Goal: Communication & Community: Answer question/provide support

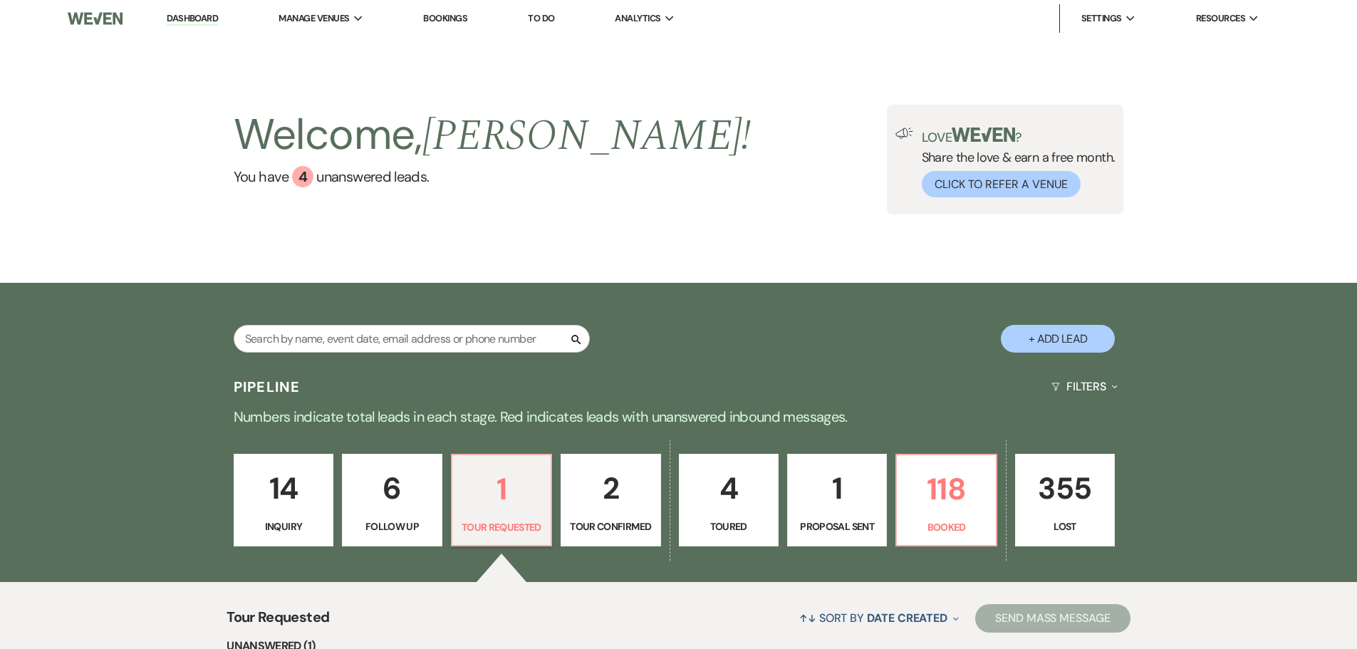
select select "2"
click at [184, 27] on li "Dashboard" at bounding box center [193, 18] width 66 height 28
click at [184, 19] on link "Dashboard" at bounding box center [192, 19] width 51 height 14
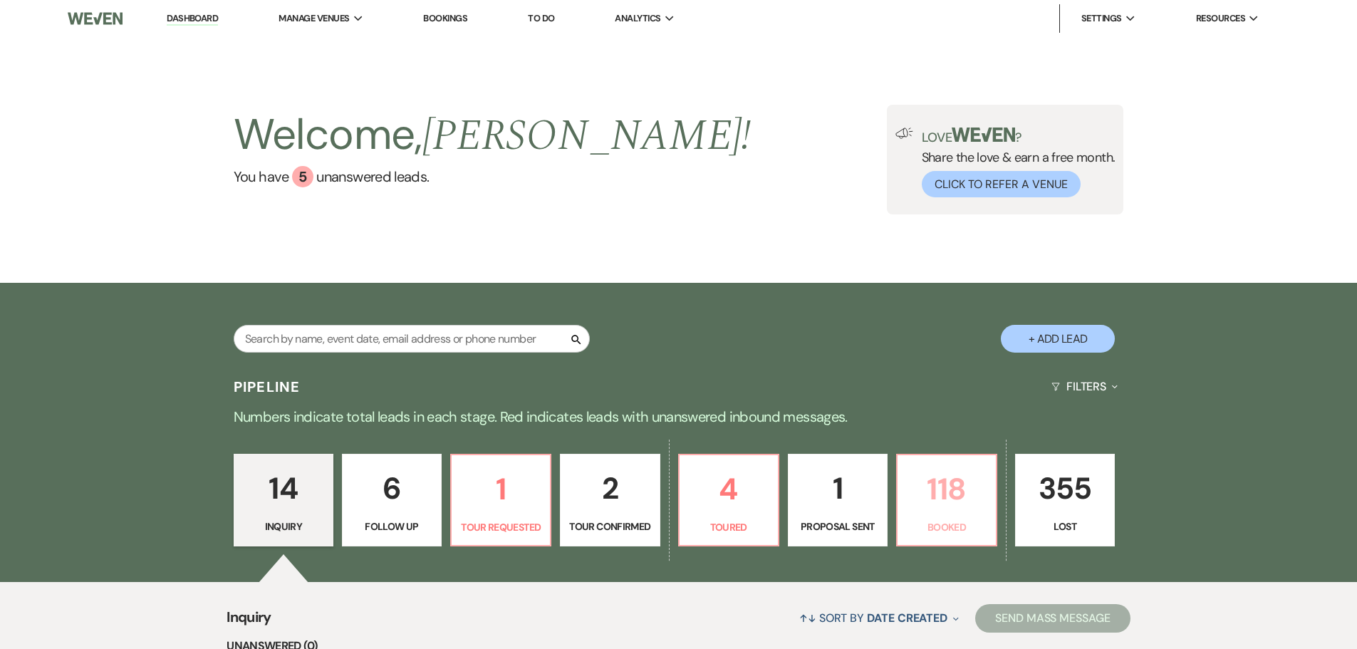
click at [957, 498] on p "118" at bounding box center [946, 489] width 81 height 48
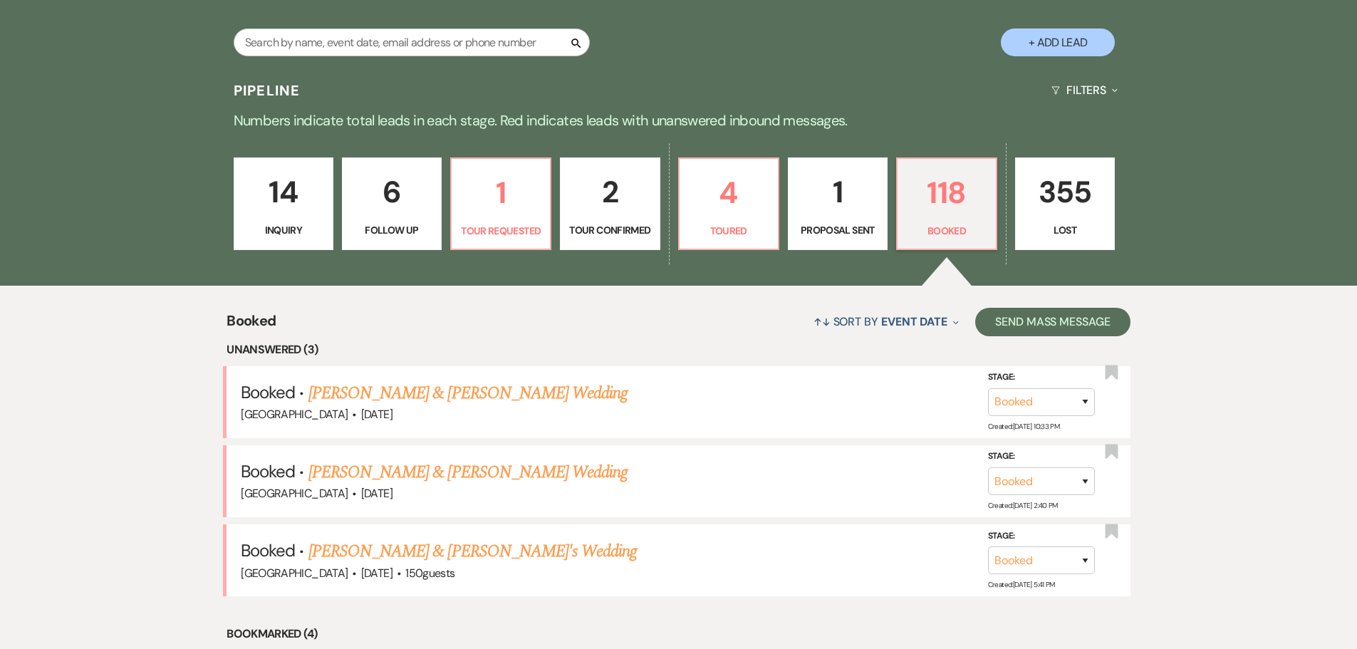
scroll to position [285, 0]
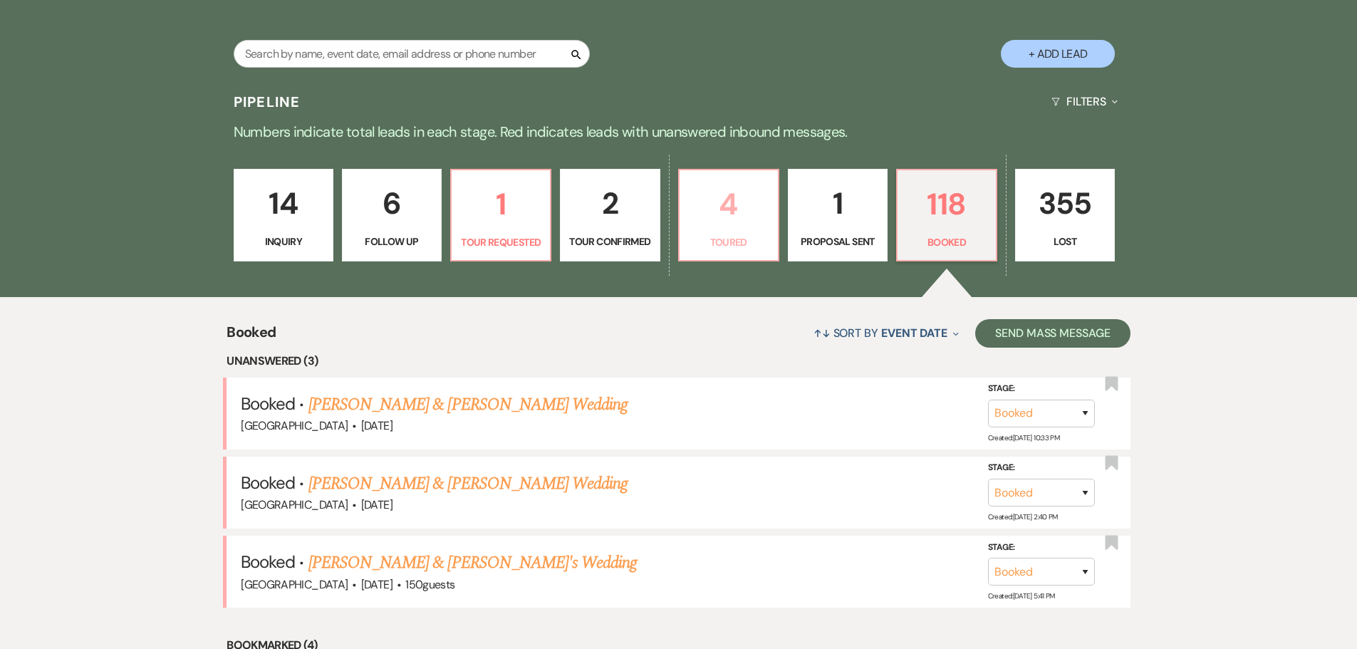
click at [734, 209] on p "4" at bounding box center [728, 204] width 81 height 48
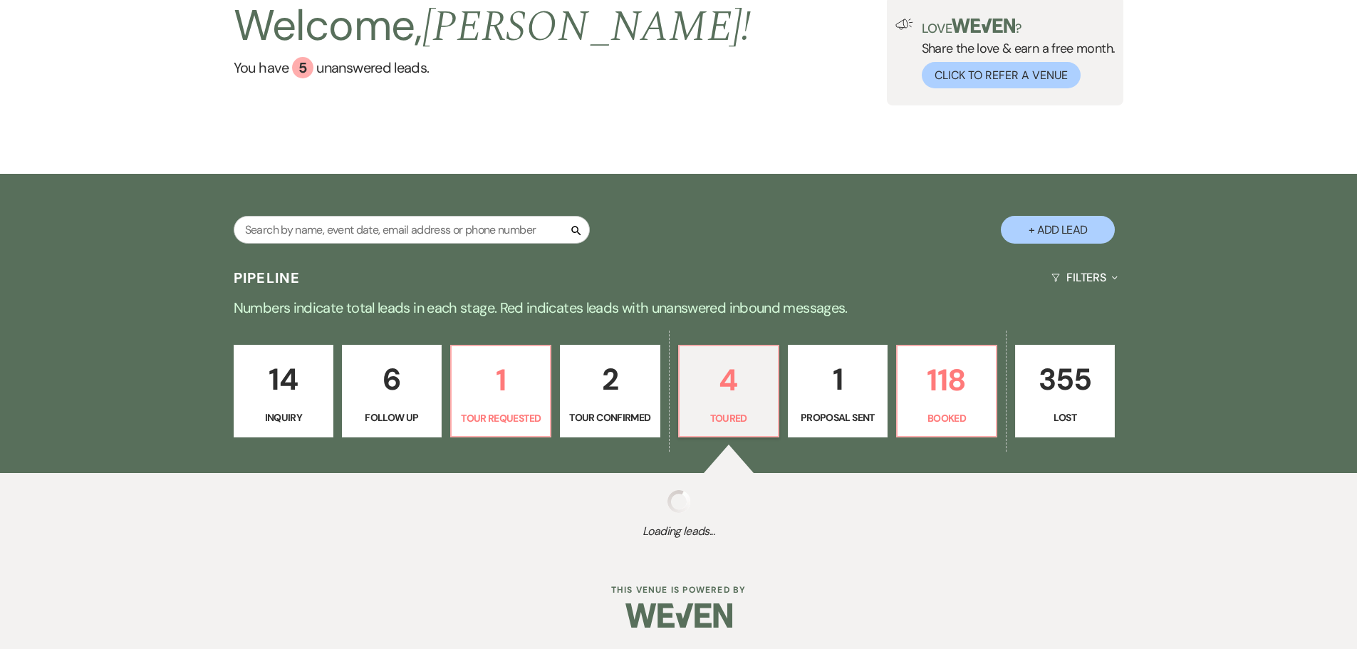
scroll to position [285, 0]
select select "5"
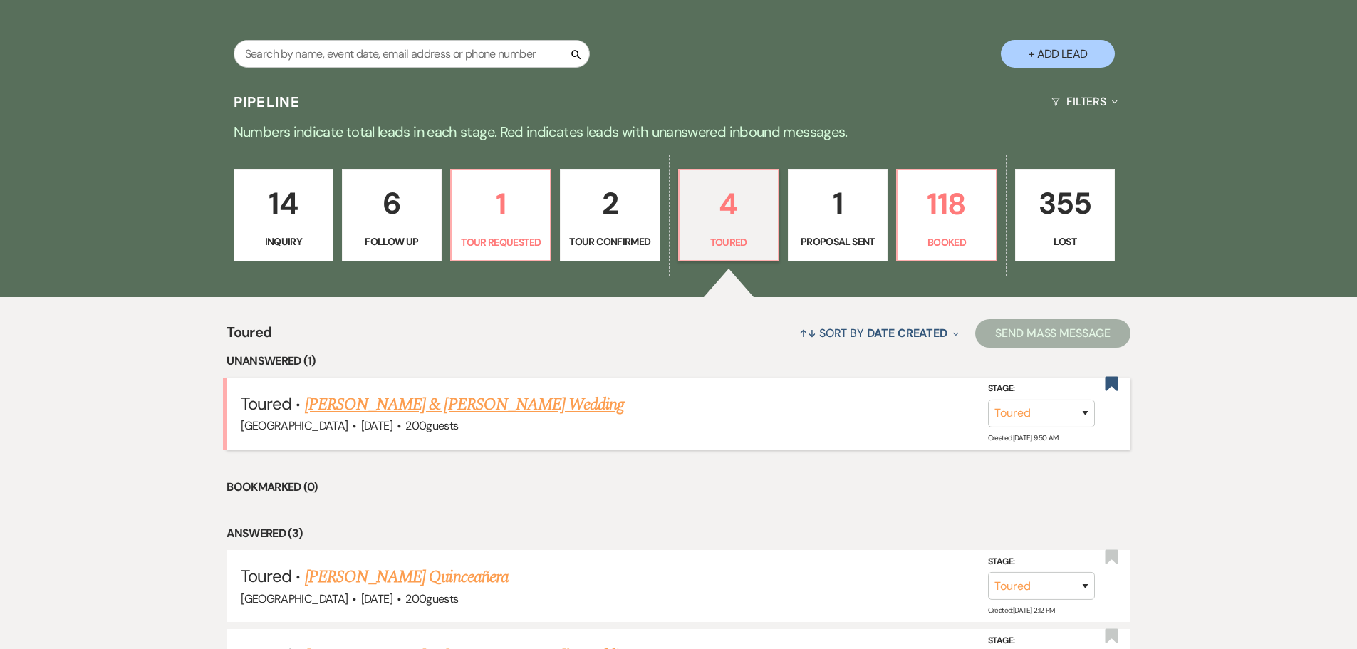
click at [481, 410] on link "[PERSON_NAME] & [PERSON_NAME] Wedding" at bounding box center [464, 405] width 319 height 26
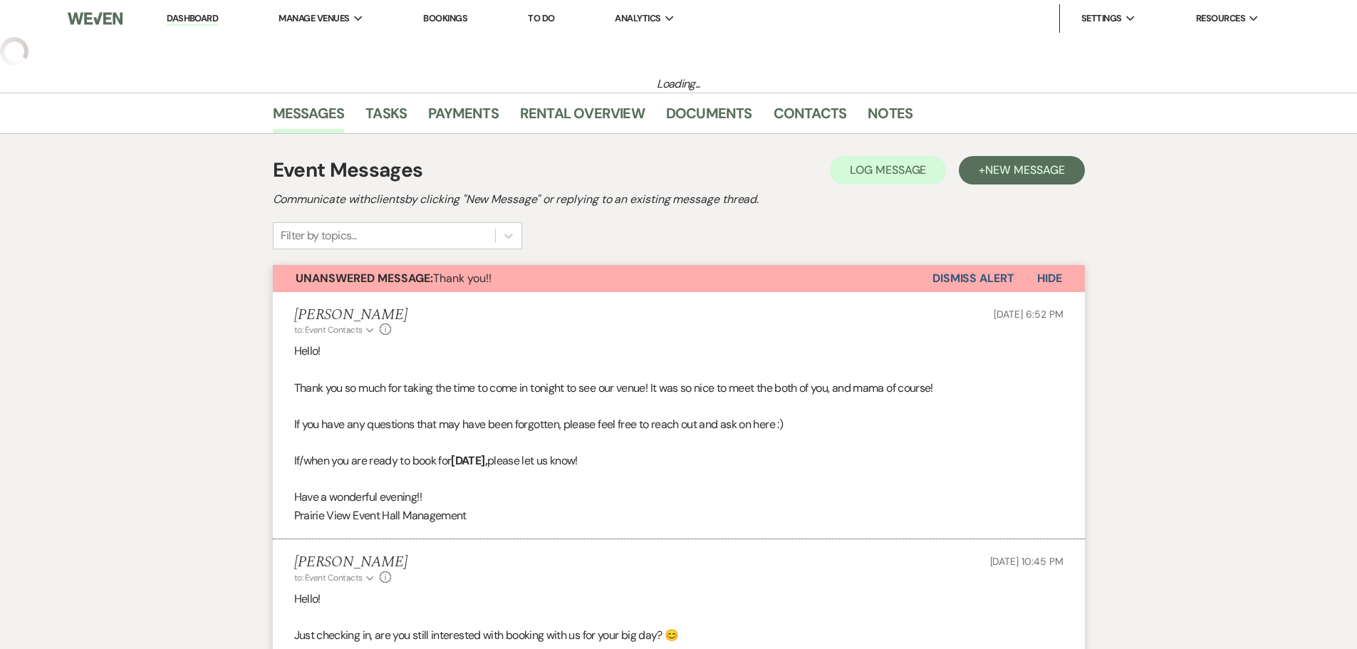
select select "5"
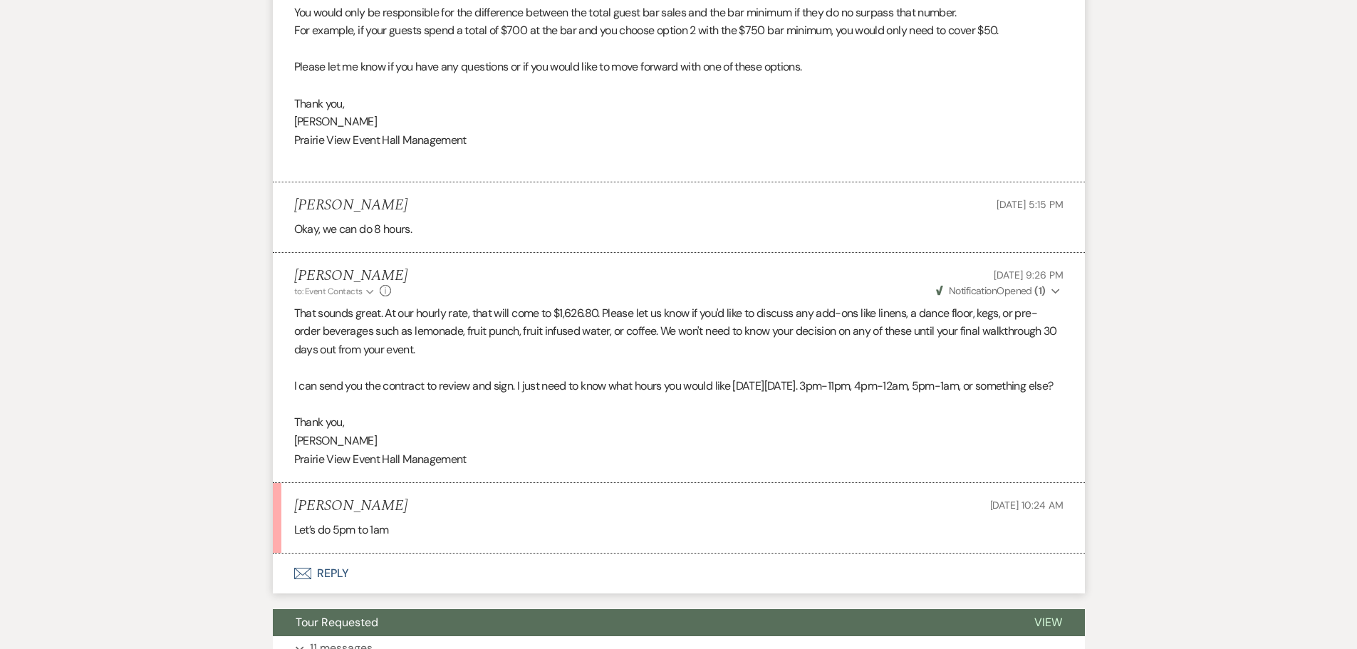
scroll to position [4780, 0]
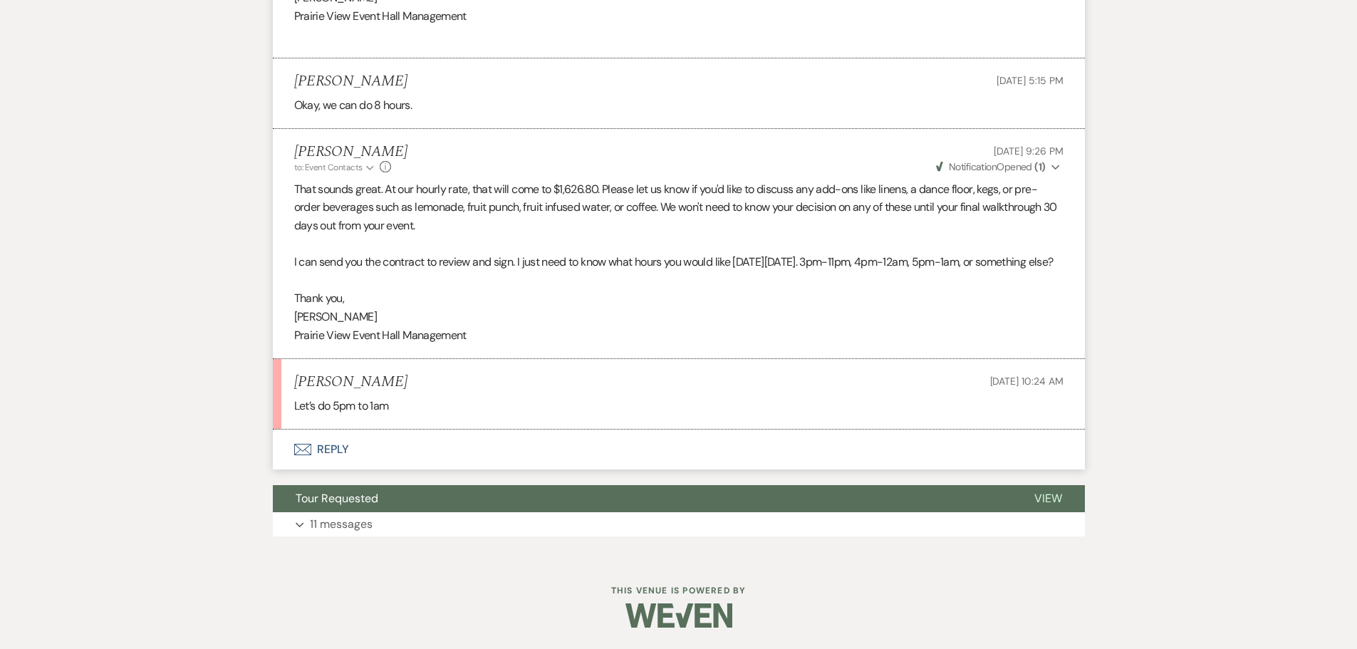
click at [337, 454] on button "Envelope Reply" at bounding box center [679, 449] width 812 height 40
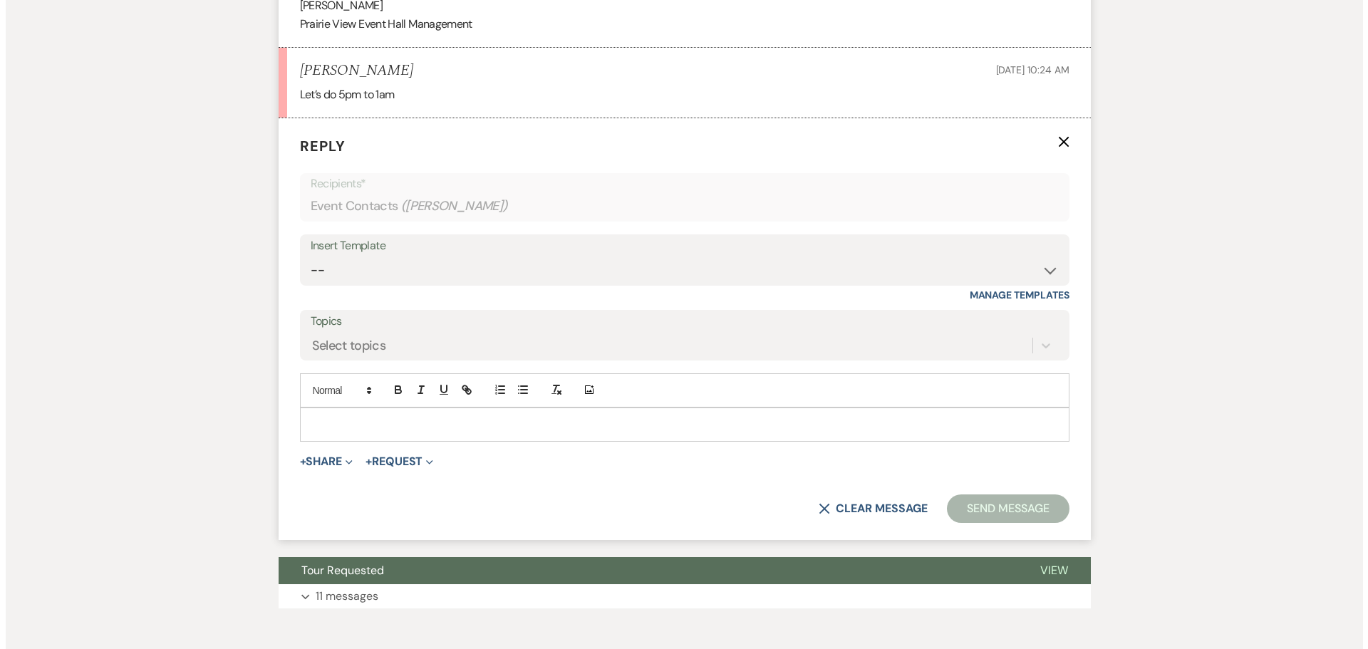
scroll to position [4949, 0]
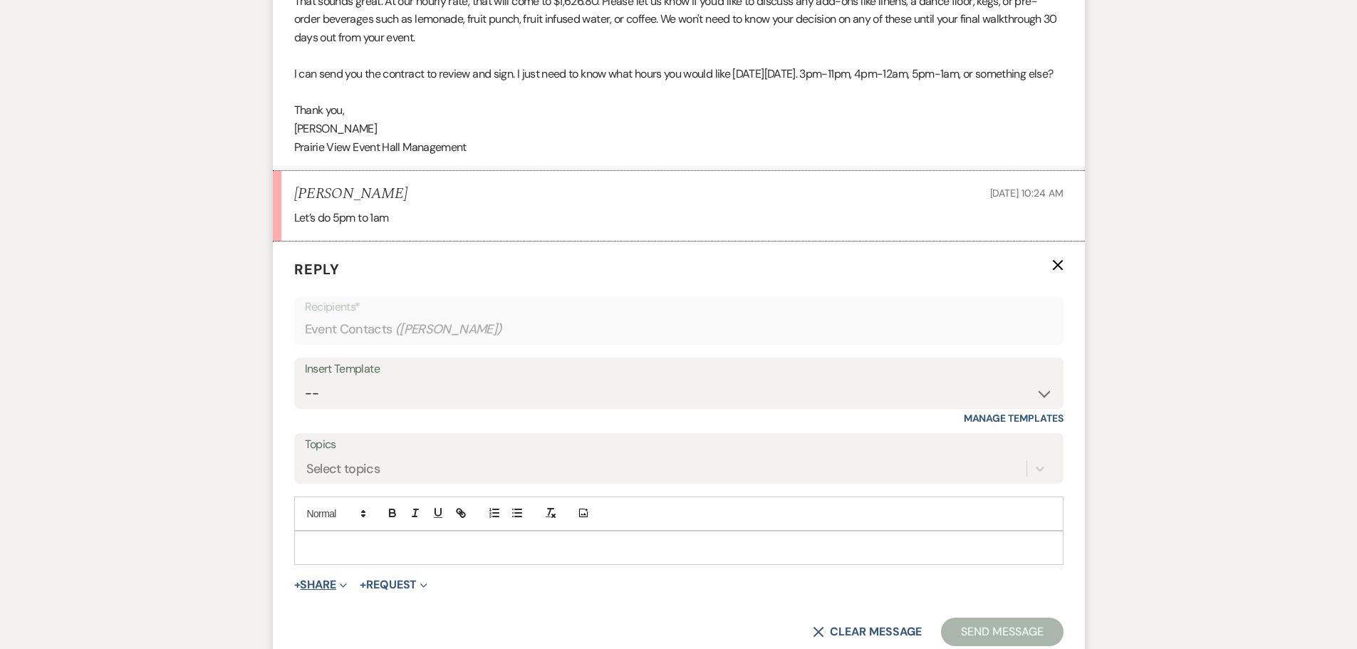
click at [328, 590] on button "+ Share Expand" at bounding box center [320, 584] width 53 height 11
click at [344, 623] on button "Doc Upload Documents" at bounding box center [393, 613] width 199 height 26
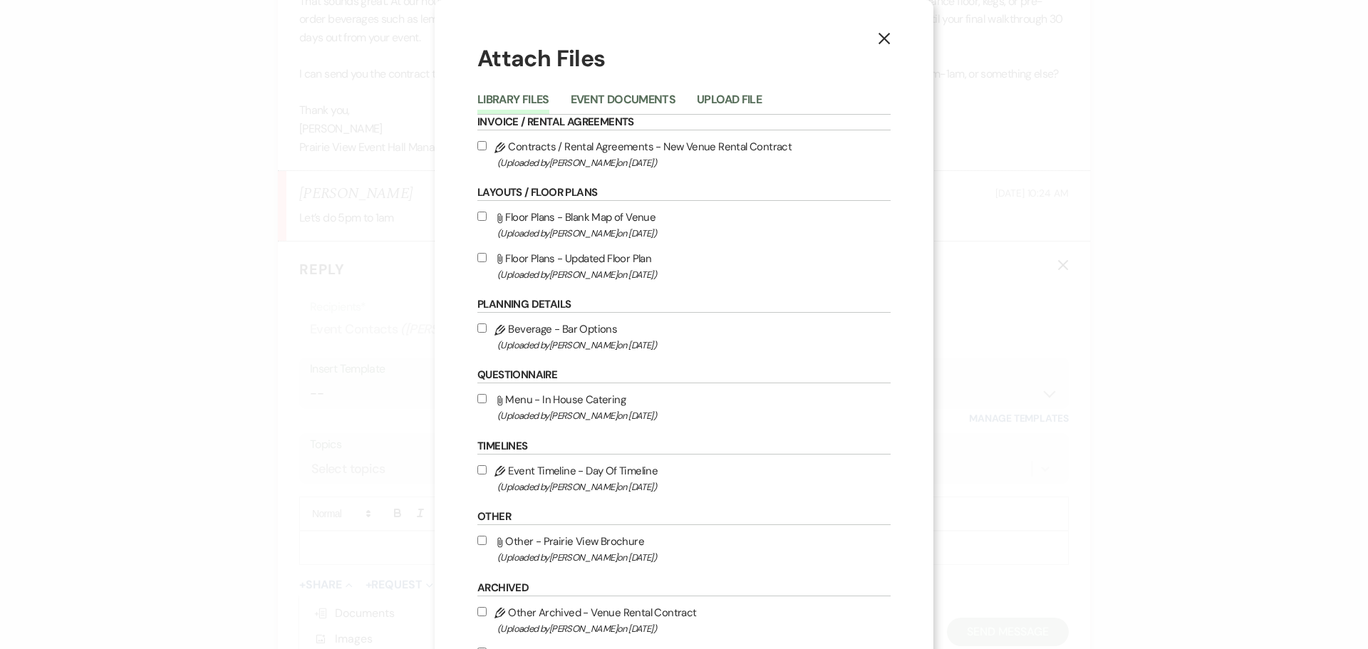
click at [477, 145] on input "Pencil Contracts / Rental Agreements - New Venue Rental Contract (Uploaded by […" at bounding box center [481, 145] width 9 height 9
checkbox input "true"
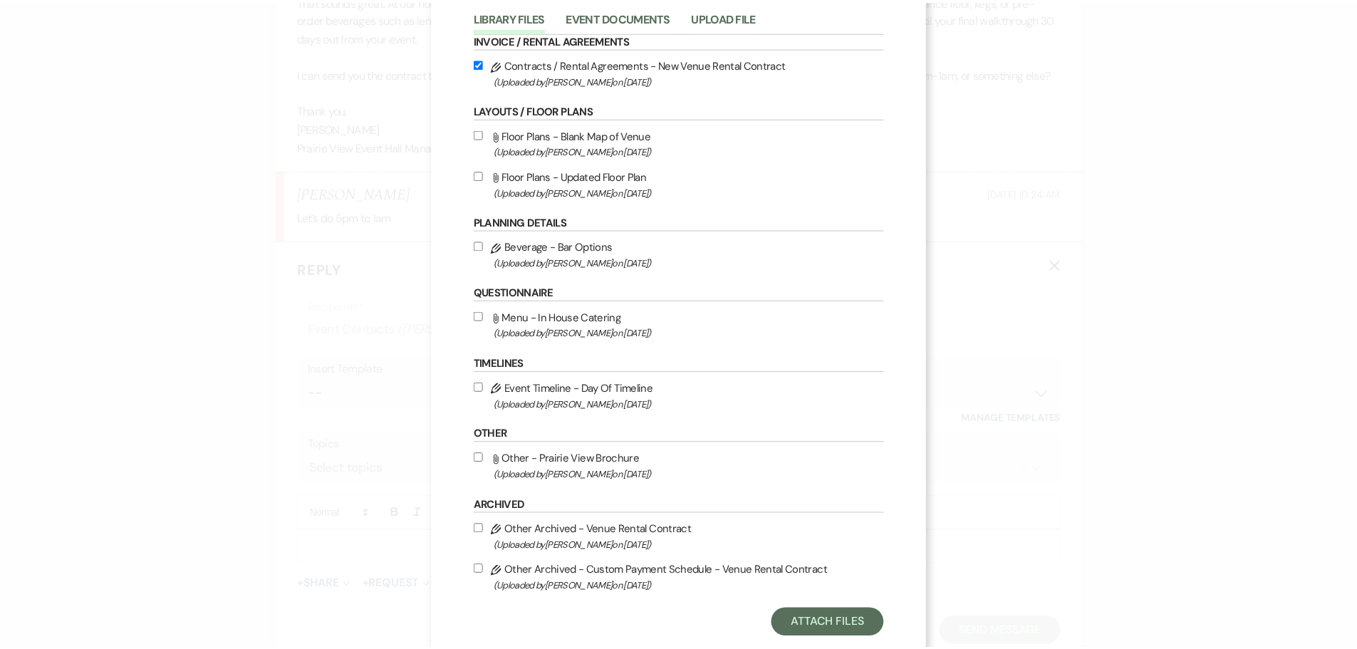
scroll to position [114, 0]
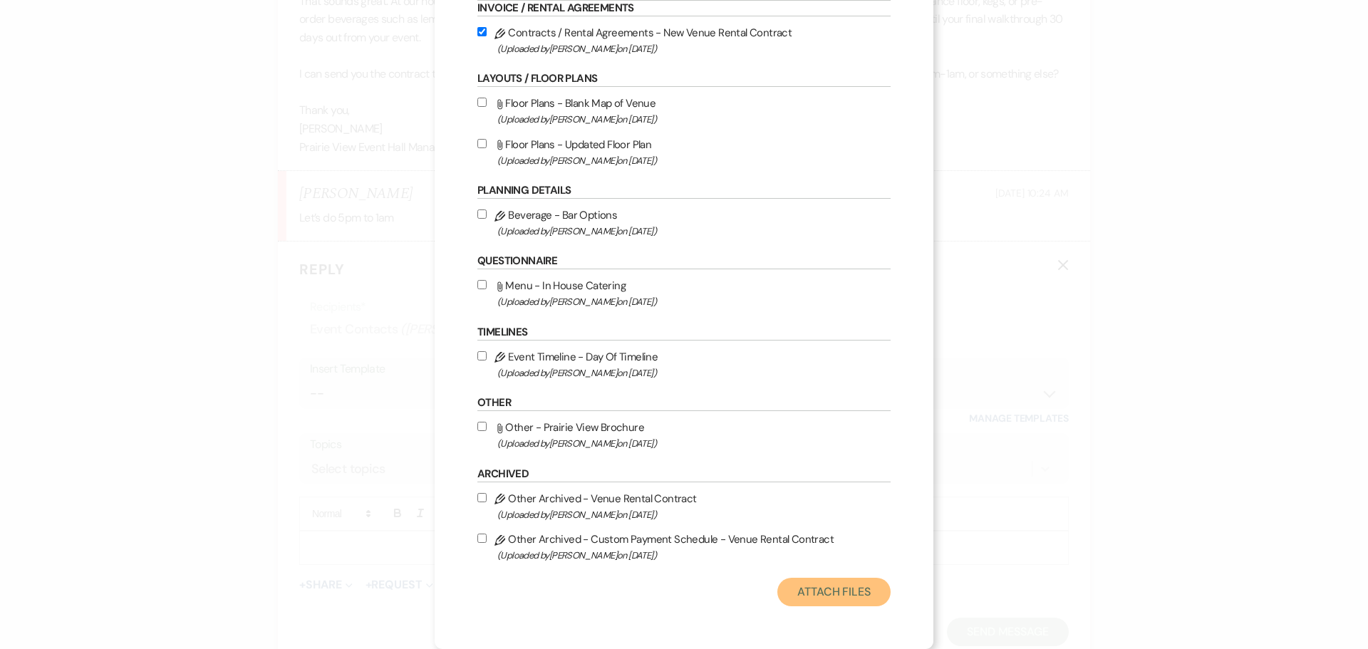
click at [821, 592] on button "Attach Files" at bounding box center [833, 592] width 113 height 28
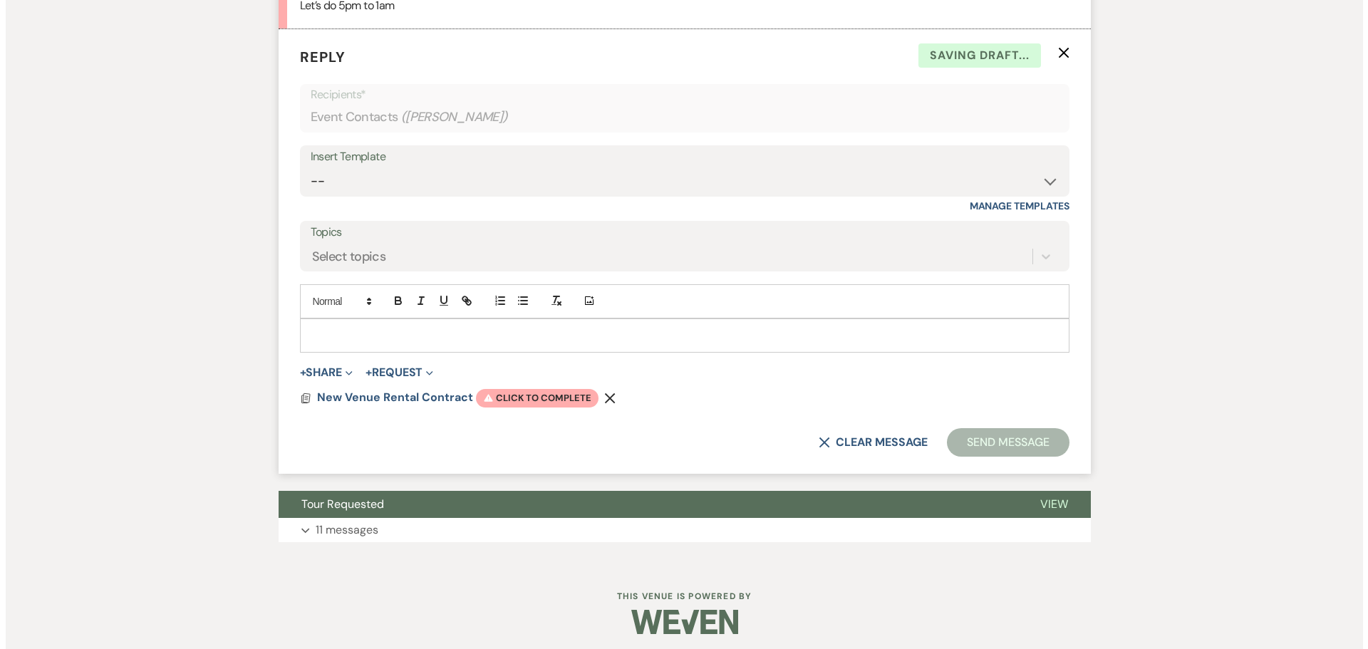
scroll to position [5163, 0]
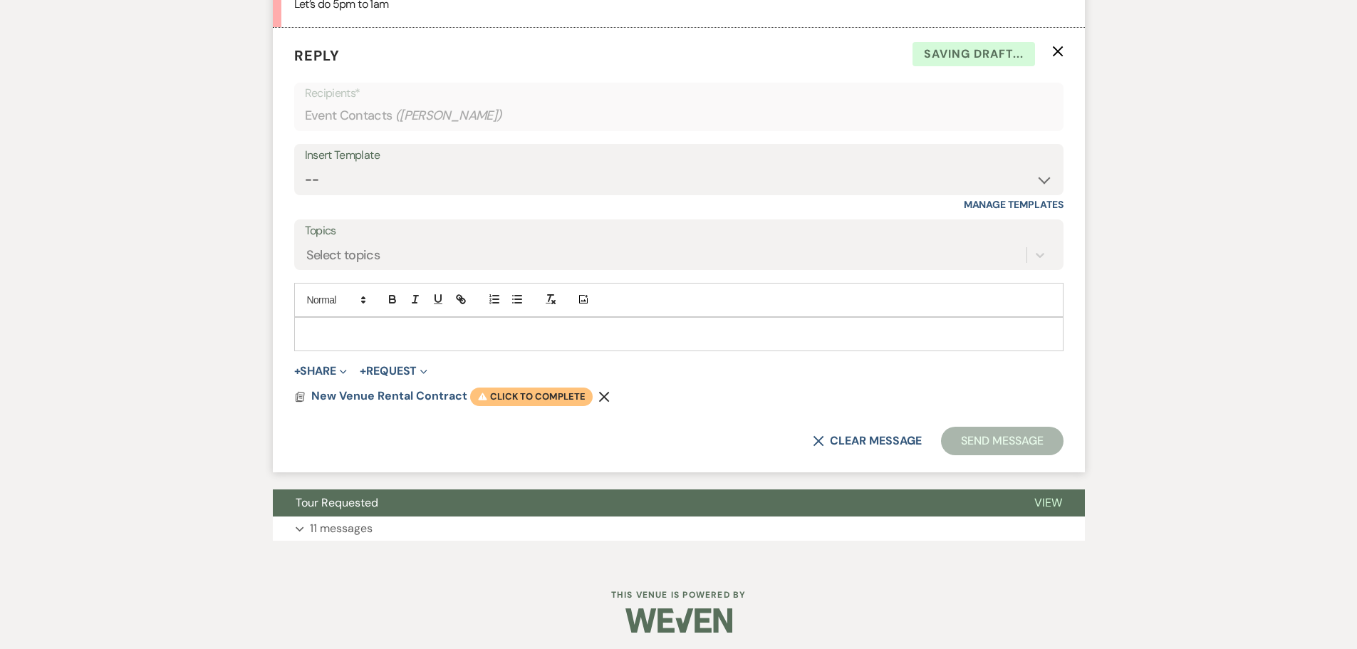
click at [496, 406] on span "Warning Click to complete" at bounding box center [531, 396] width 123 height 19
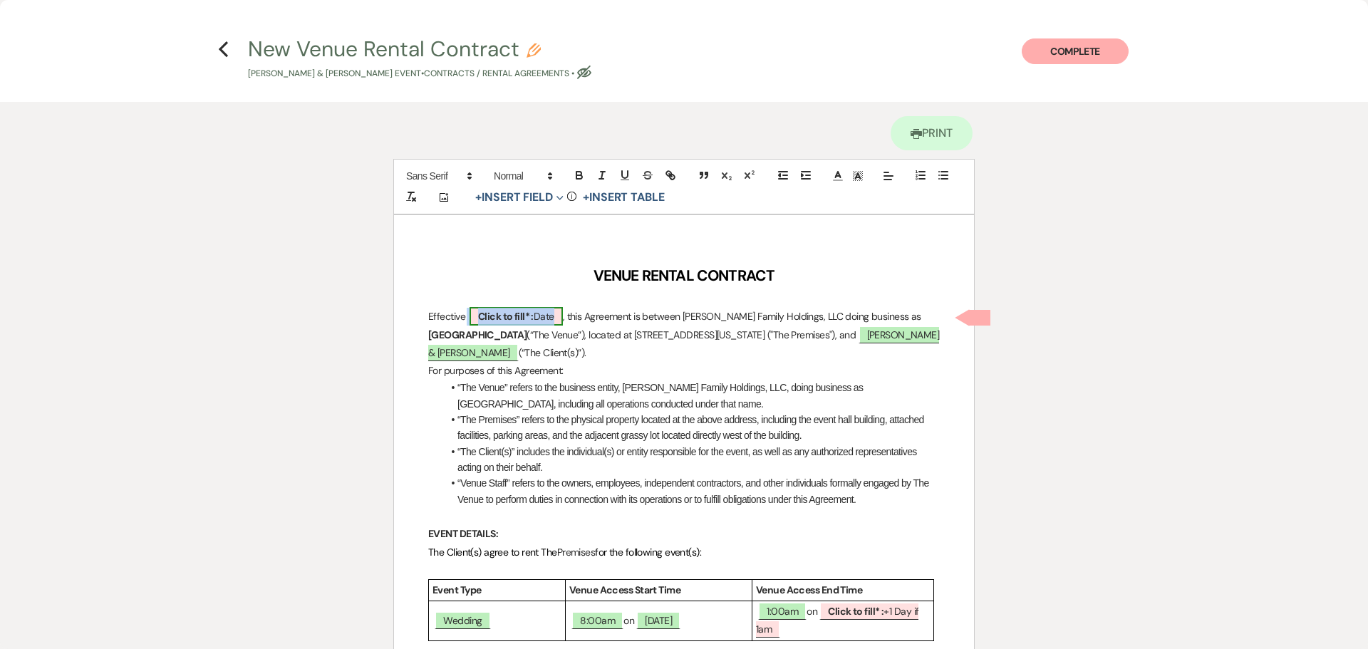
click at [527, 311] on b "Click to fill* :" at bounding box center [506, 316] width 56 height 13
select select "owner"
select select "Date"
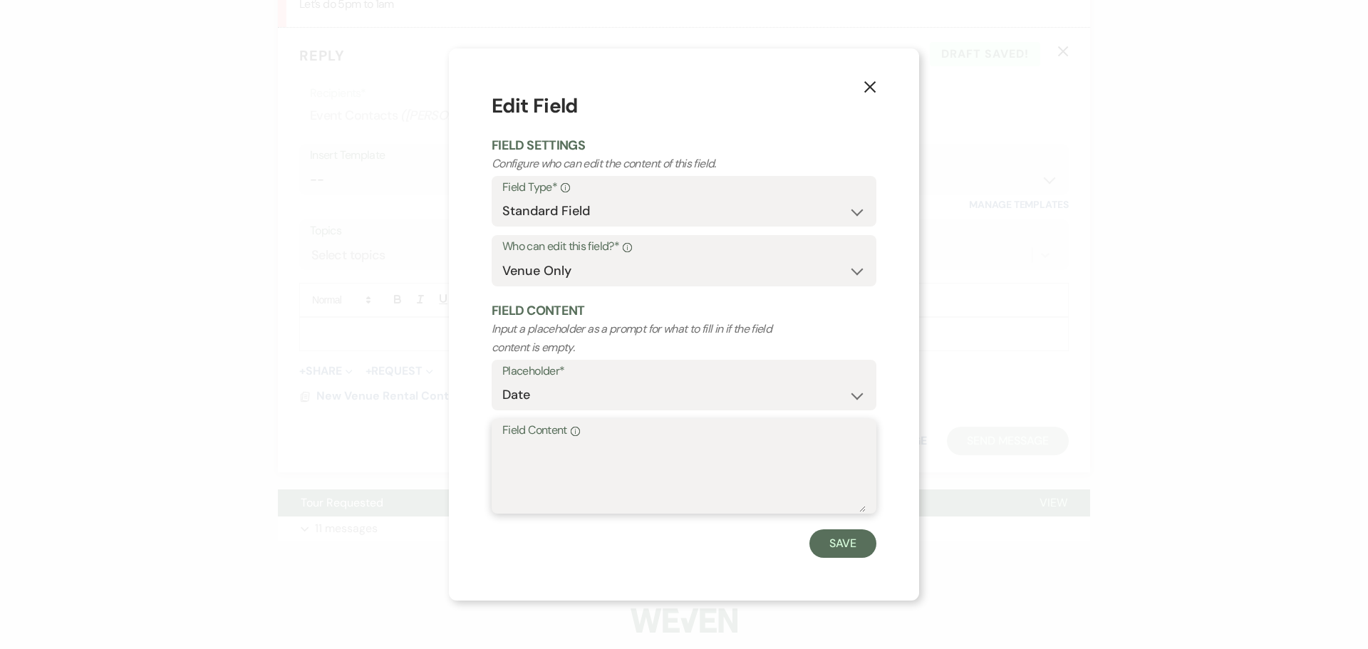
click at [595, 461] on textarea "Field Content Info" at bounding box center [683, 476] width 363 height 71
type textarea "[DATE]"
click at [828, 546] on button "Save" at bounding box center [842, 543] width 67 height 28
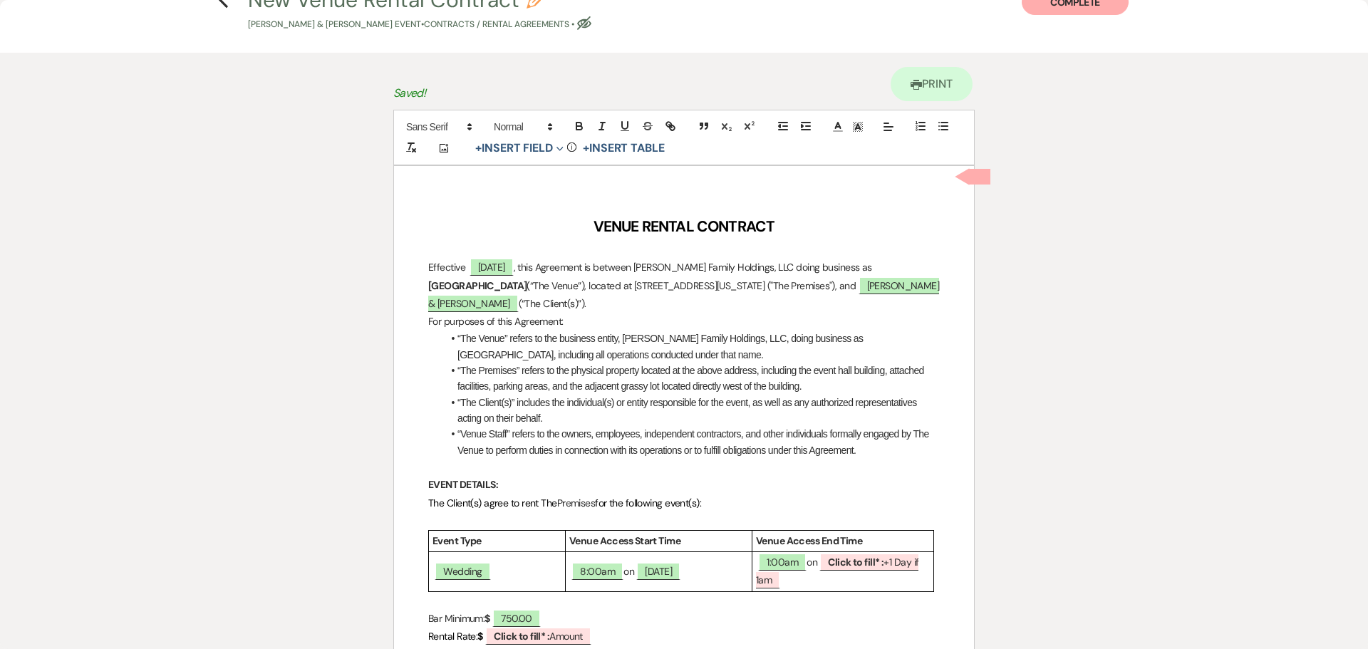
scroll to position [71, 0]
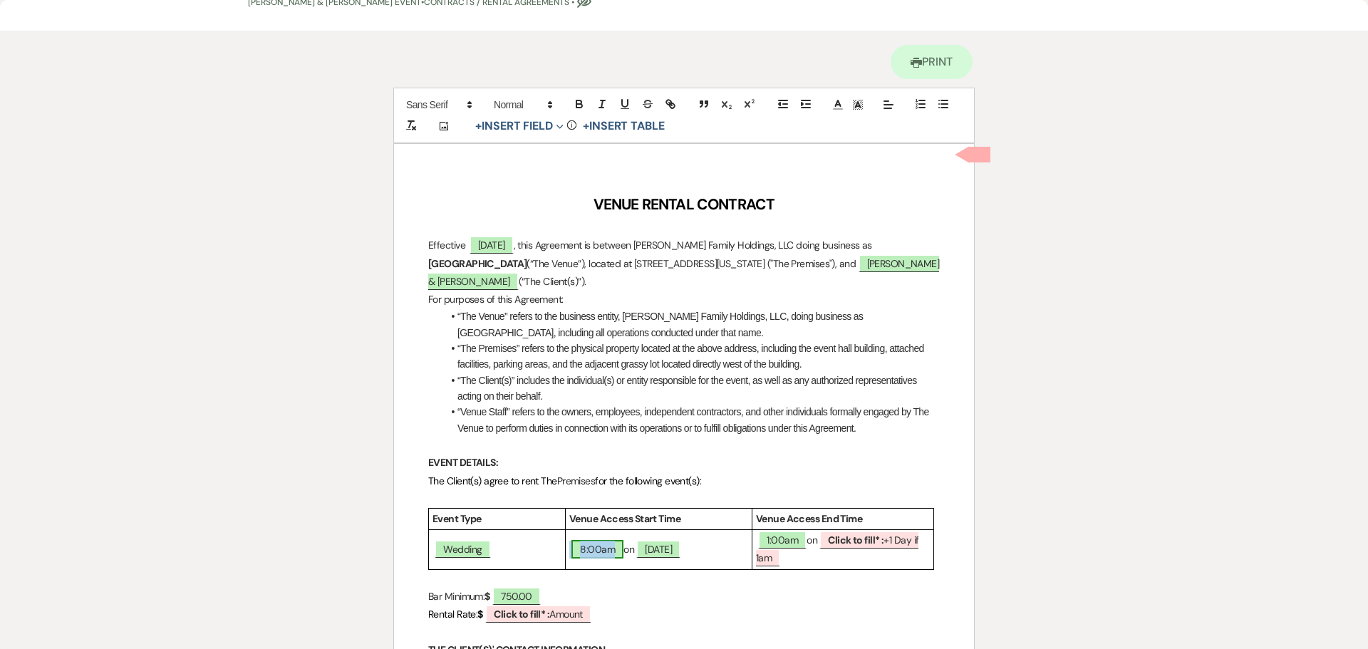
click at [586, 548] on span "8:00am" at bounding box center [597, 549] width 52 height 19
select select "owner"
select select "Time"
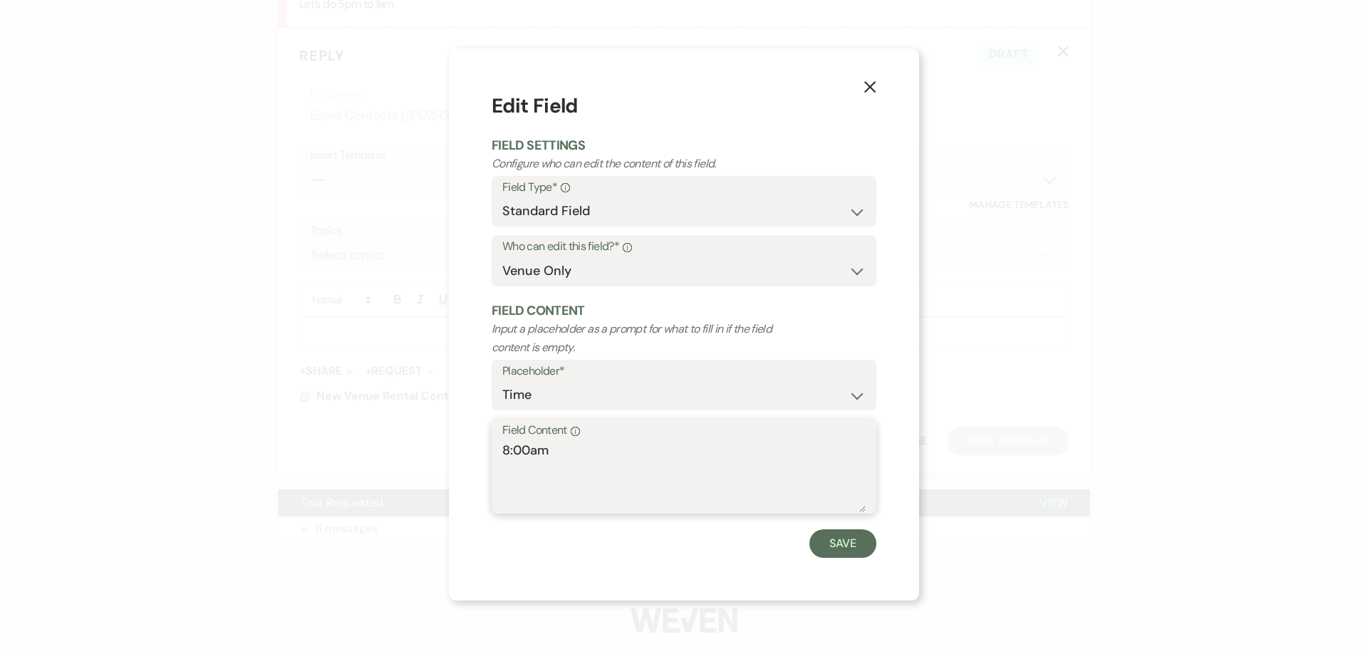
click at [504, 451] on textarea "8:00am" at bounding box center [683, 476] width 363 height 71
type textarea "5:00pm"
click at [838, 546] on button "Save" at bounding box center [842, 543] width 67 height 28
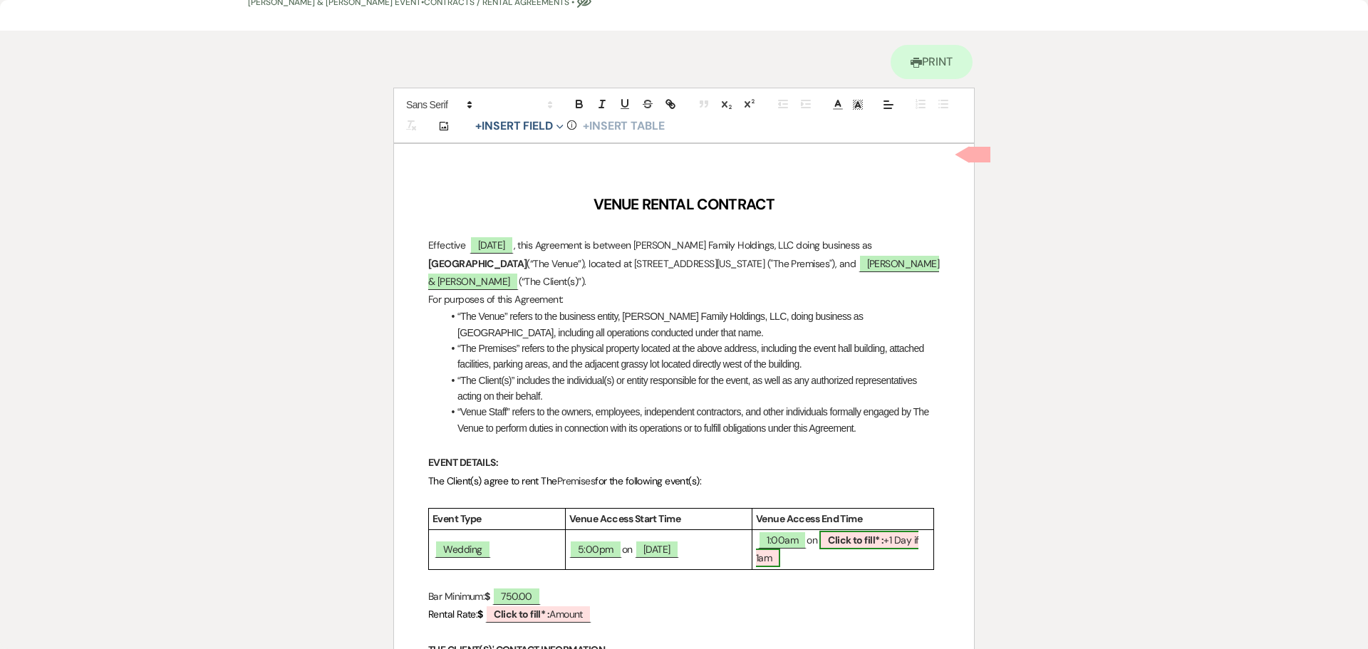
click at [875, 542] on b "Click to fill* :" at bounding box center [856, 539] width 56 height 13
select select "owner"
select select "custom_placeholder"
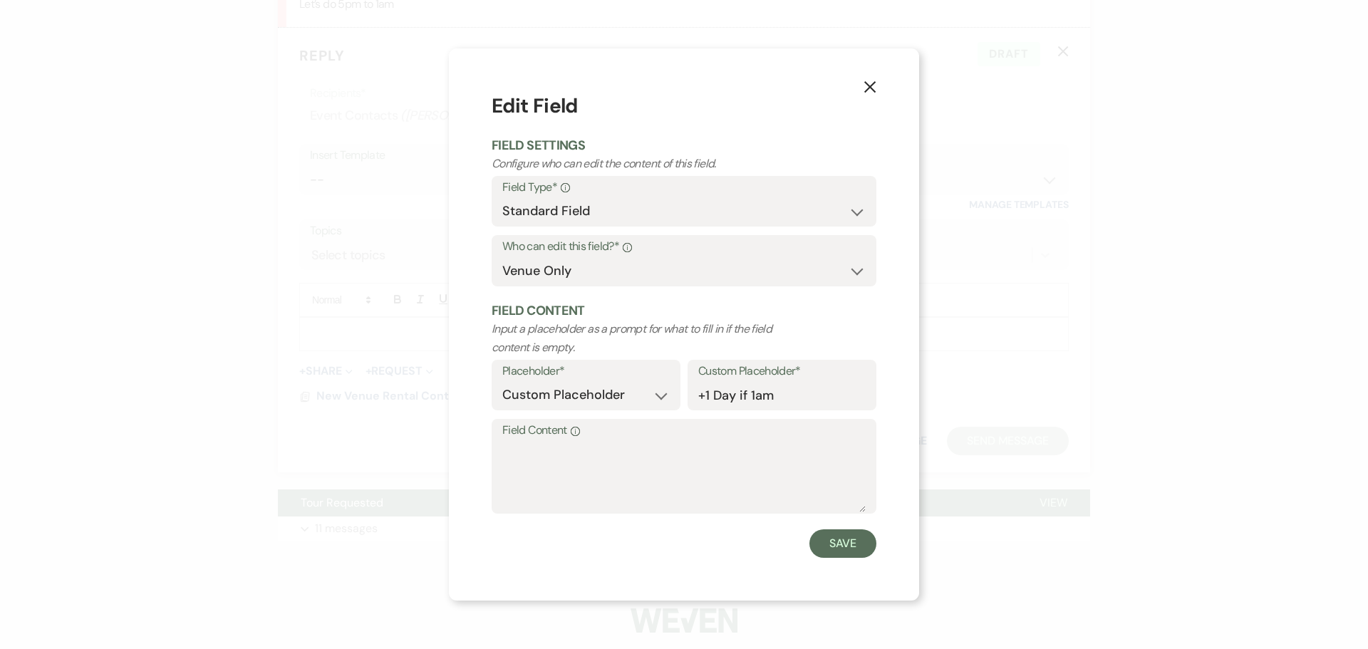
click at [863, 80] on button "X" at bounding box center [869, 86] width 21 height 25
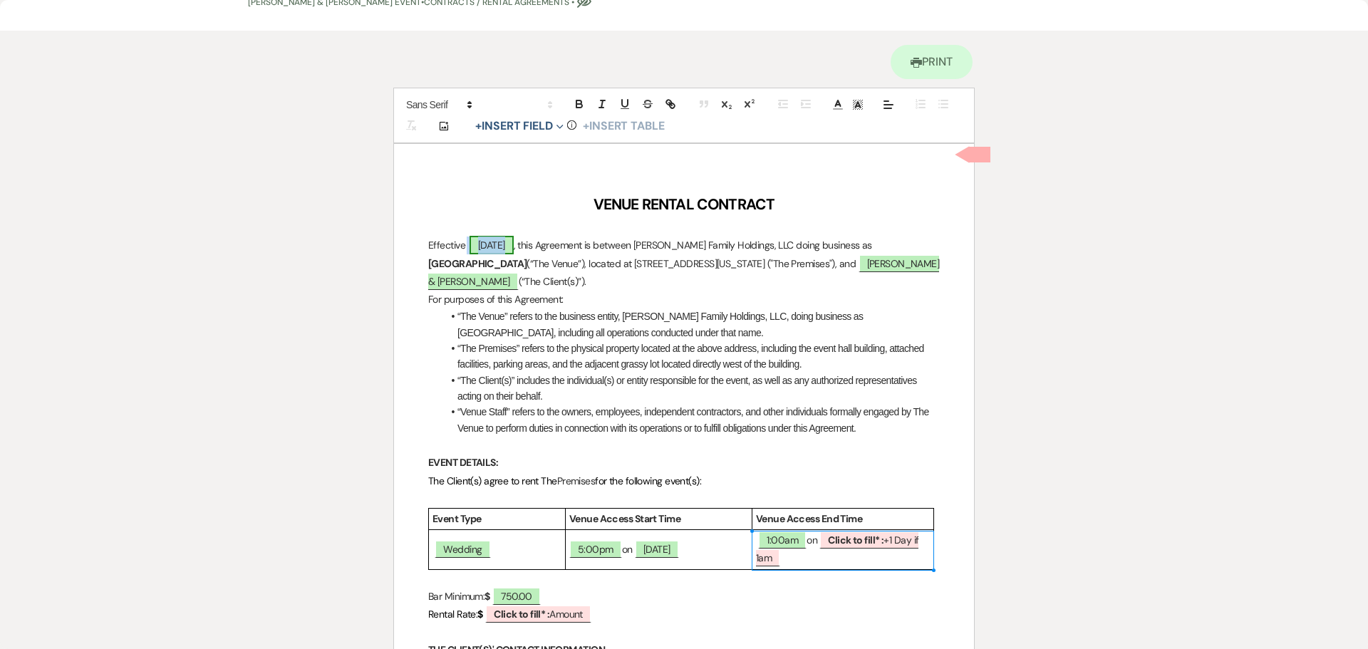
click at [514, 244] on span "[DATE]" at bounding box center [491, 245] width 44 height 19
select select "owner"
select select "Date"
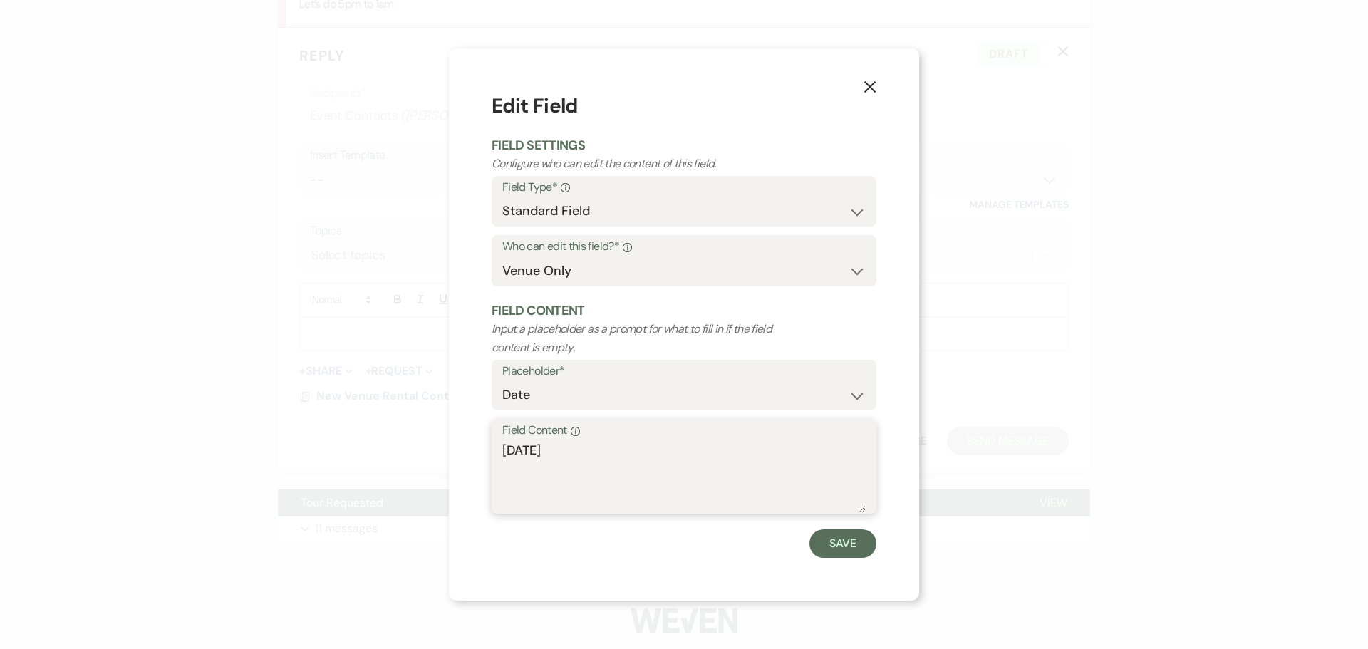
click at [577, 454] on textarea "[DATE]" at bounding box center [683, 476] width 363 height 71
type textarea "[DATE]"
click at [855, 553] on button "Save" at bounding box center [842, 543] width 67 height 28
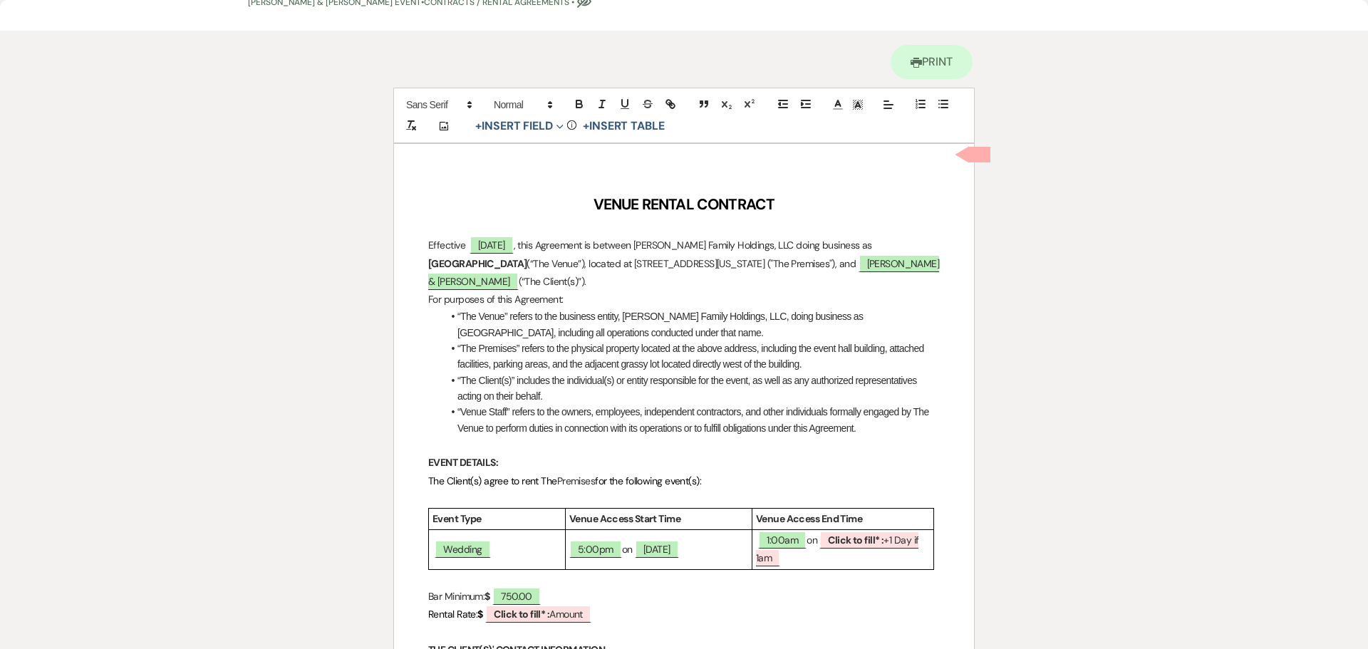
click at [866, 538] on b "Click to fill* :" at bounding box center [856, 539] width 56 height 13
select select "owner"
select select "custom_placeholder"
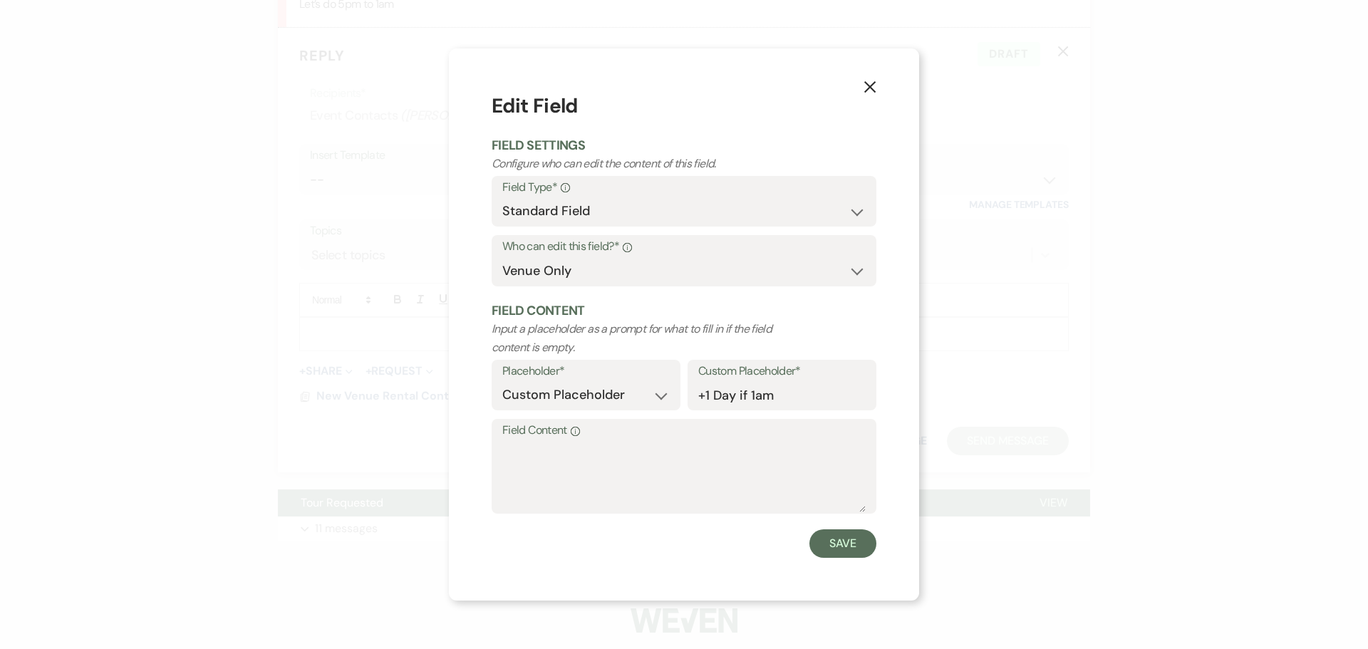
click at [647, 417] on div "Placeholder* Custom Placeholder Date Time Name Location Venue Name Type Number …" at bounding box center [683, 390] width 385 height 60
click at [628, 445] on textarea "Field Content Info" at bounding box center [683, 476] width 363 height 71
type textarea "[DATE]"
click at [834, 539] on button "Save" at bounding box center [842, 543] width 67 height 28
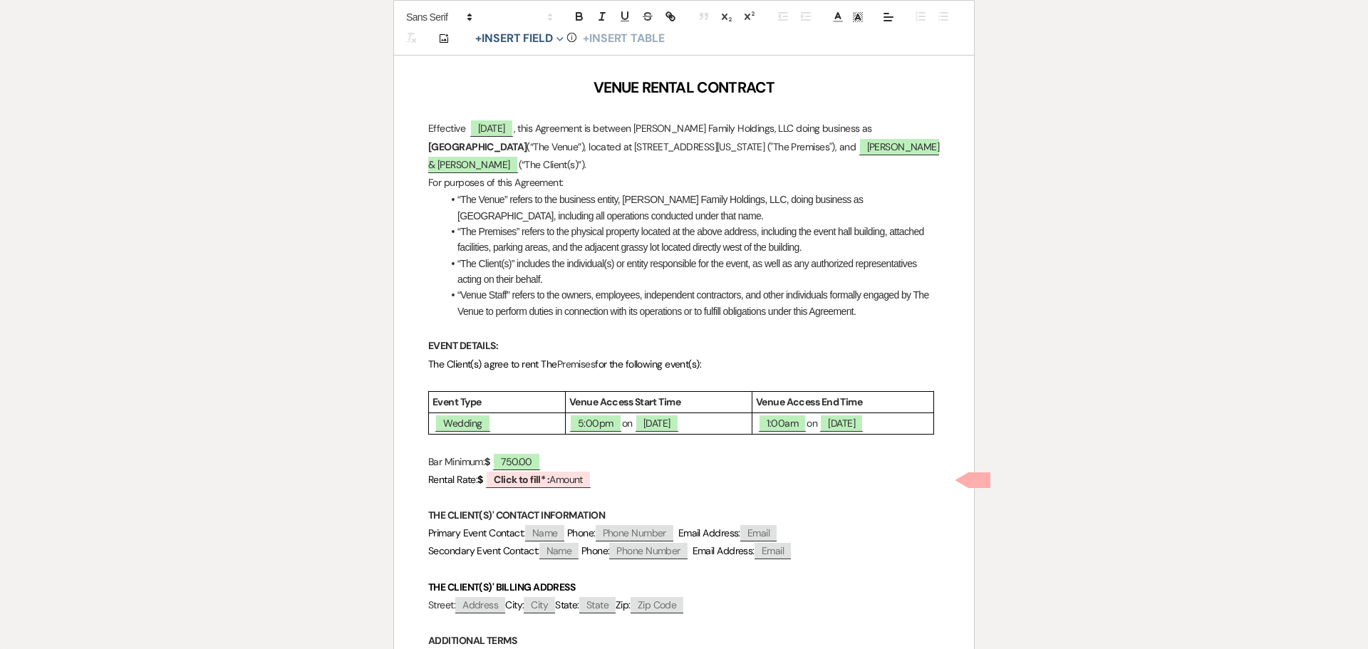
scroll to position [214, 0]
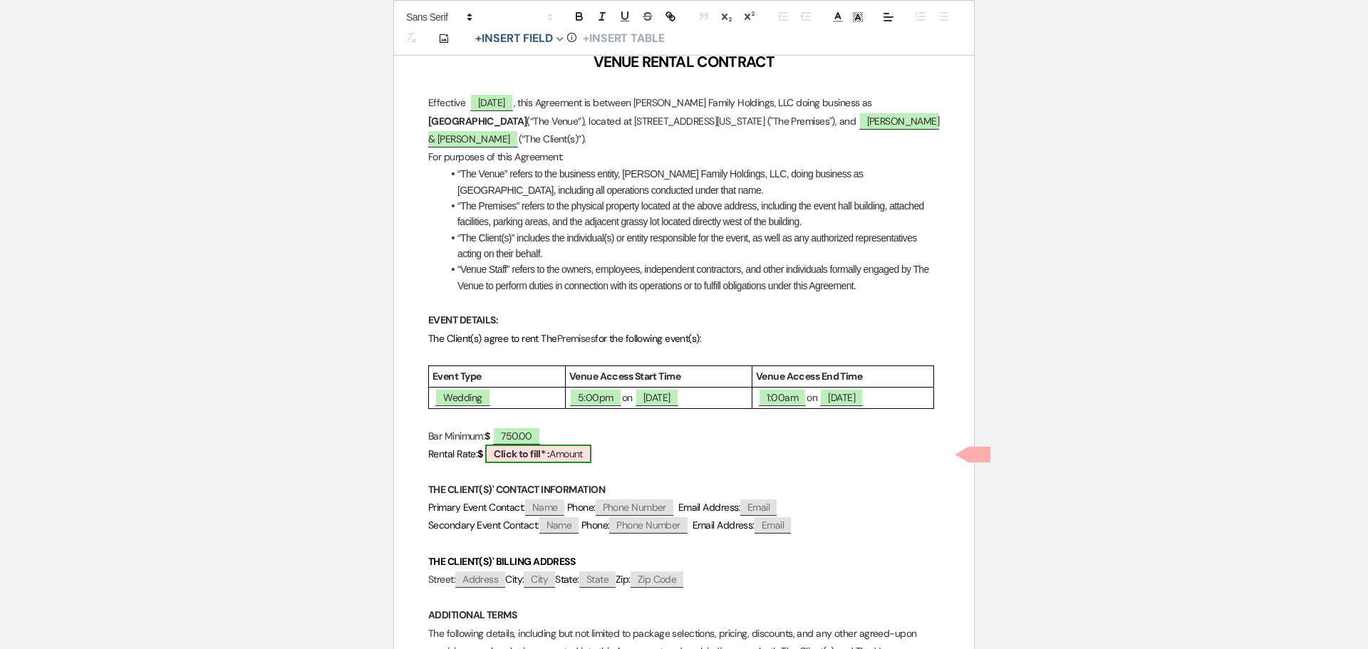
click at [549, 450] on b "Click to fill* :" at bounding box center [522, 453] width 56 height 13
select select "owner"
select select "Amount"
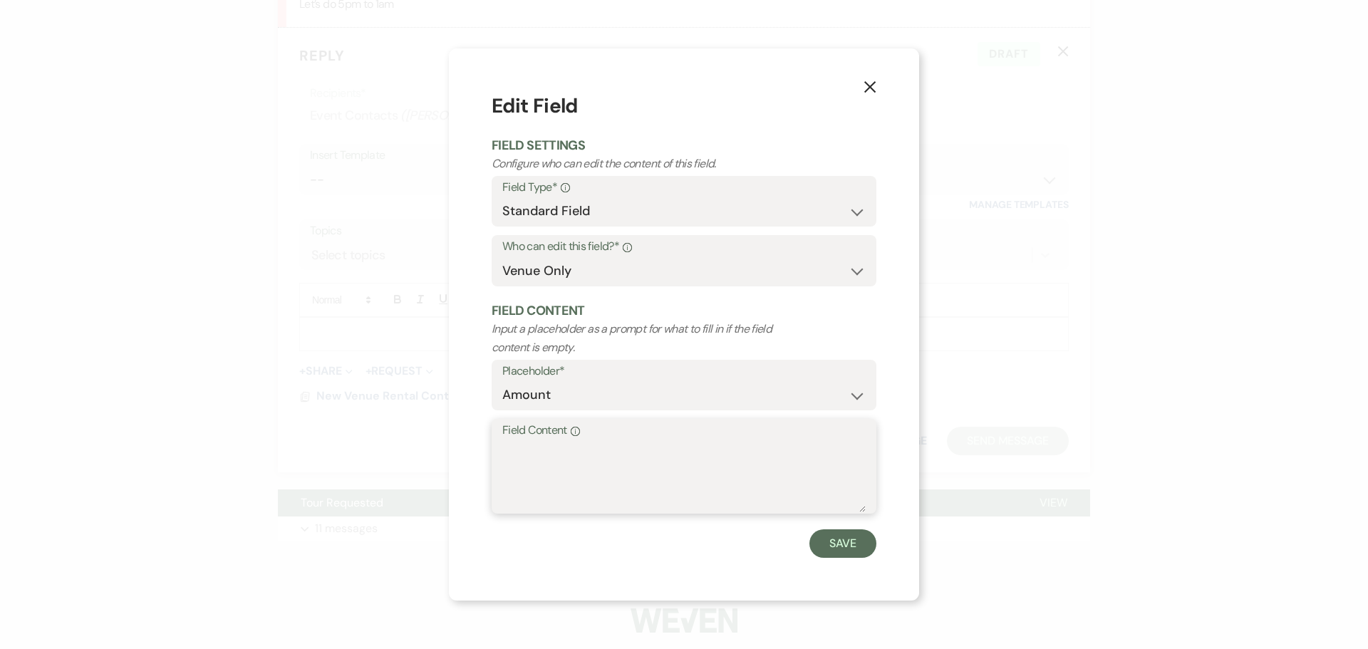
click at [550, 450] on textarea "Field Content Info" at bounding box center [683, 476] width 363 height 71
type textarea "1,626.80"
click at [870, 538] on button "Save" at bounding box center [842, 543] width 67 height 28
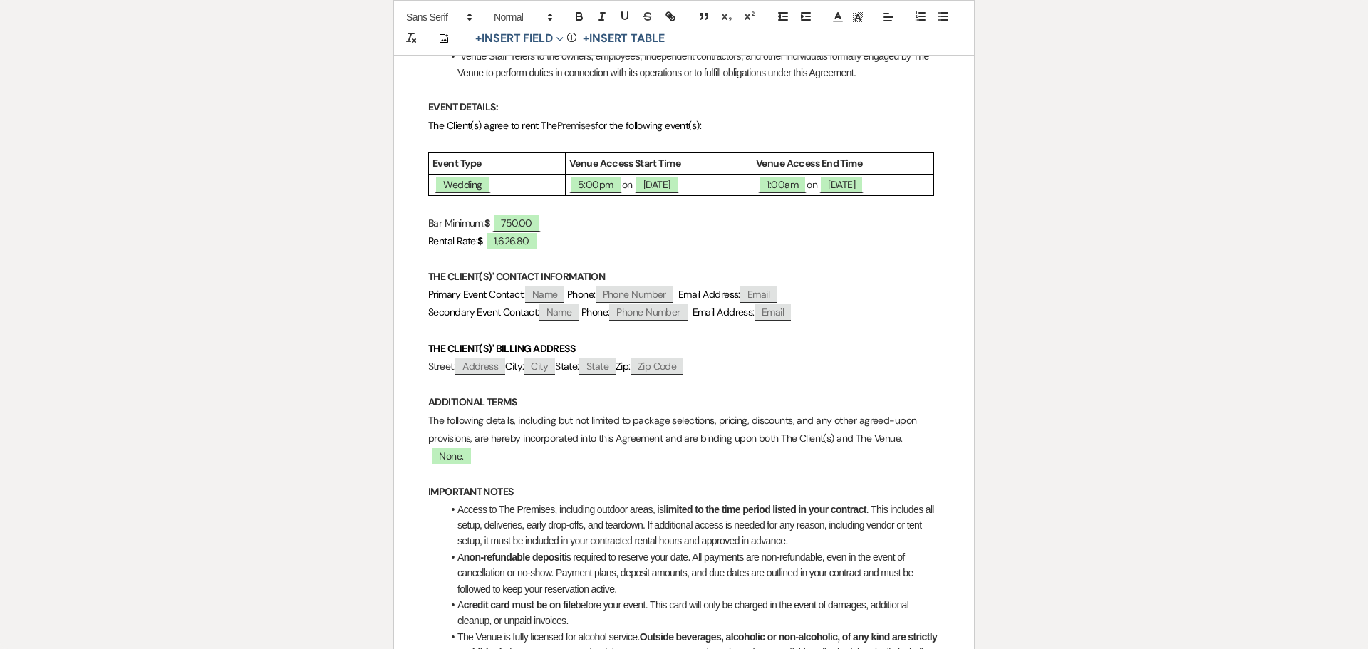
scroll to position [427, 0]
click at [447, 454] on span "None." at bounding box center [450, 455] width 41 height 19
select select "owner"
select select "custom_placeholder"
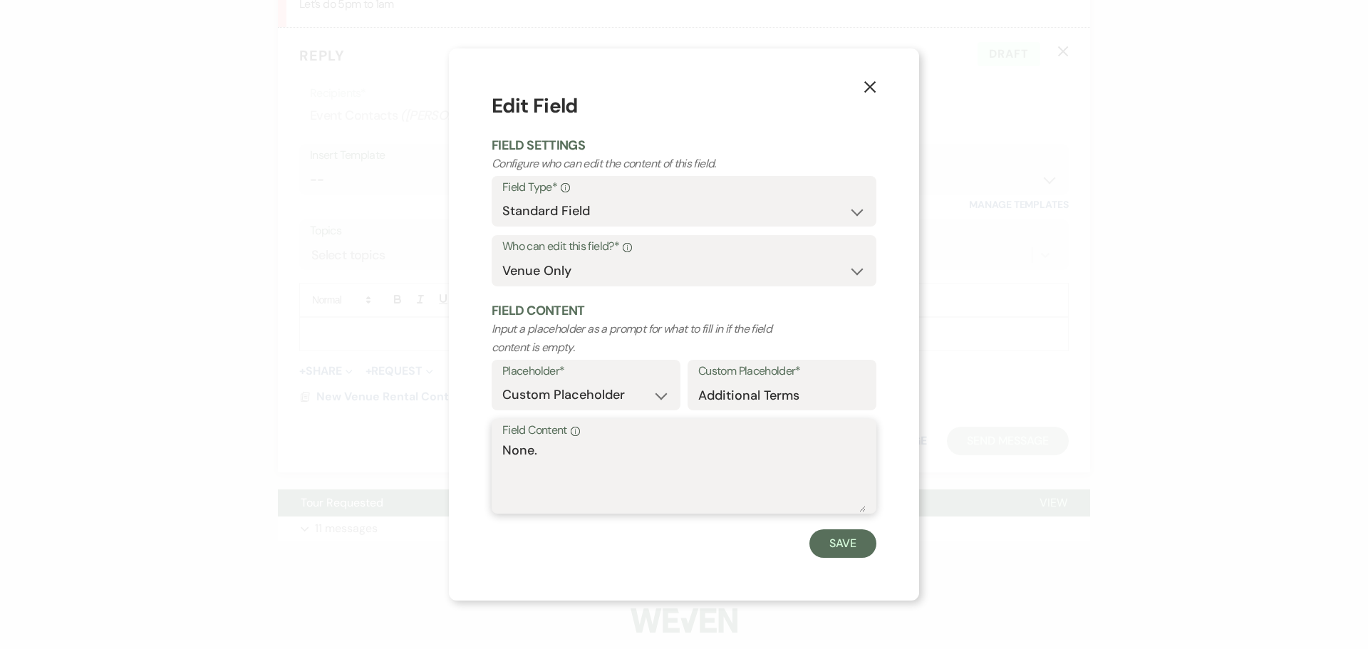
click at [615, 460] on textarea "None." at bounding box center [683, 476] width 363 height 71
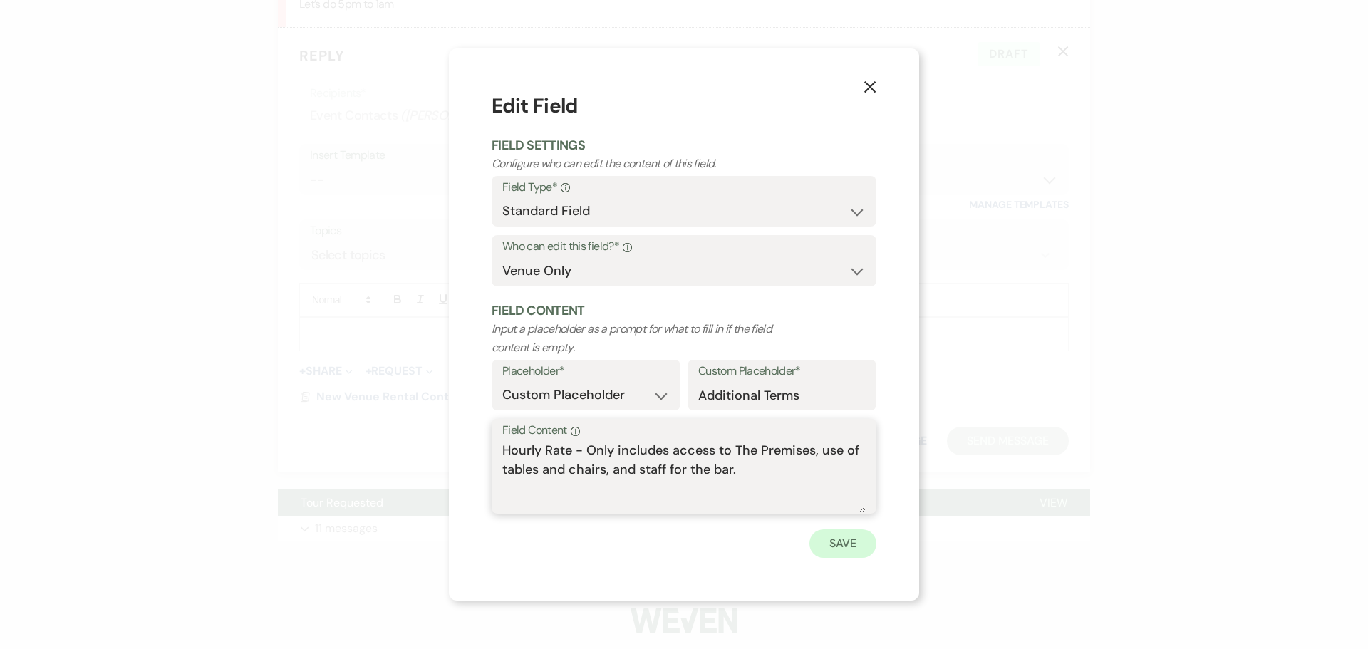
type textarea "Hourly Rate - Only includes access to The Premises, use of tables and chairs, a…"
click at [839, 548] on button "Save" at bounding box center [842, 543] width 67 height 28
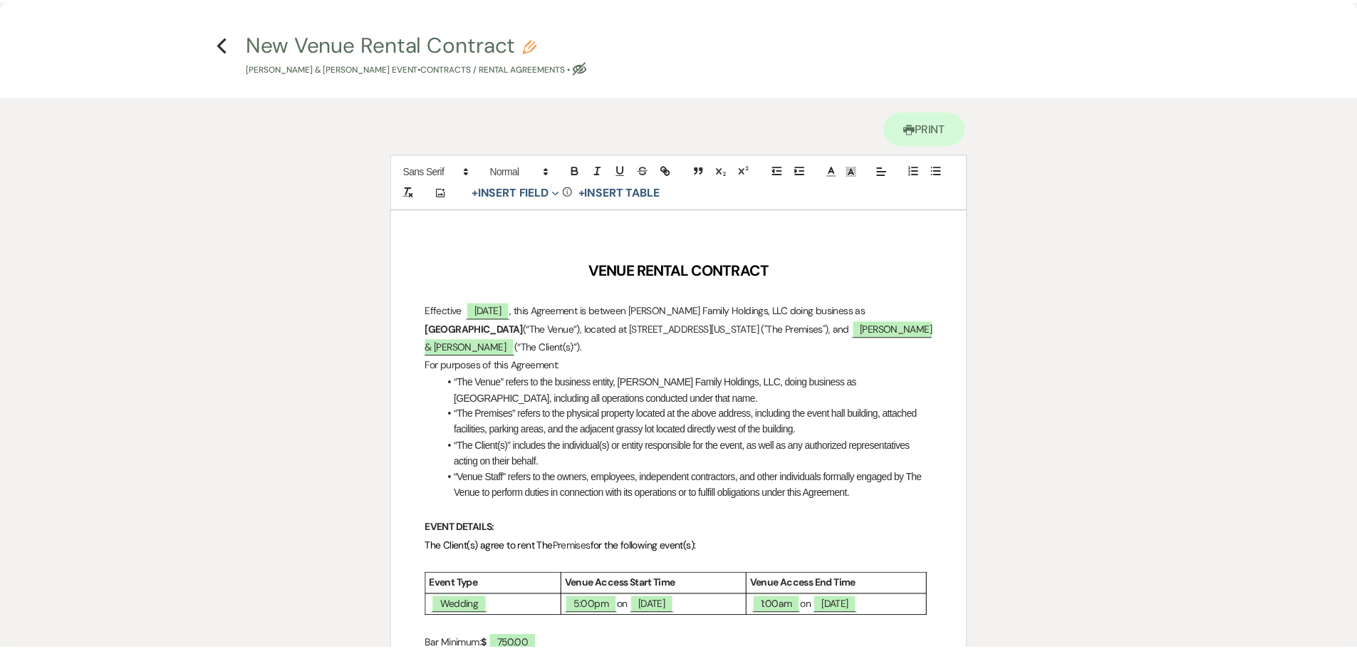
scroll to position [0, 0]
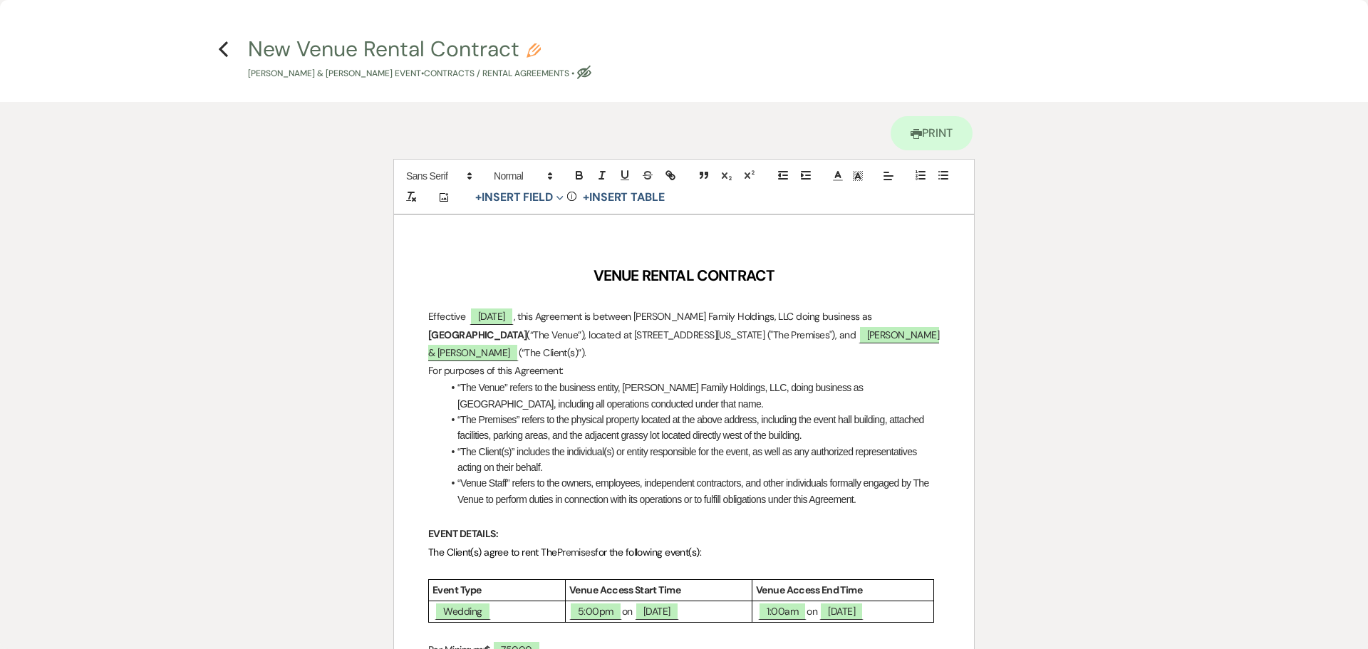
click at [224, 51] on use "button" at bounding box center [223, 49] width 9 height 16
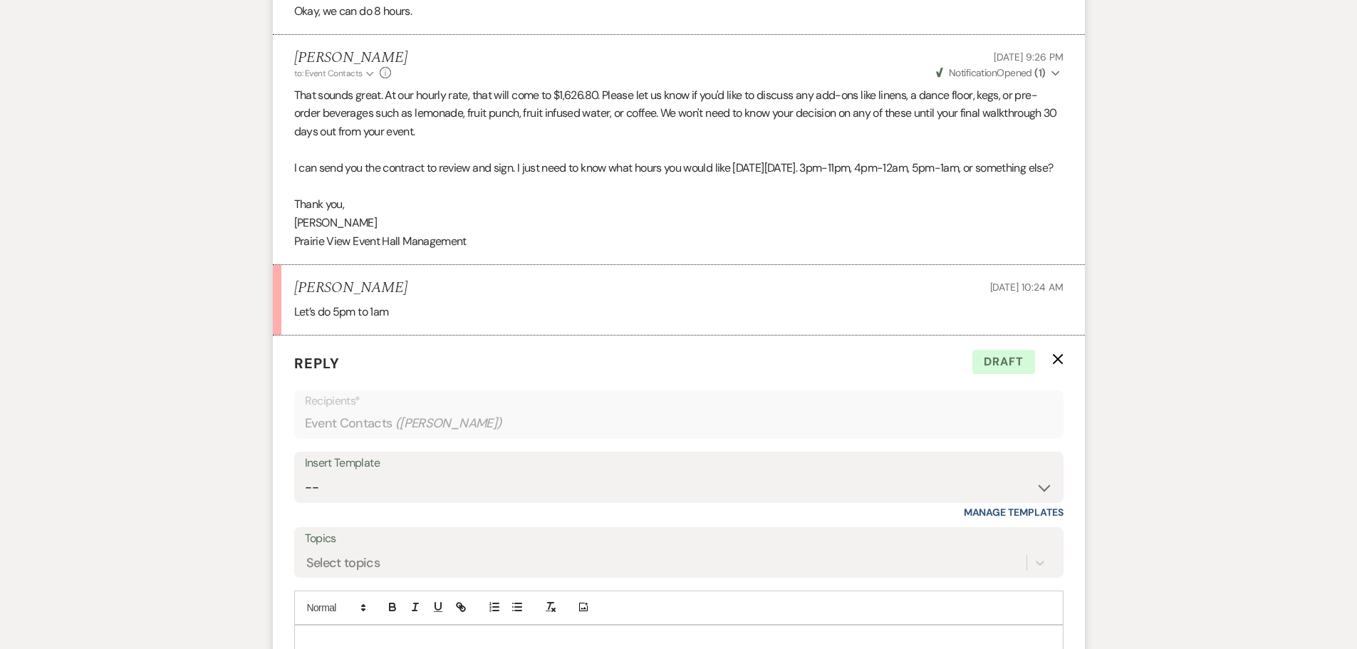
scroll to position [4878, 0]
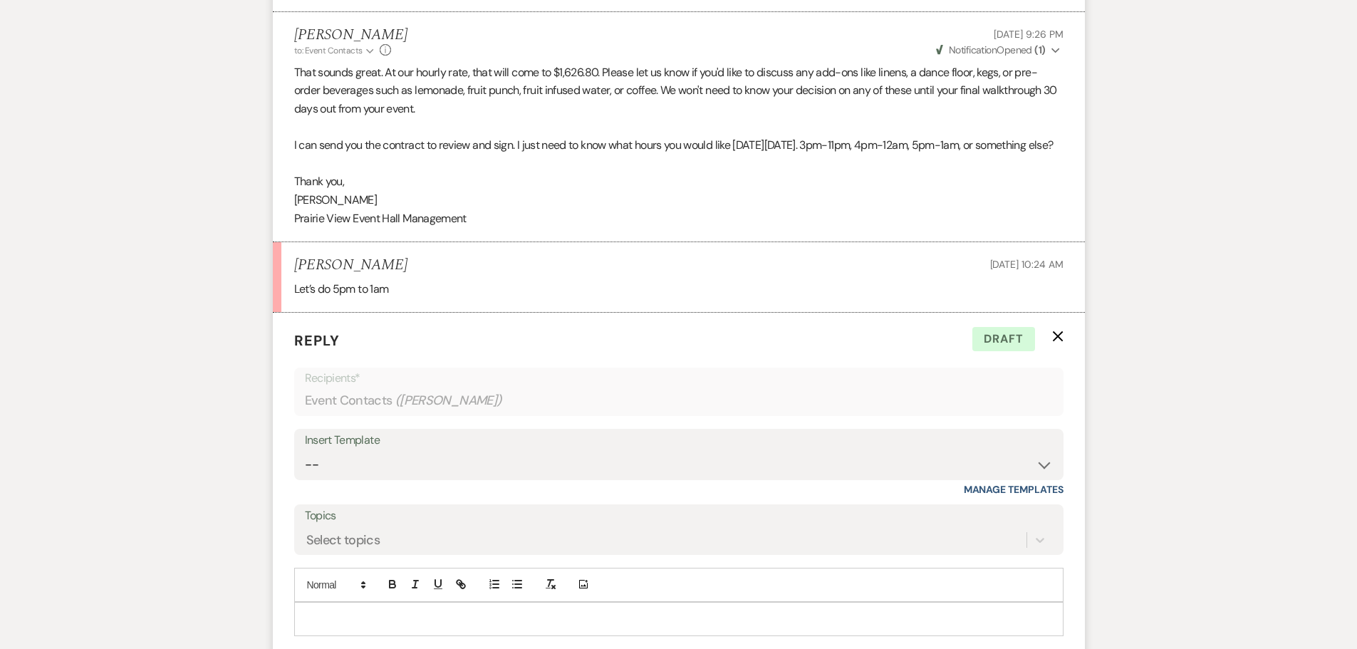
click at [442, 526] on label "Topics" at bounding box center [679, 516] width 748 height 21
click at [308, 533] on input "Topics" at bounding box center [306, 539] width 1 height 19
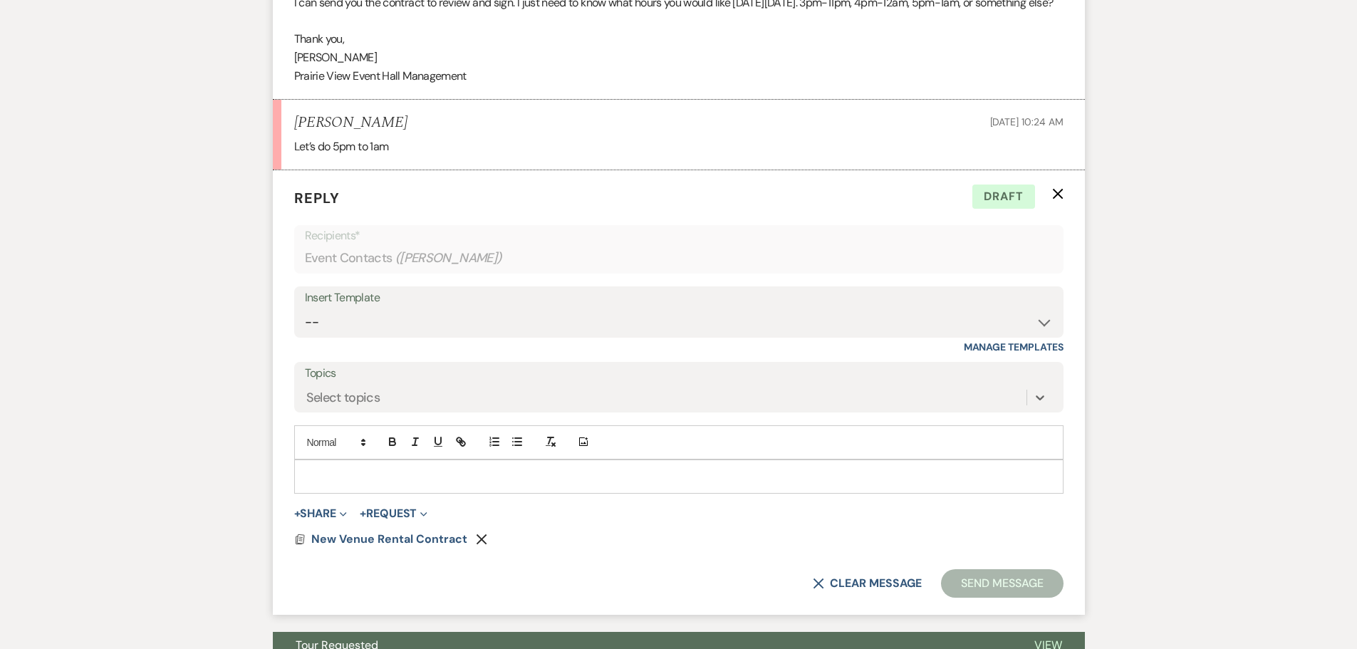
click at [434, 484] on p at bounding box center [679, 477] width 746 height 16
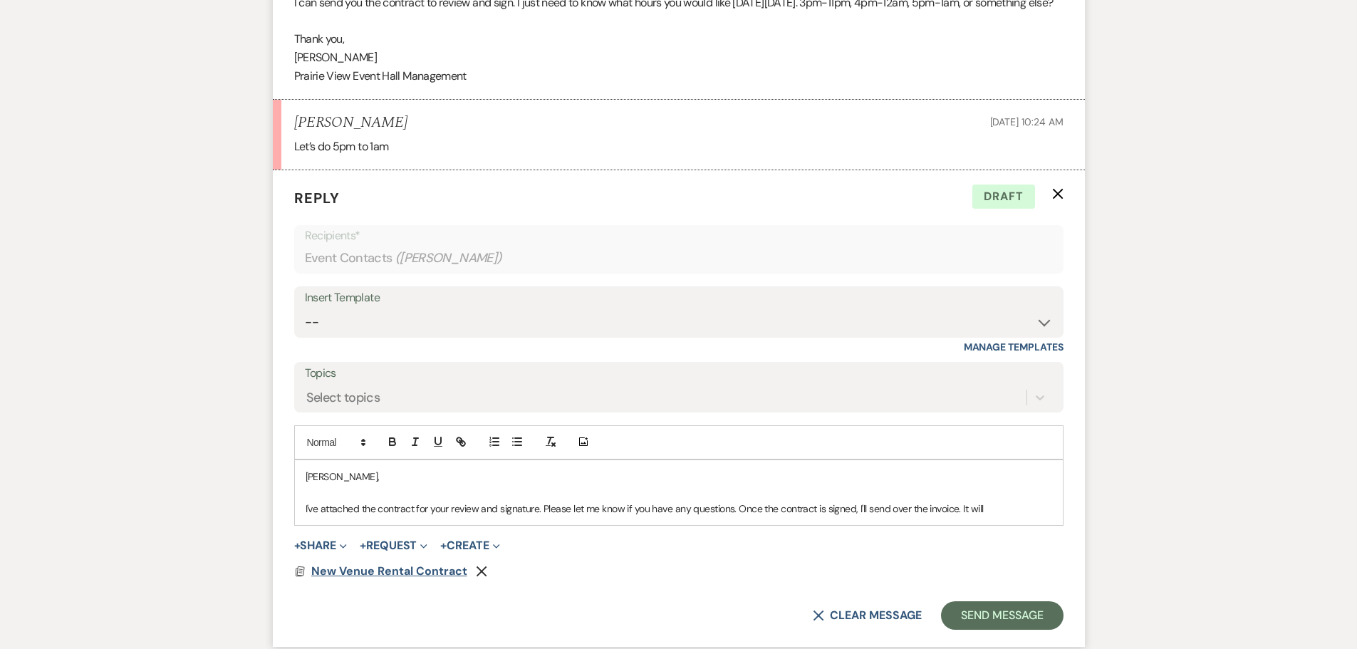
click at [395, 578] on span "New Venue Rental Contract" at bounding box center [389, 570] width 156 height 15
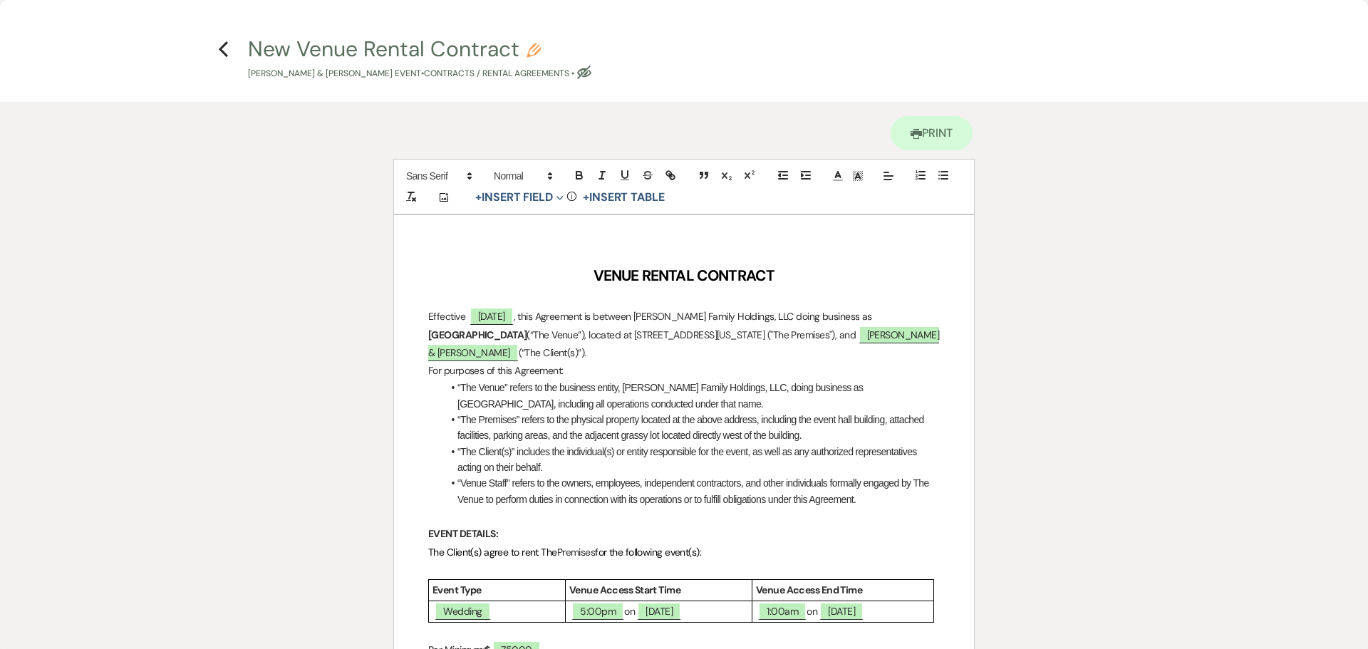
click at [533, 48] on use "button" at bounding box center [533, 50] width 14 height 14
select select "10"
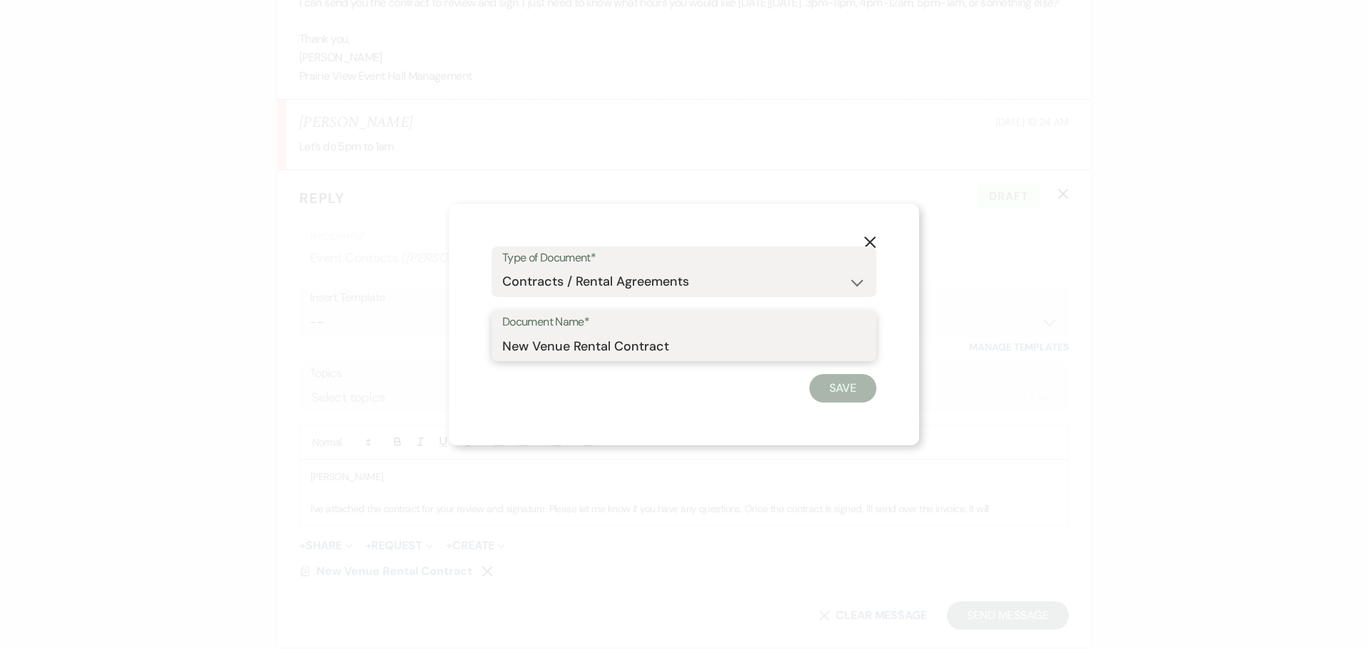
click at [506, 348] on input "New Venue Rental Contract" at bounding box center [683, 346] width 363 height 28
type input "Venue Rental Contract"
click at [837, 395] on button "Save" at bounding box center [842, 388] width 67 height 28
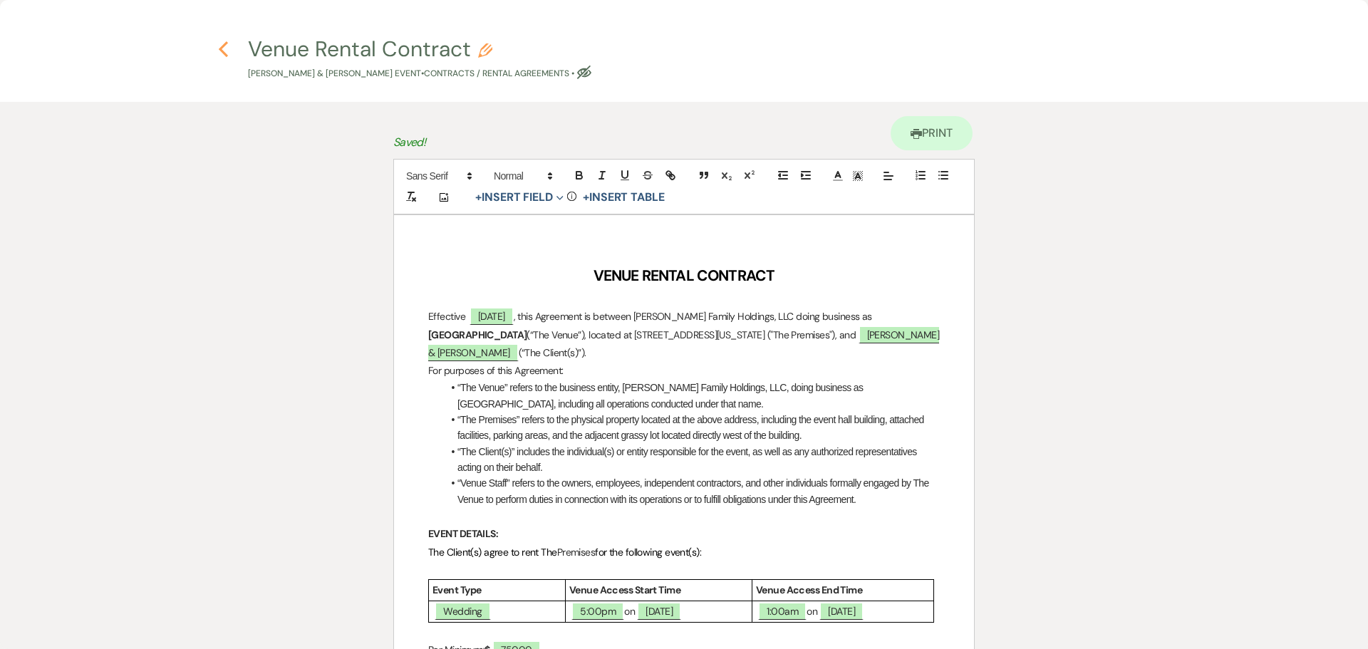
click at [222, 41] on icon "Previous" at bounding box center [223, 49] width 11 height 17
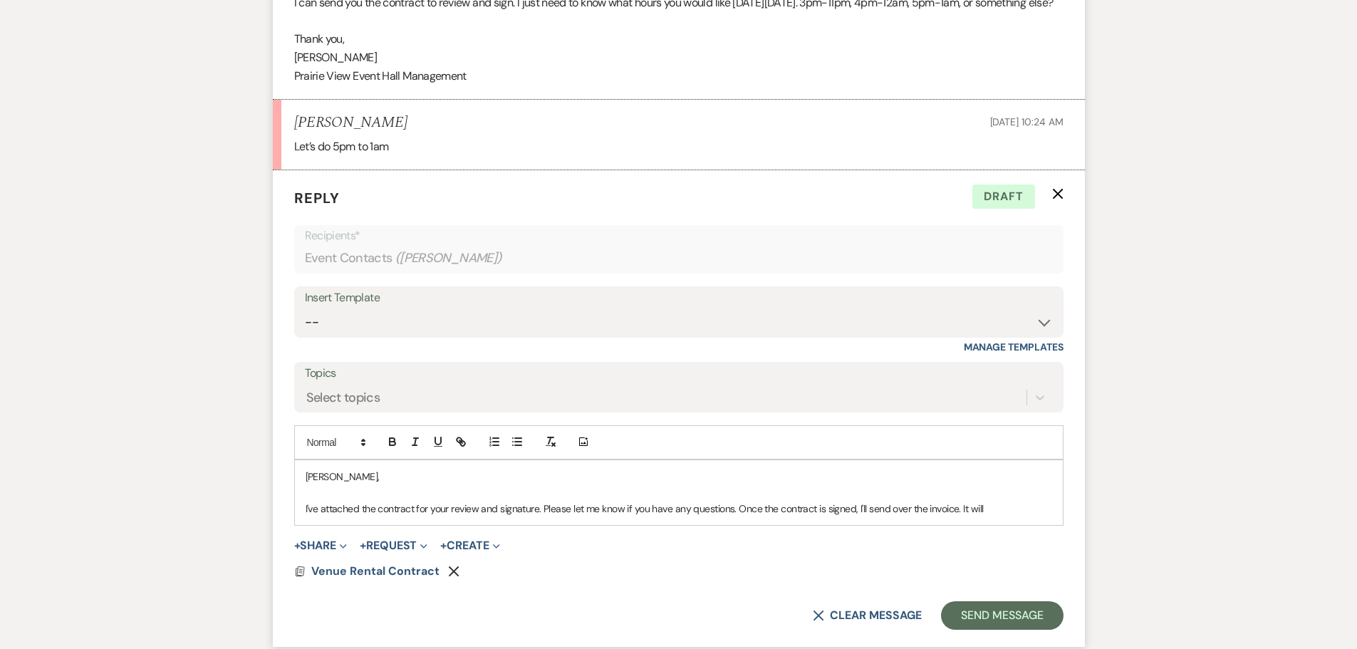
click at [1001, 516] on p "I've attached the contract for your review and signature. Please let me know if…" at bounding box center [679, 509] width 746 height 16
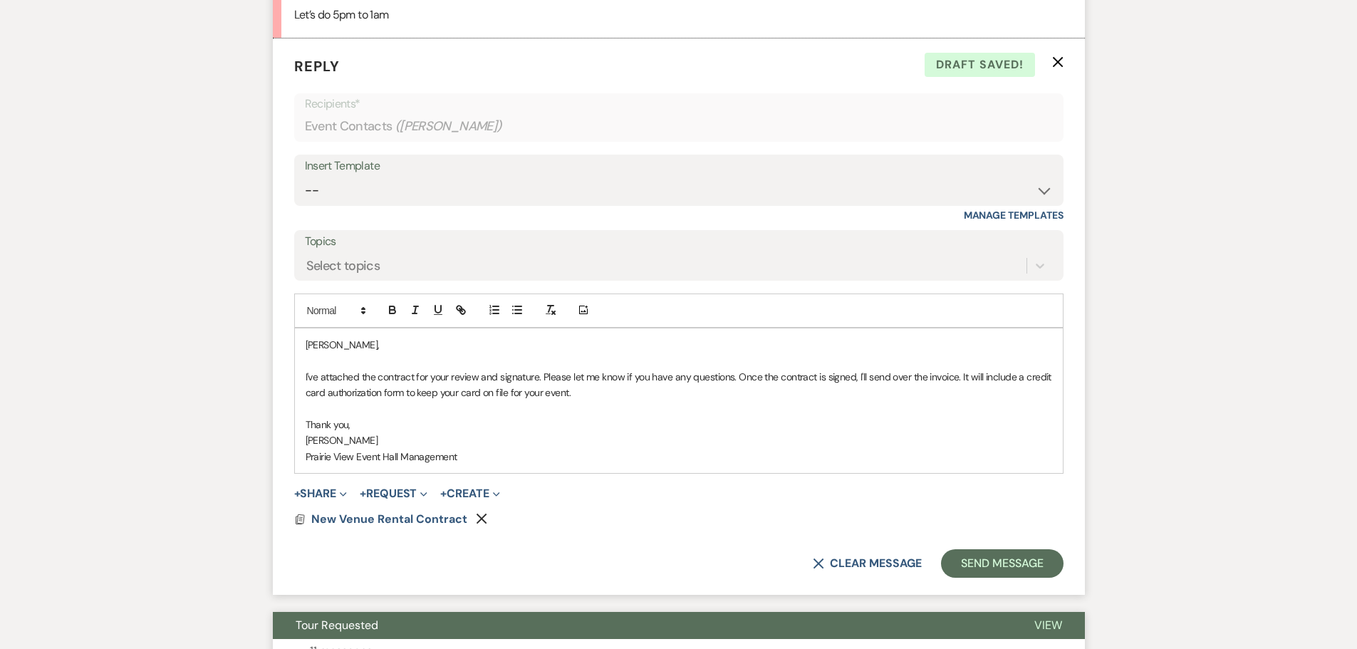
scroll to position [5163, 0]
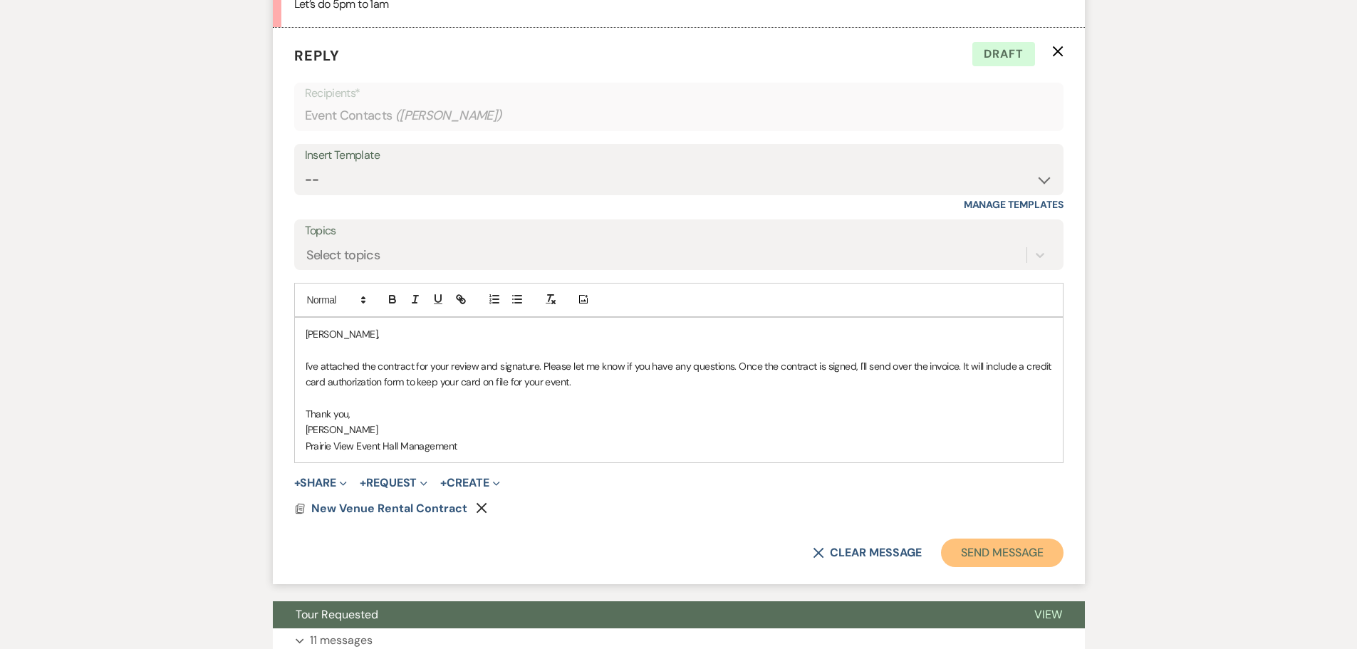
click at [1014, 567] on button "Send Message" at bounding box center [1002, 552] width 122 height 28
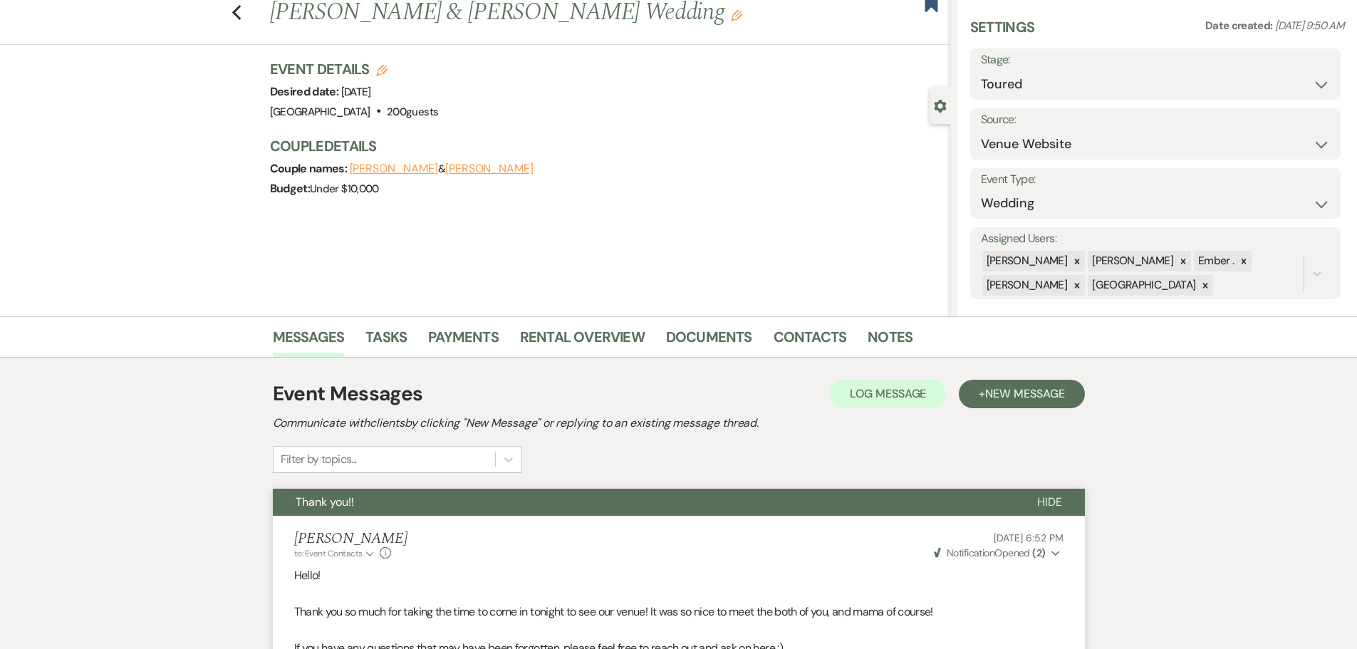
scroll to position [0, 0]
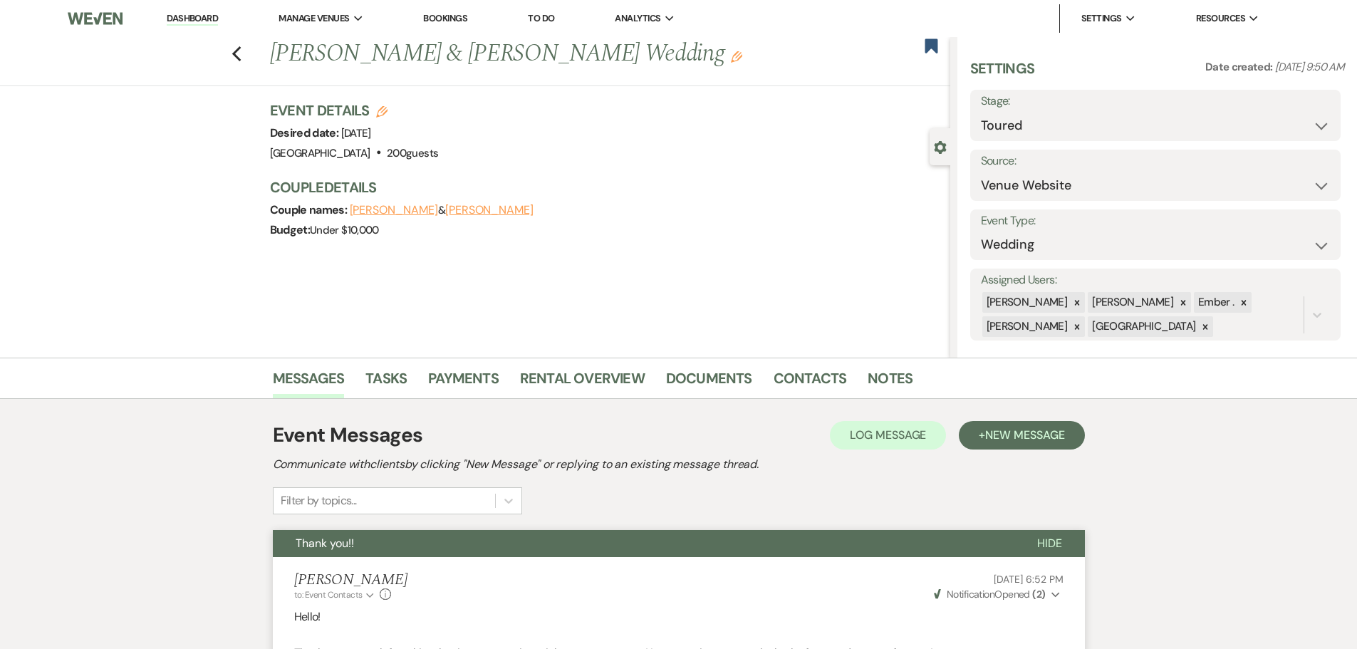
click at [234, 54] on div "Previous [PERSON_NAME] & [PERSON_NAME] Wedding Edit Bookmark" at bounding box center [471, 61] width 957 height 49
click at [237, 56] on icon "Previous" at bounding box center [236, 54] width 11 height 17
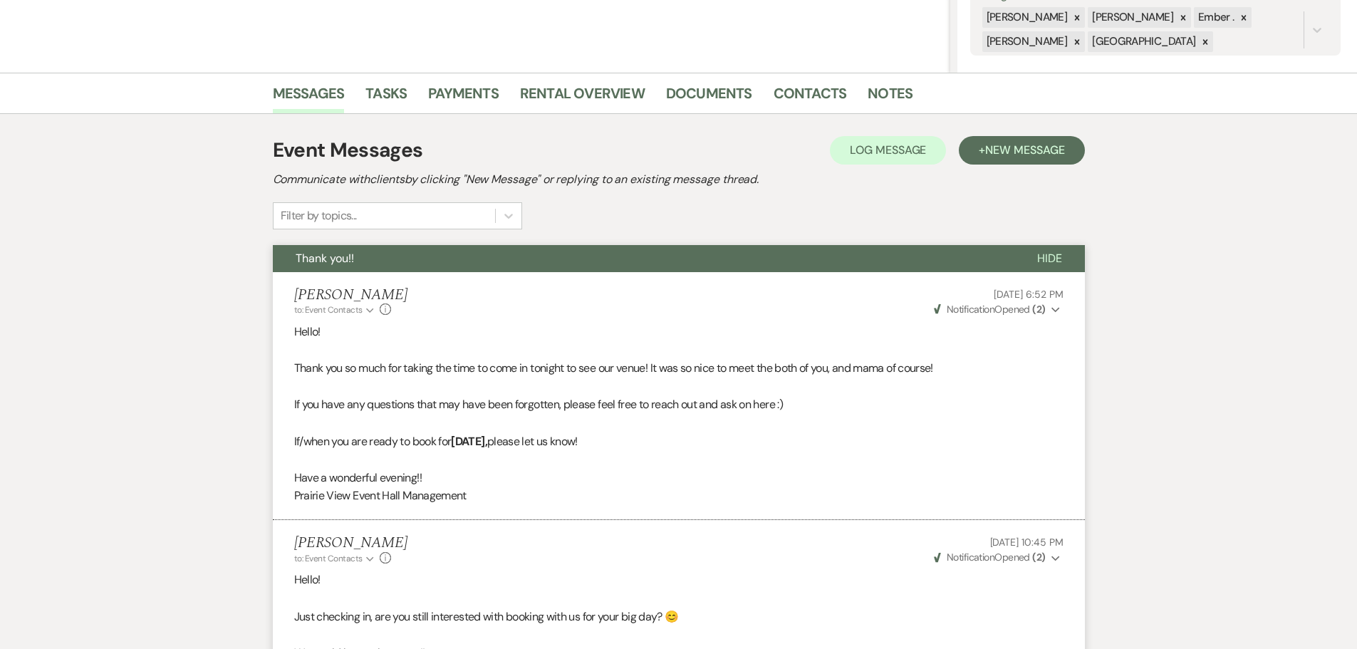
select select "5"
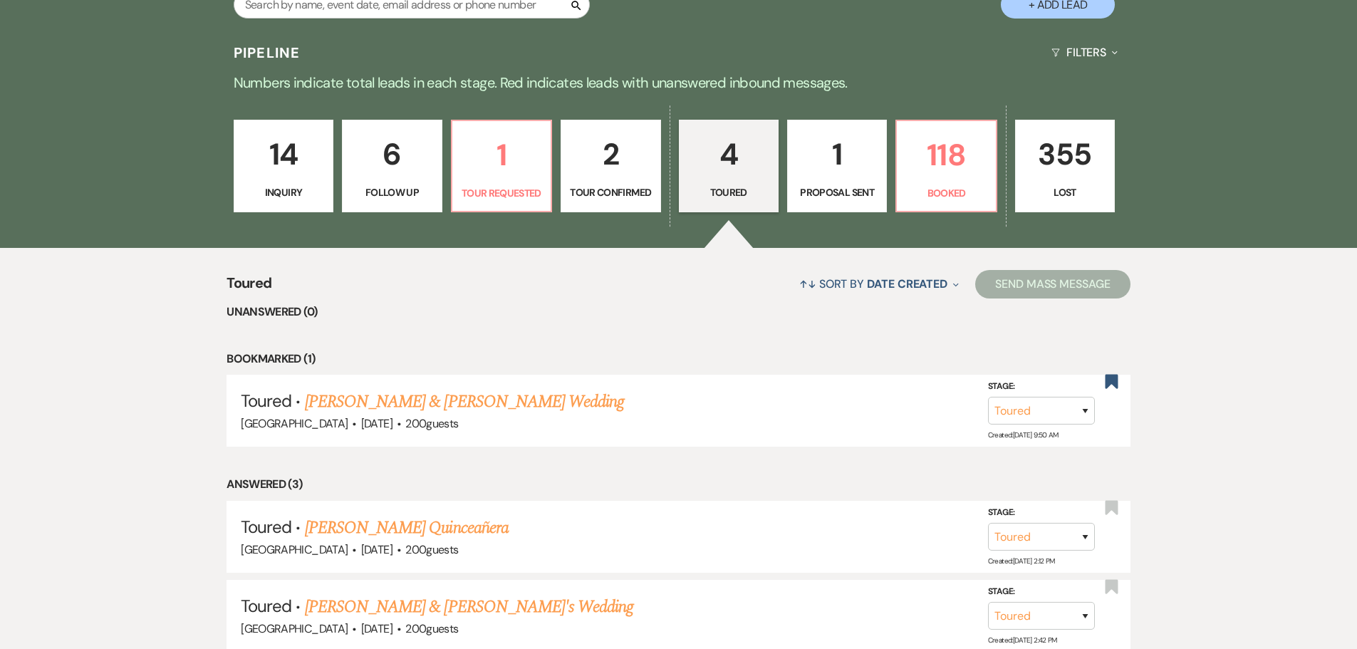
scroll to position [356, 0]
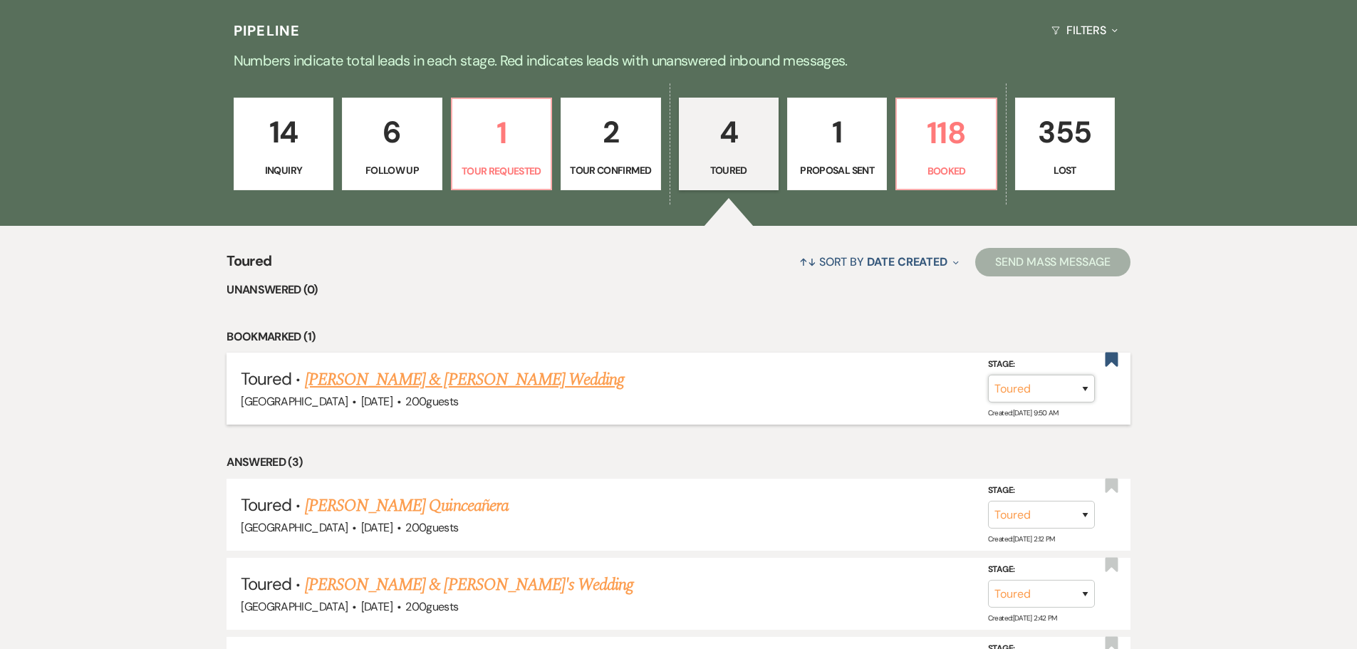
click at [1087, 388] on select "Inquiry Follow Up Tour Requested Tour Confirmed Toured Proposal Sent Booked Lost" at bounding box center [1041, 389] width 107 height 28
select select "6"
click at [988, 375] on select "Inquiry Follow Up Tour Requested Tour Confirmed Toured Proposal Sent Booked Lost" at bounding box center [1041, 389] width 107 height 28
click at [1067, 393] on button "Save" at bounding box center [1066, 388] width 71 height 28
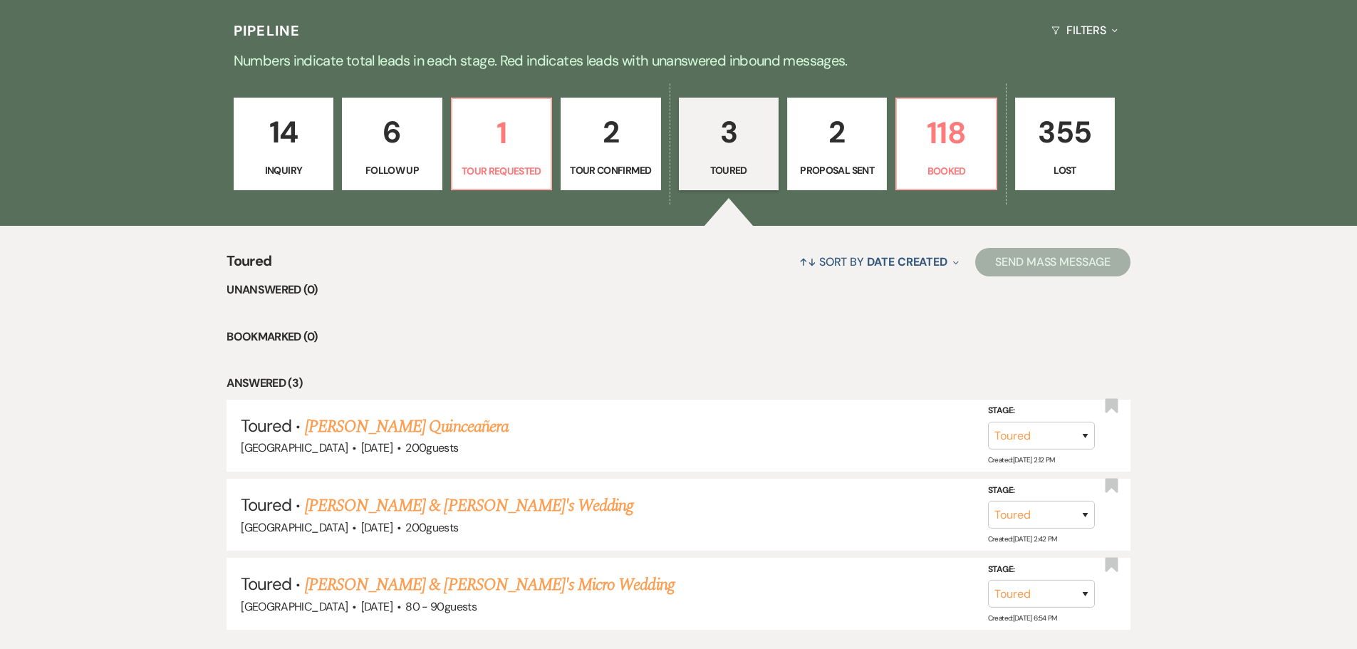
click at [828, 138] on p "2" at bounding box center [836, 132] width 81 height 48
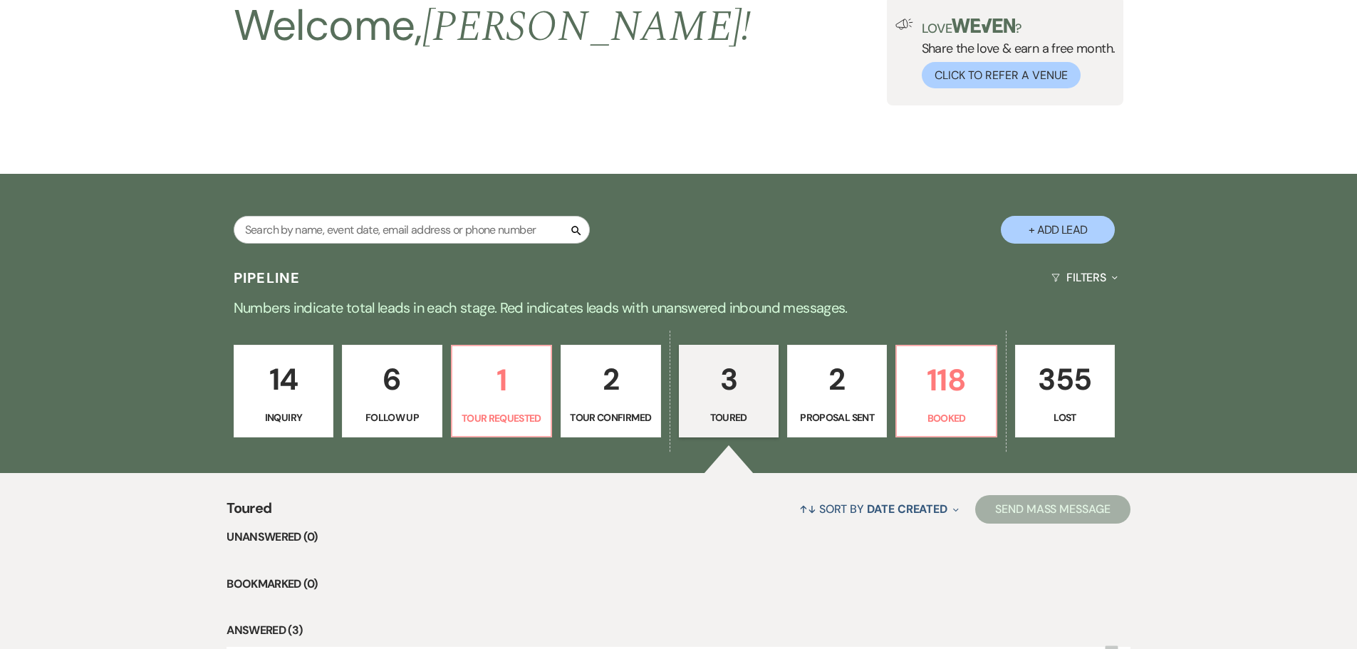
select select "6"
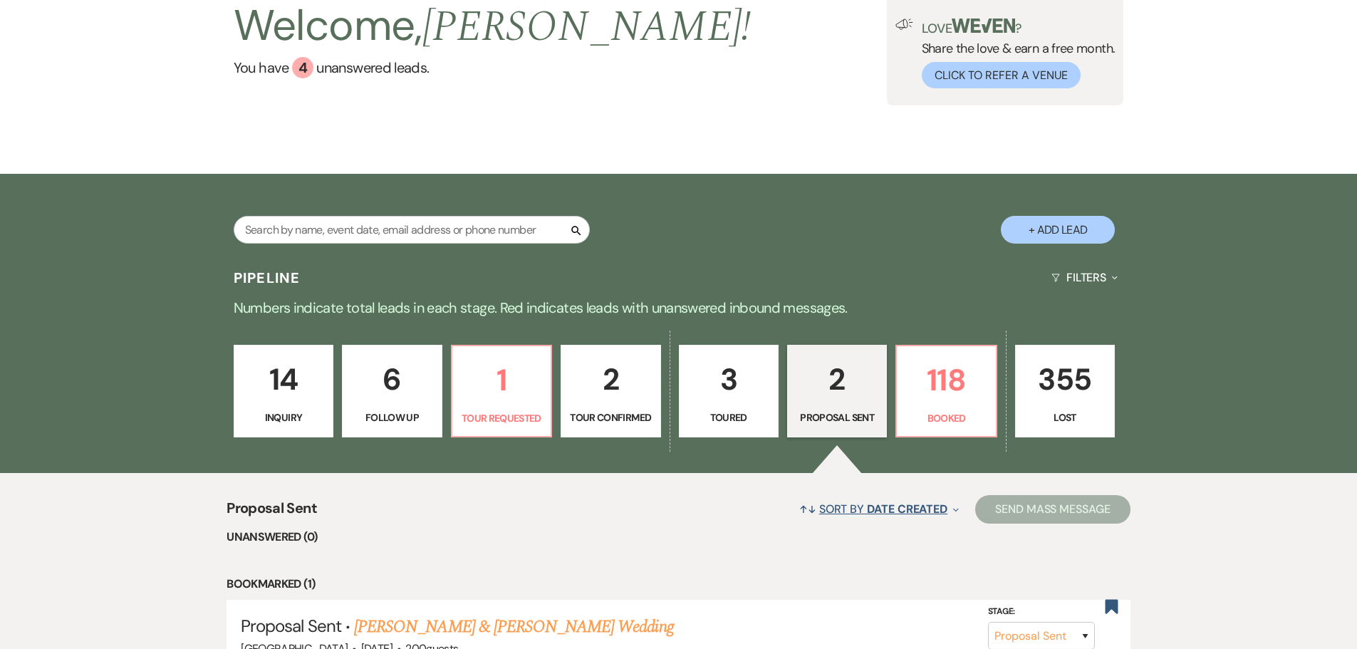
scroll to position [356, 0]
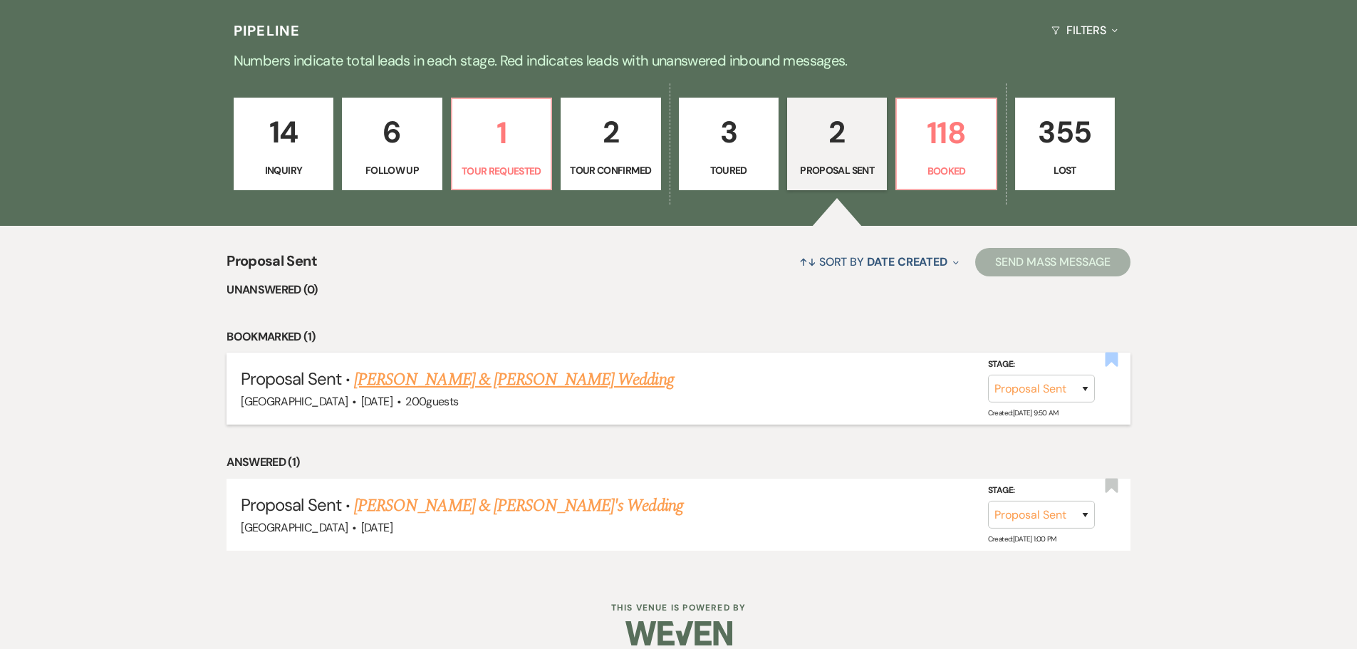
click at [1114, 356] on use "button" at bounding box center [1111, 359] width 13 height 14
select select "6"
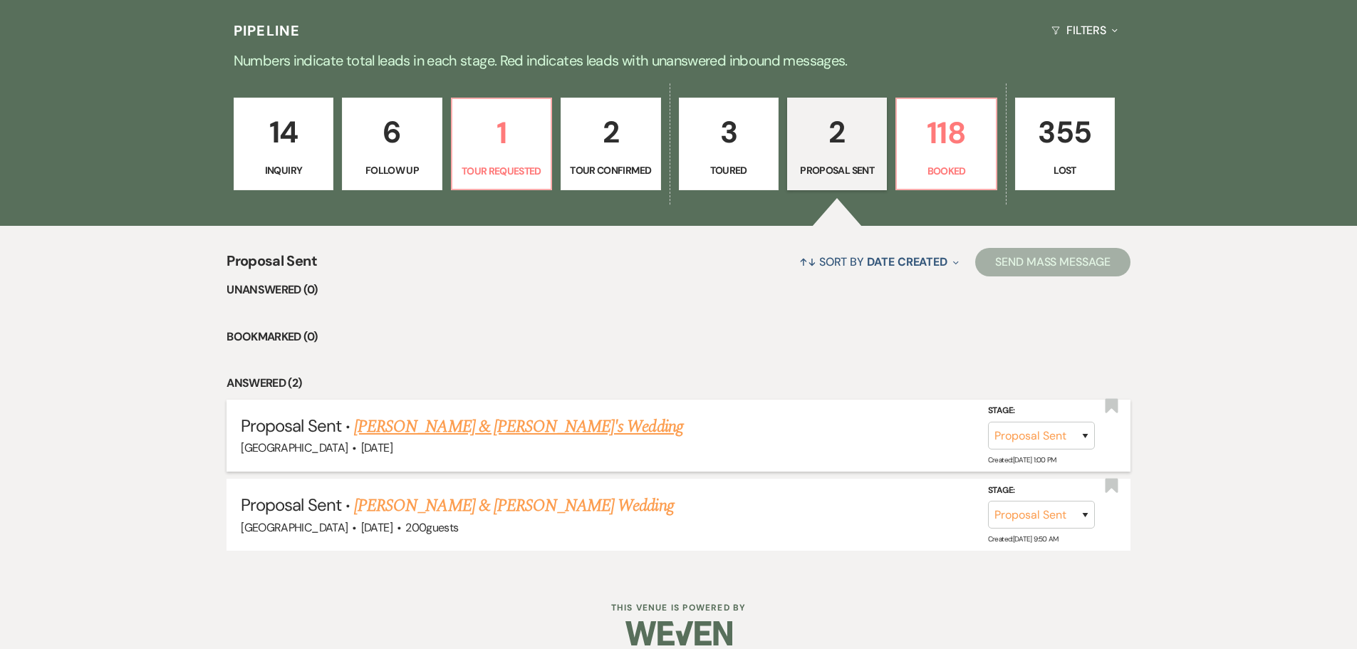
click at [509, 424] on link "[PERSON_NAME] & [PERSON_NAME]'s Wedding" at bounding box center [518, 427] width 329 height 26
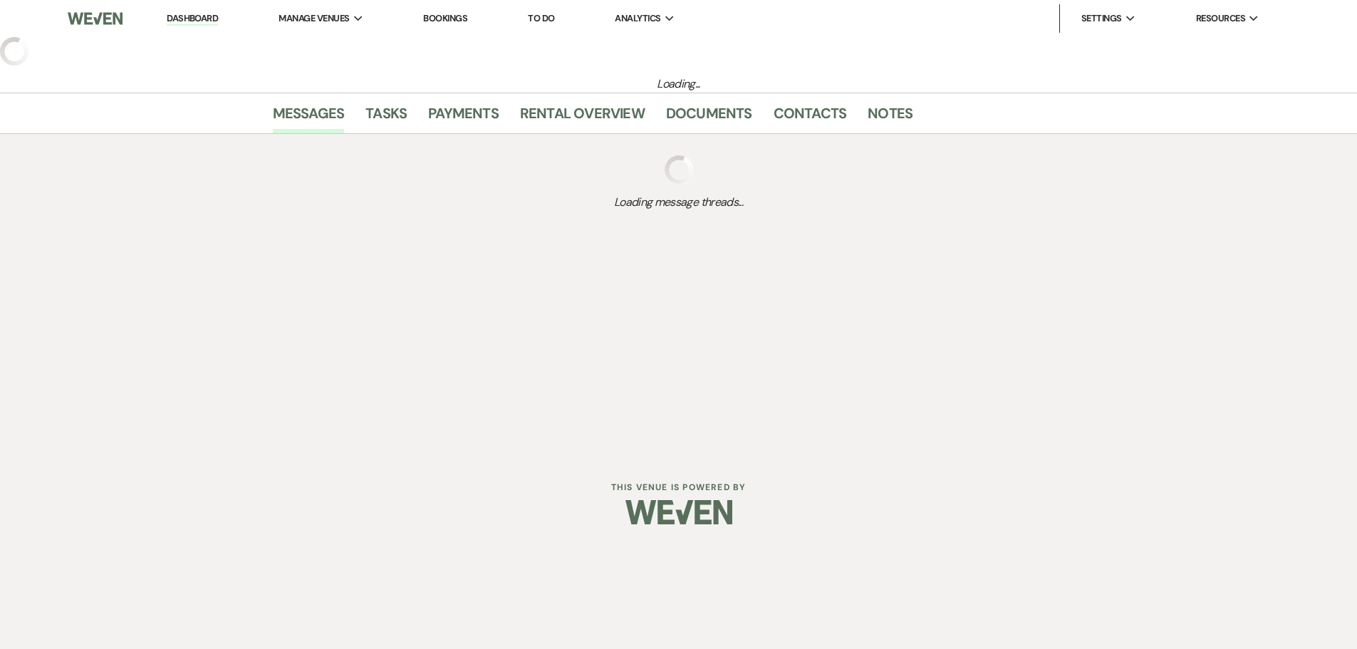
select select "6"
select select "5"
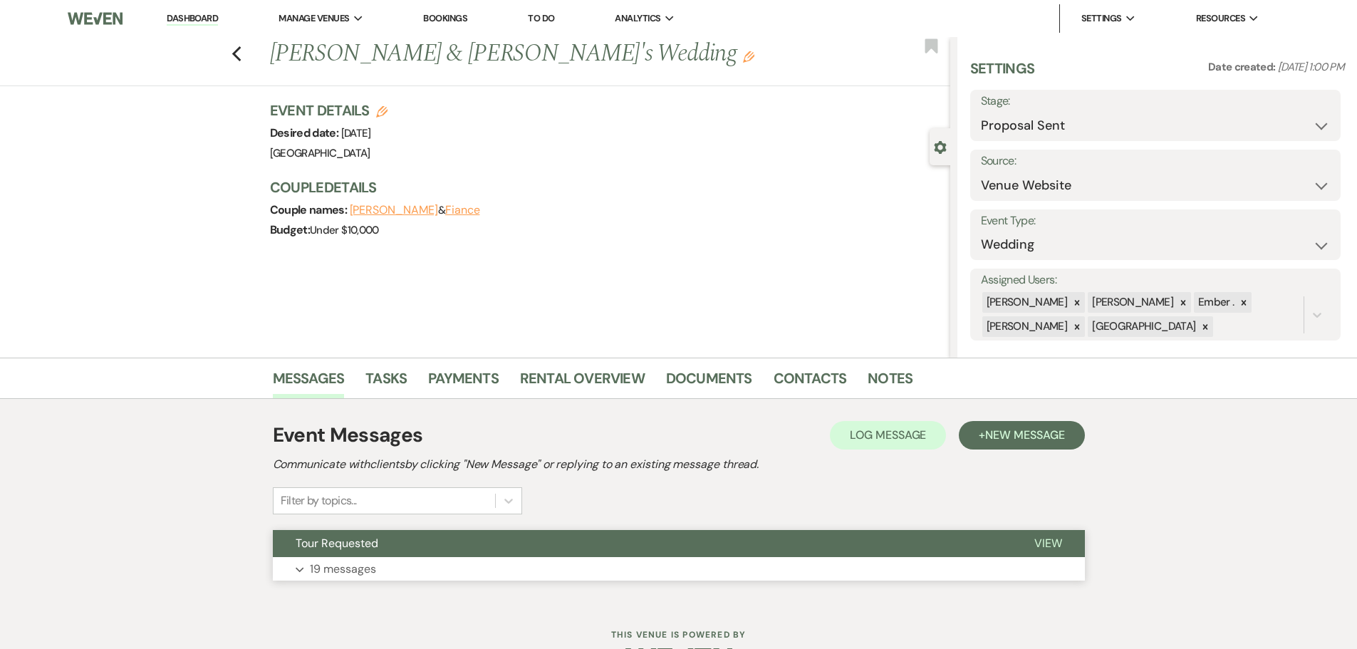
click at [350, 571] on p "19 messages" at bounding box center [343, 569] width 66 height 19
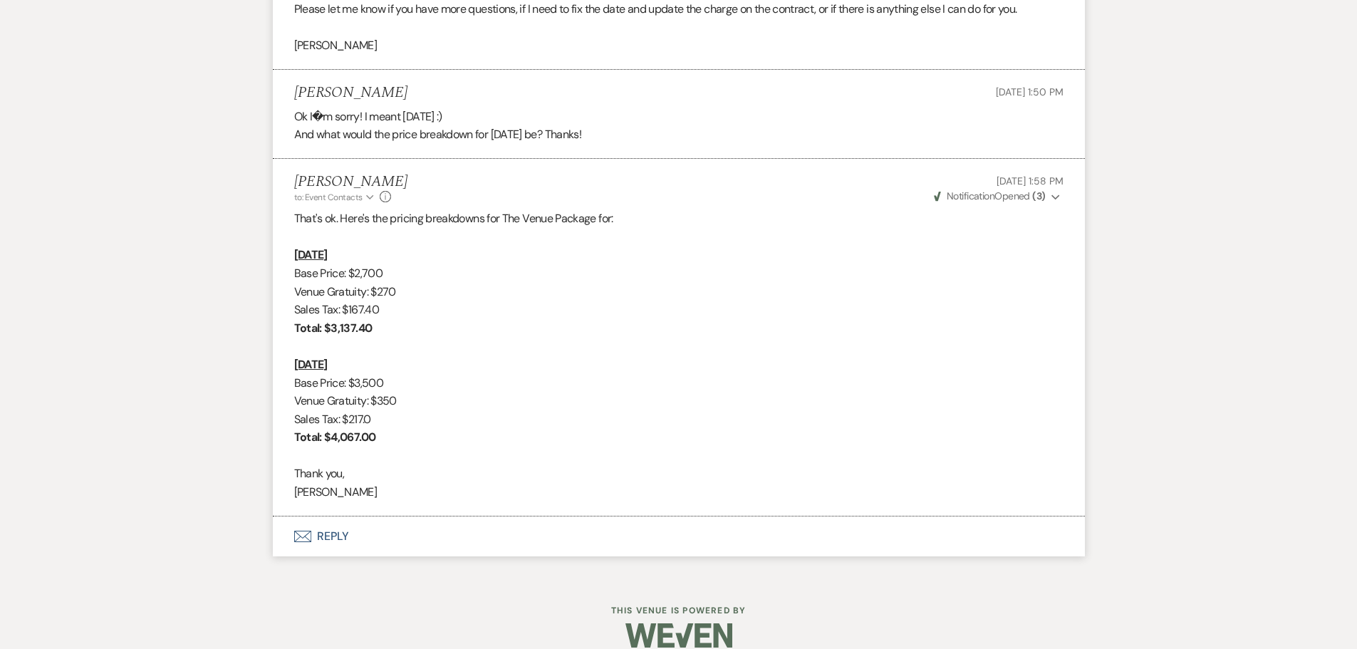
scroll to position [3488, 0]
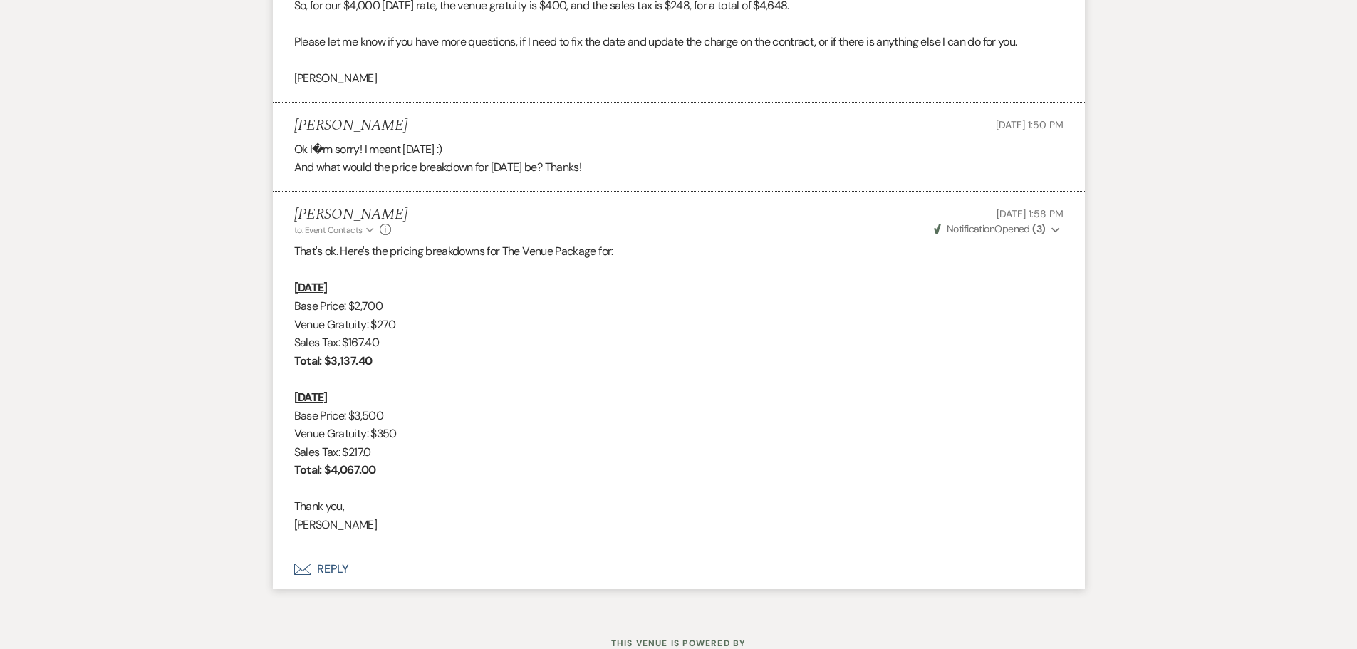
click at [330, 585] on button "Envelope Reply" at bounding box center [679, 569] width 812 height 40
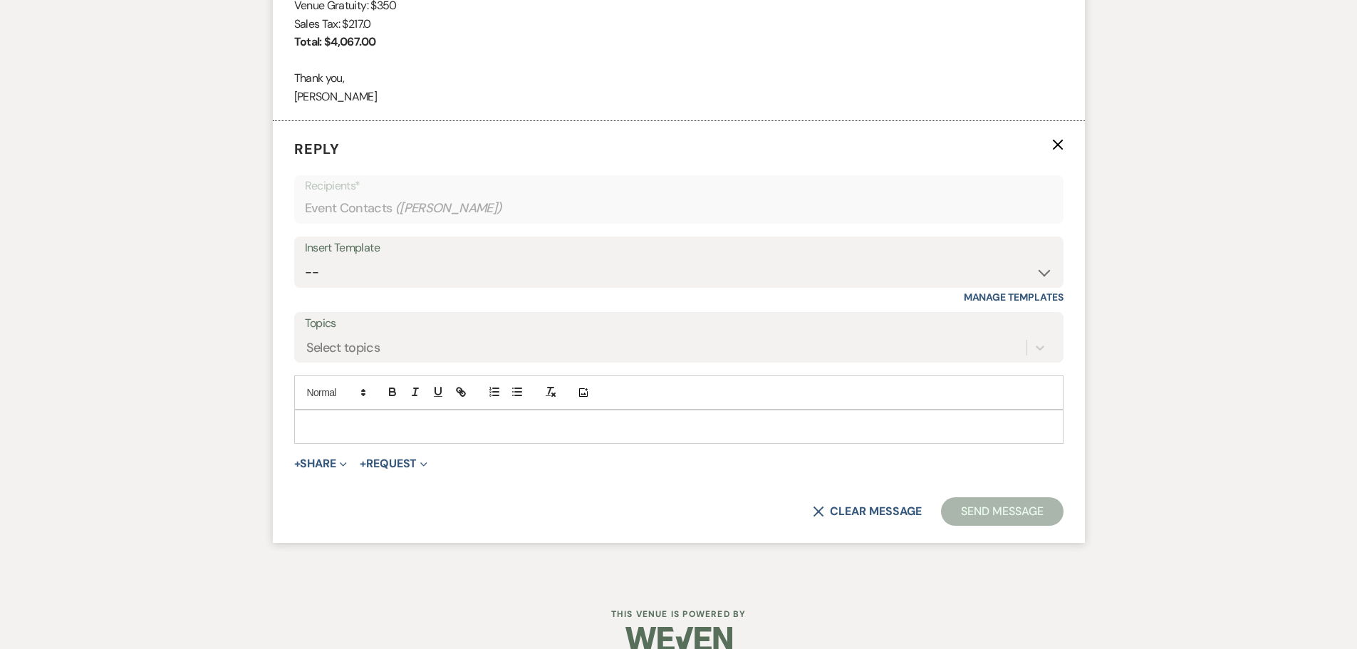
scroll to position [3942, 0]
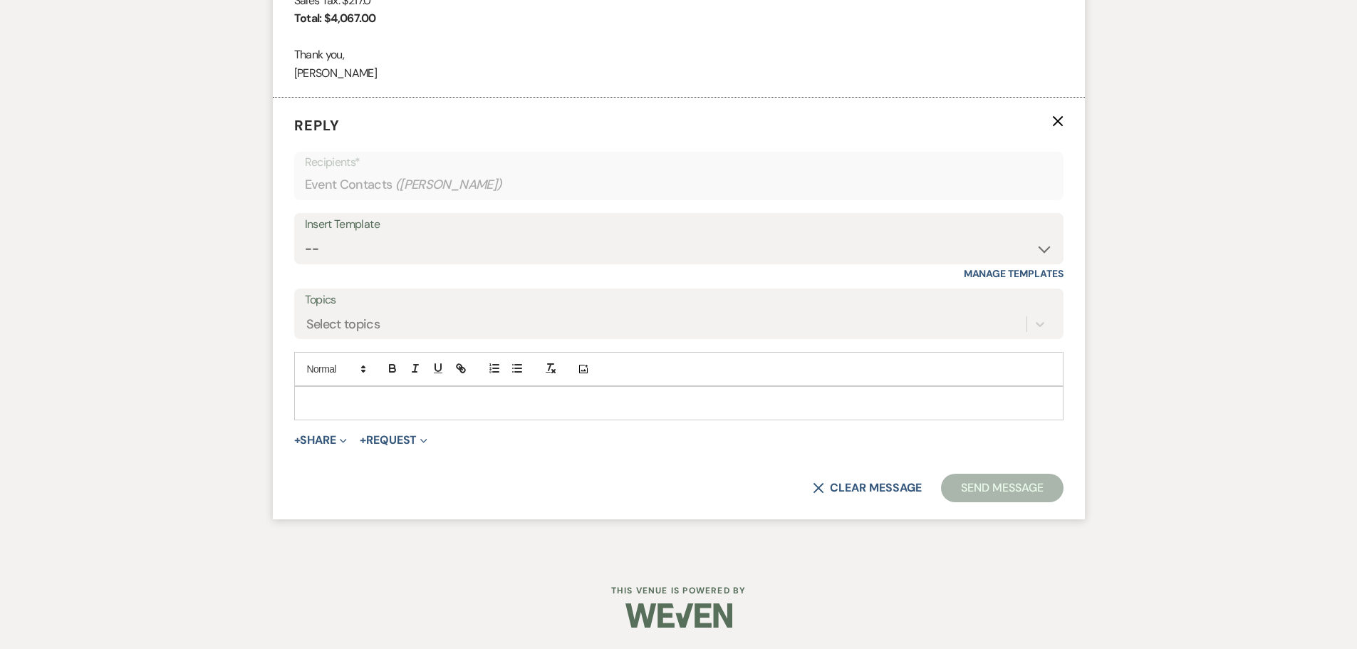
click at [333, 411] on p at bounding box center [679, 403] width 746 height 16
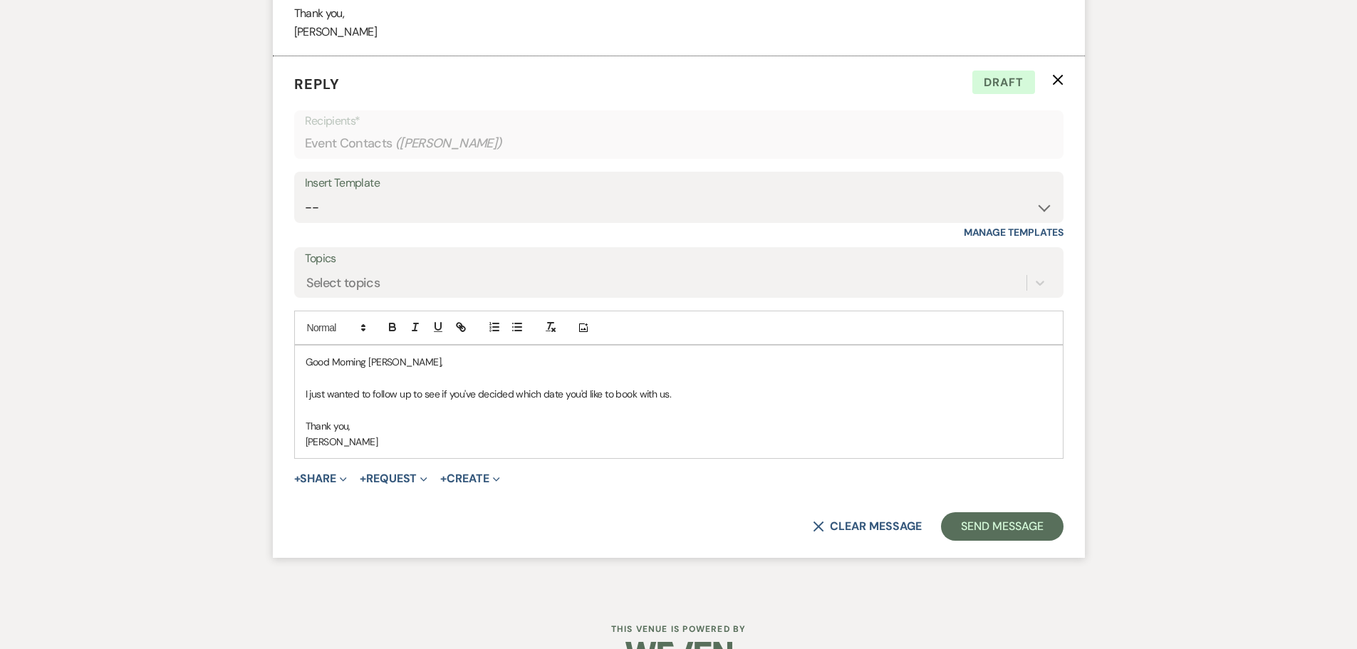
scroll to position [4013, 0]
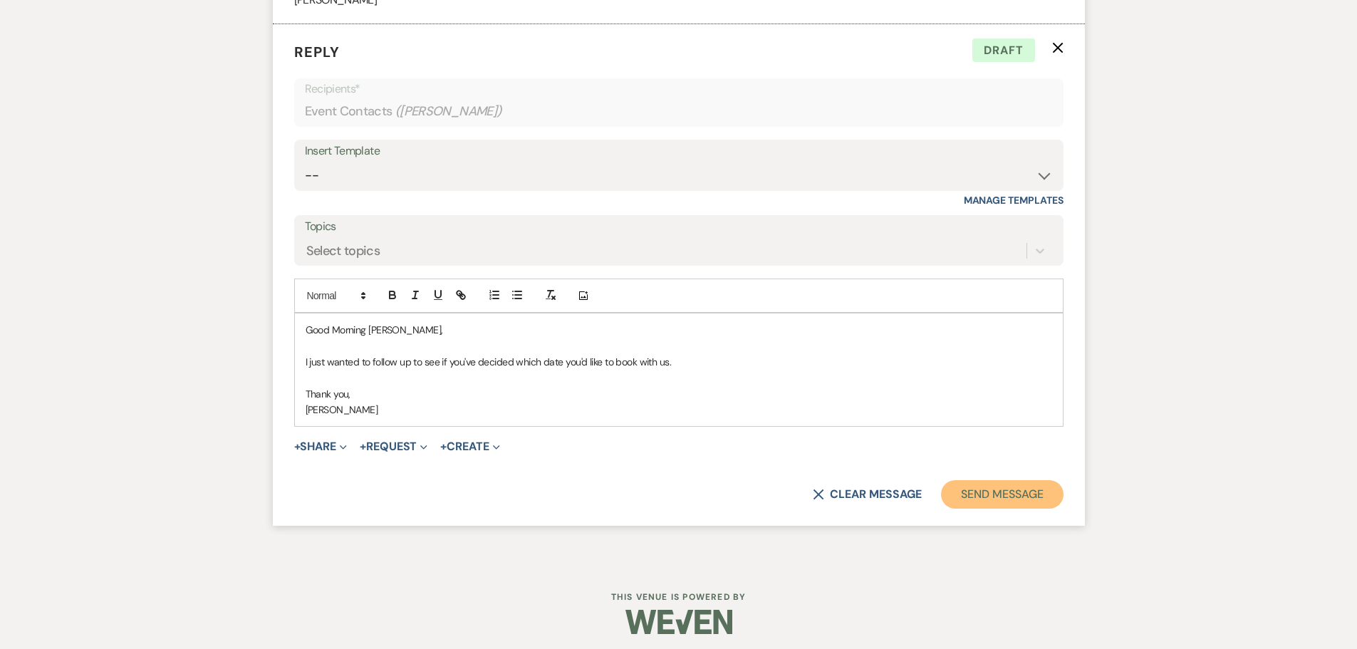
click at [1036, 509] on button "Send Message" at bounding box center [1002, 494] width 122 height 28
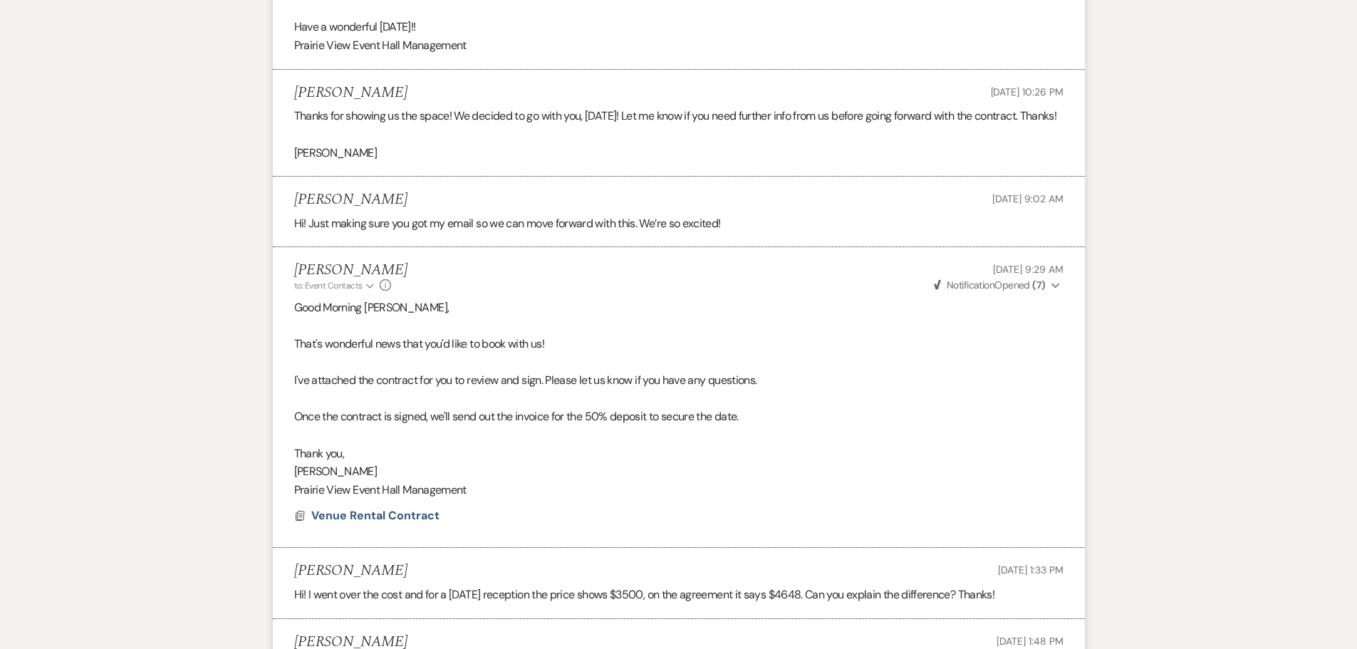
scroll to position [0, 0]
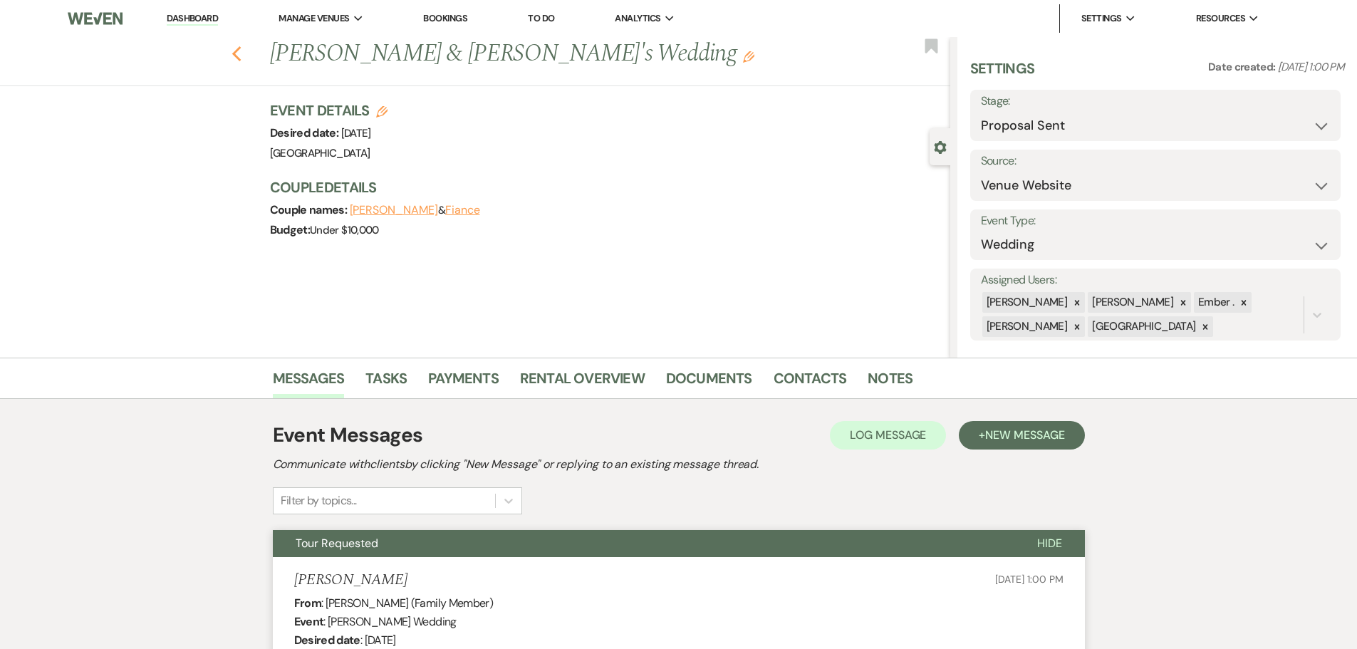
click at [238, 51] on icon "Previous" at bounding box center [236, 54] width 11 height 17
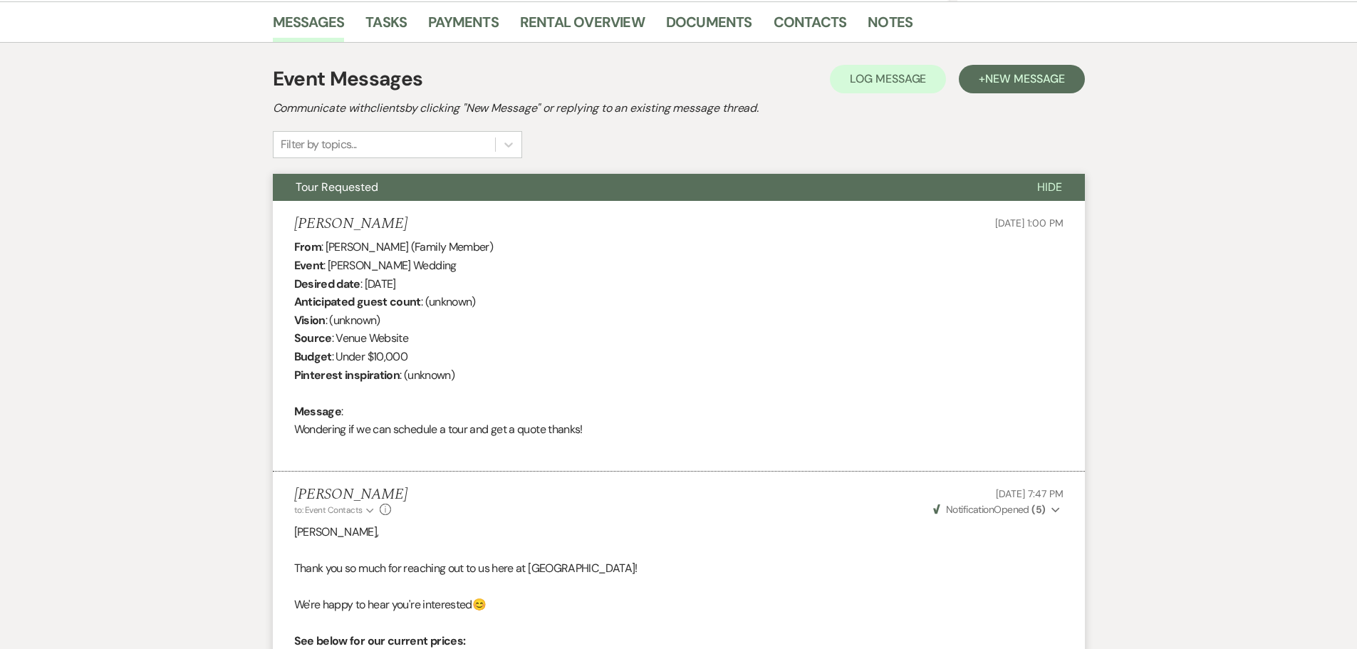
select select "6"
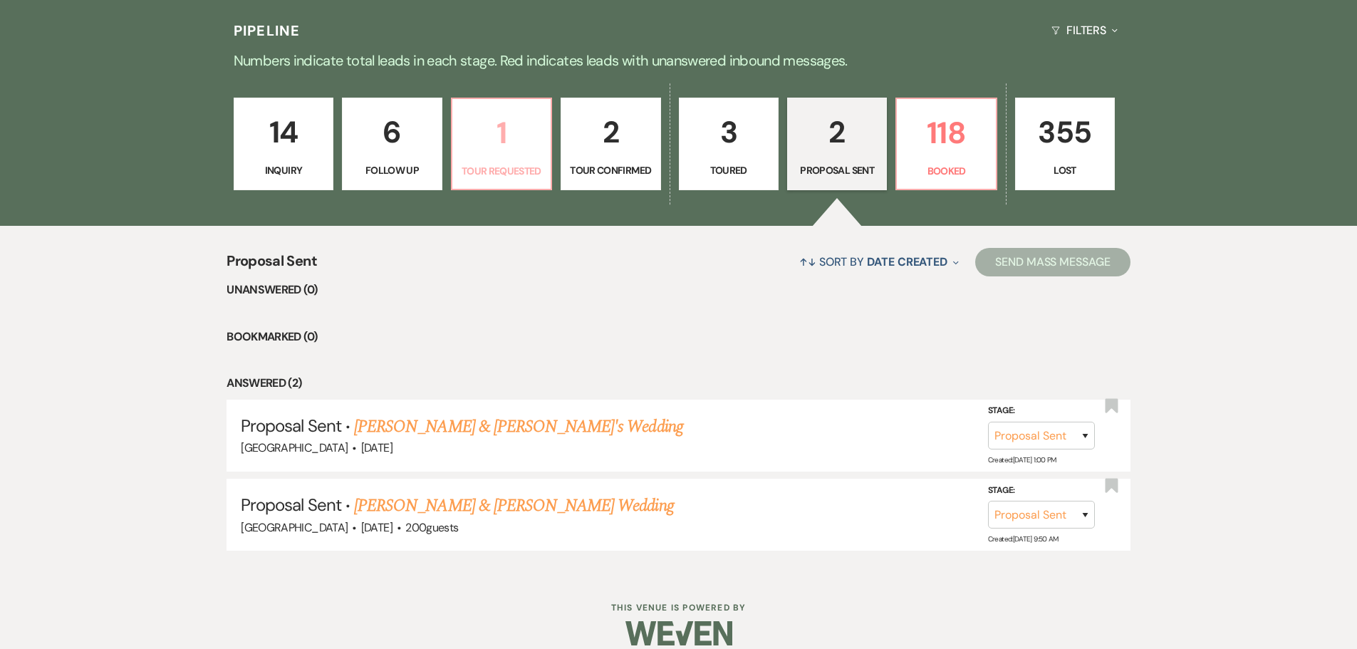
click at [494, 150] on p "1" at bounding box center [501, 133] width 81 height 48
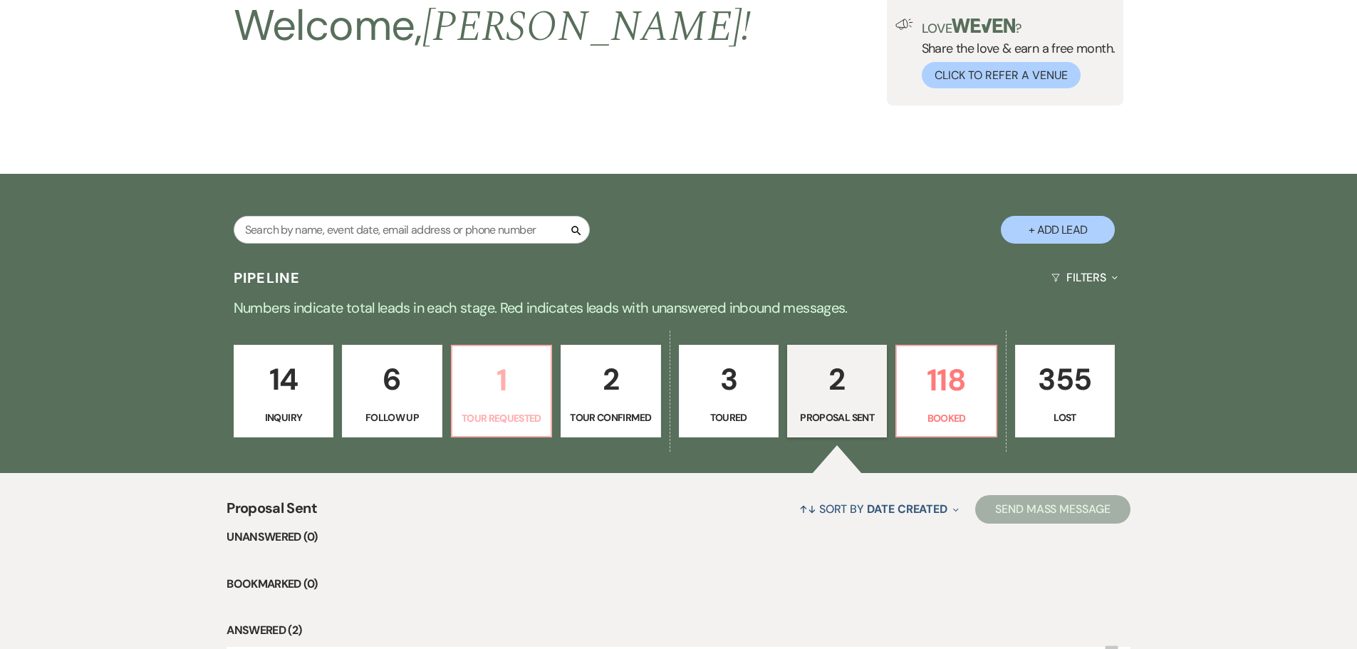
select select "2"
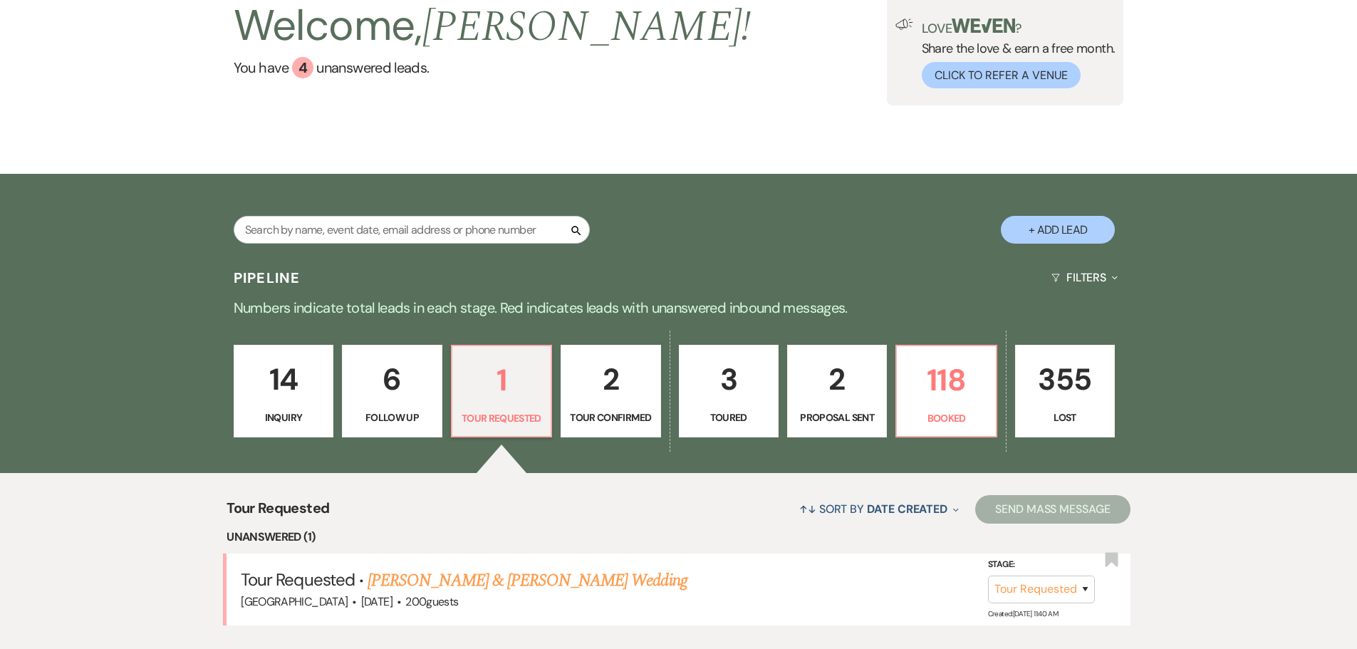
scroll to position [288, 0]
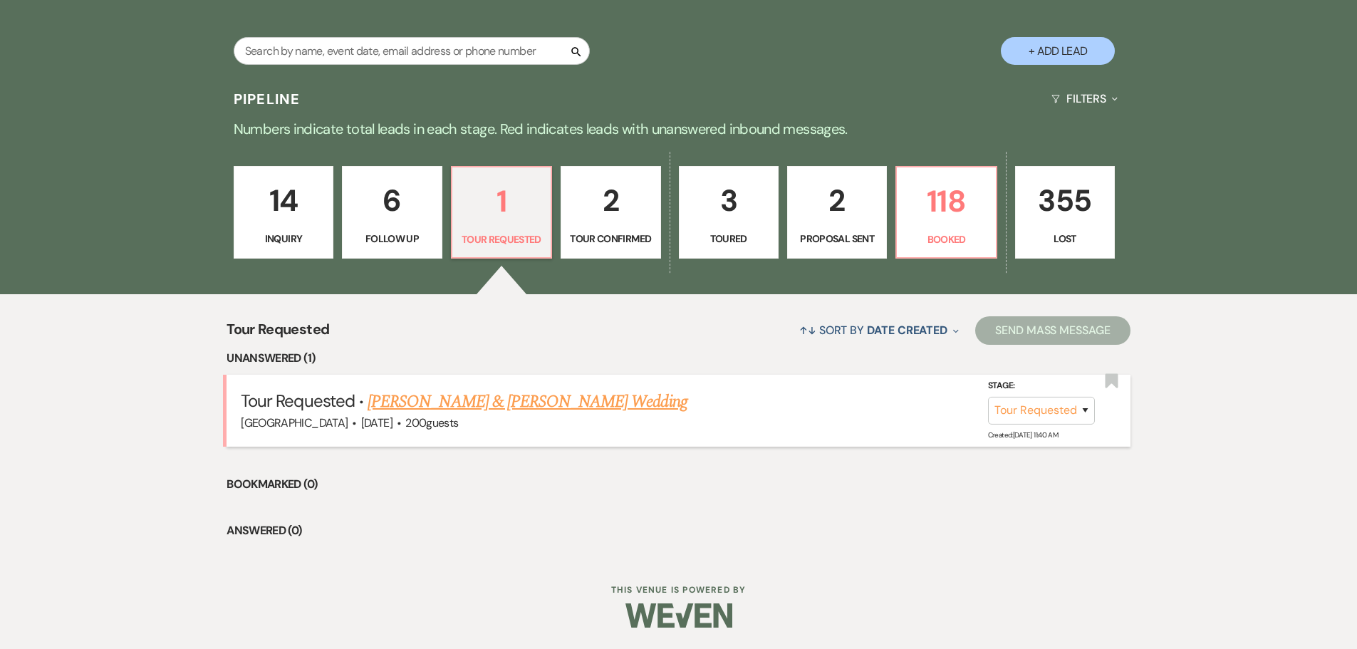
click at [434, 405] on link "[PERSON_NAME] & [PERSON_NAME] Wedding" at bounding box center [527, 402] width 319 height 26
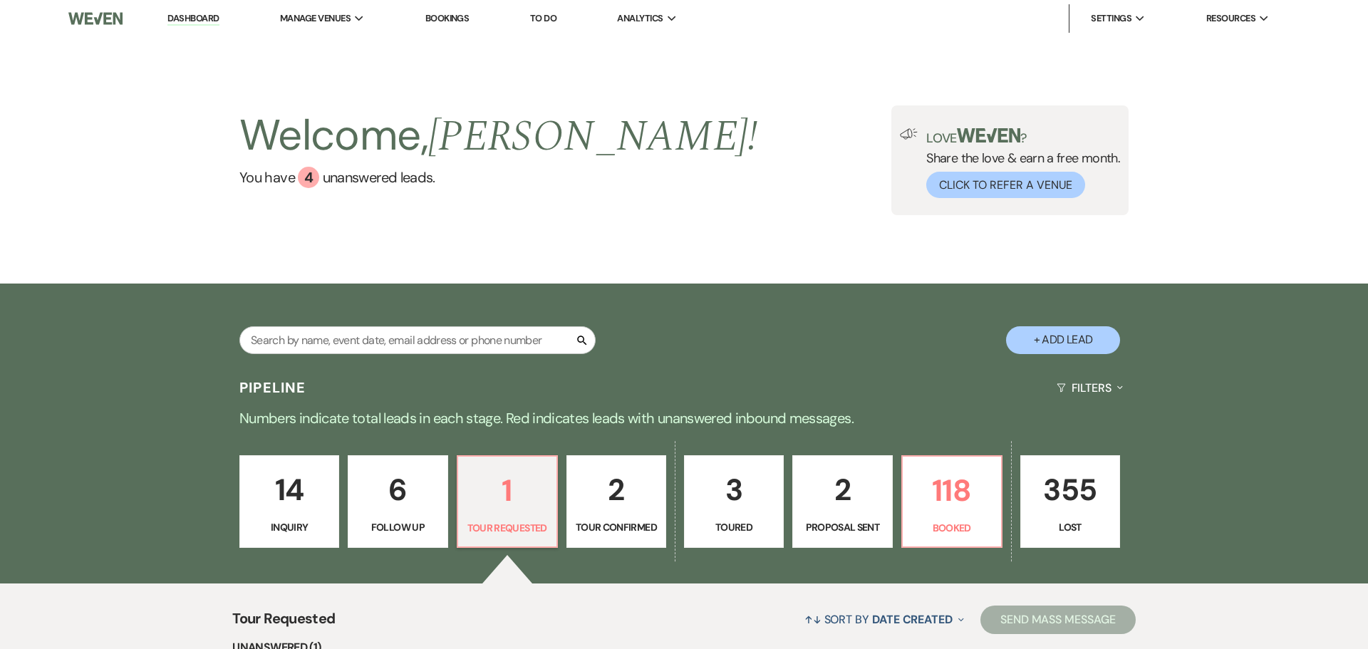
select select "2"
select select "5"
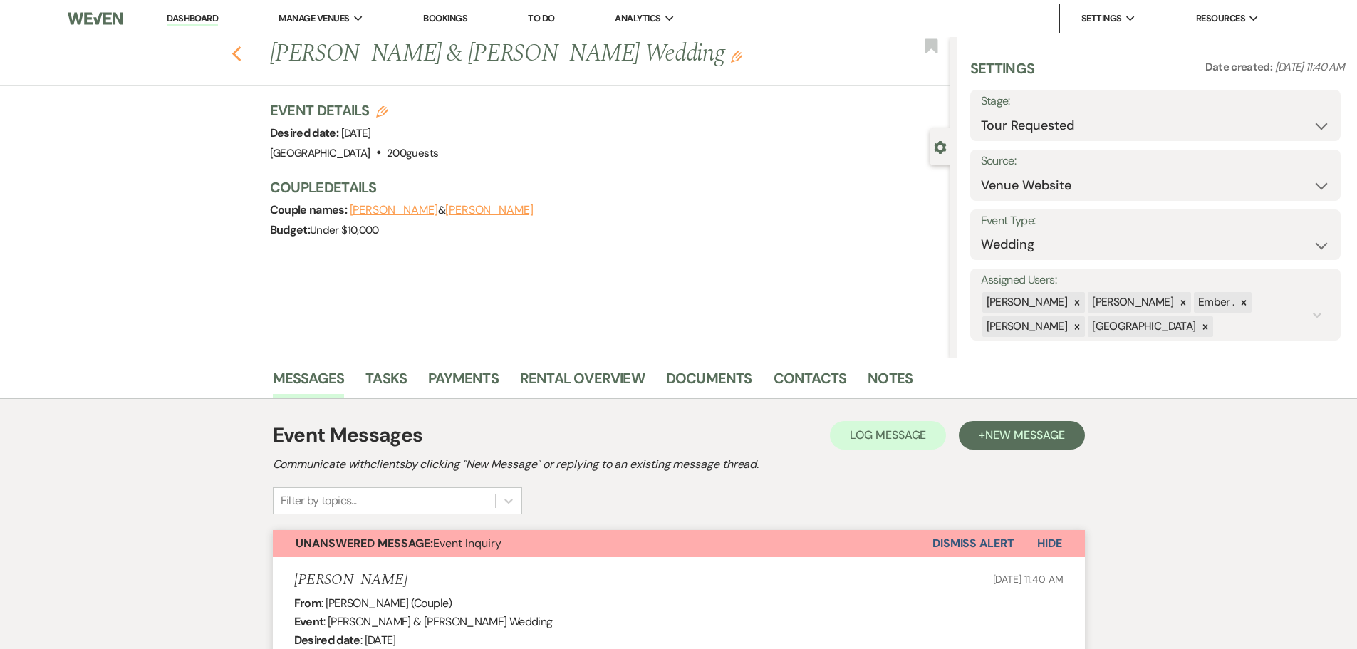
click at [241, 58] on use "button" at bounding box center [235, 54] width 9 height 16
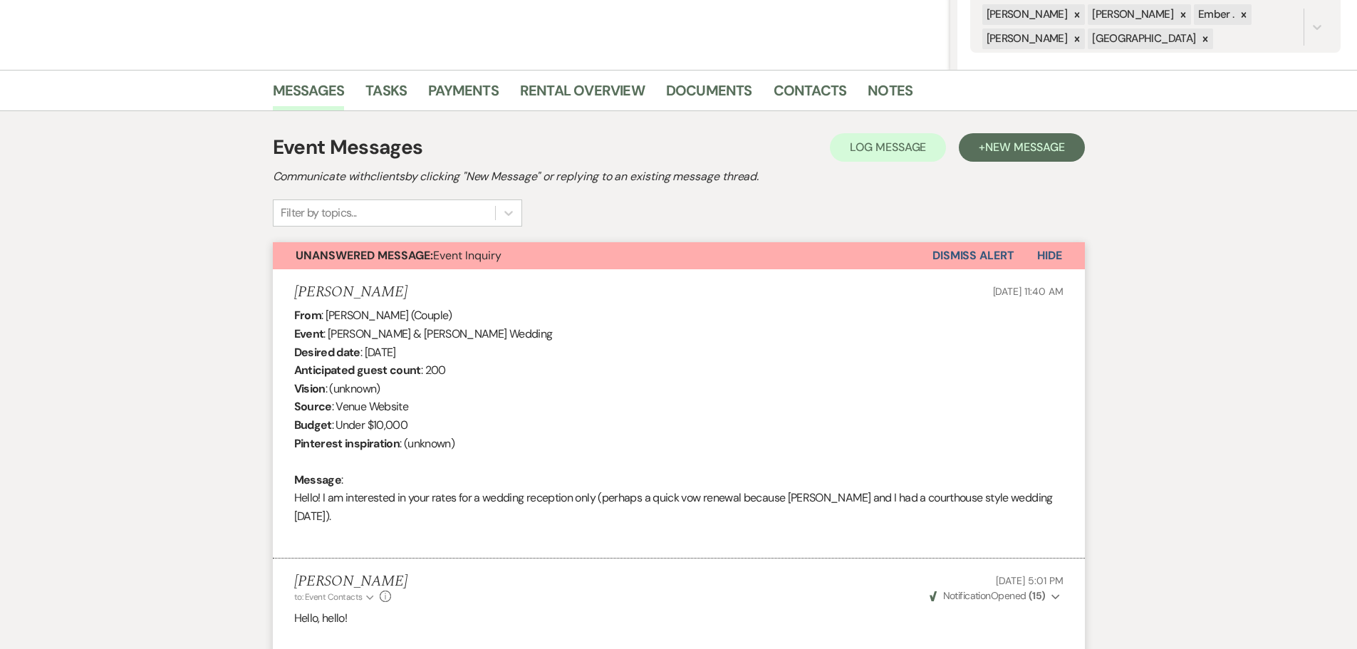
select select "2"
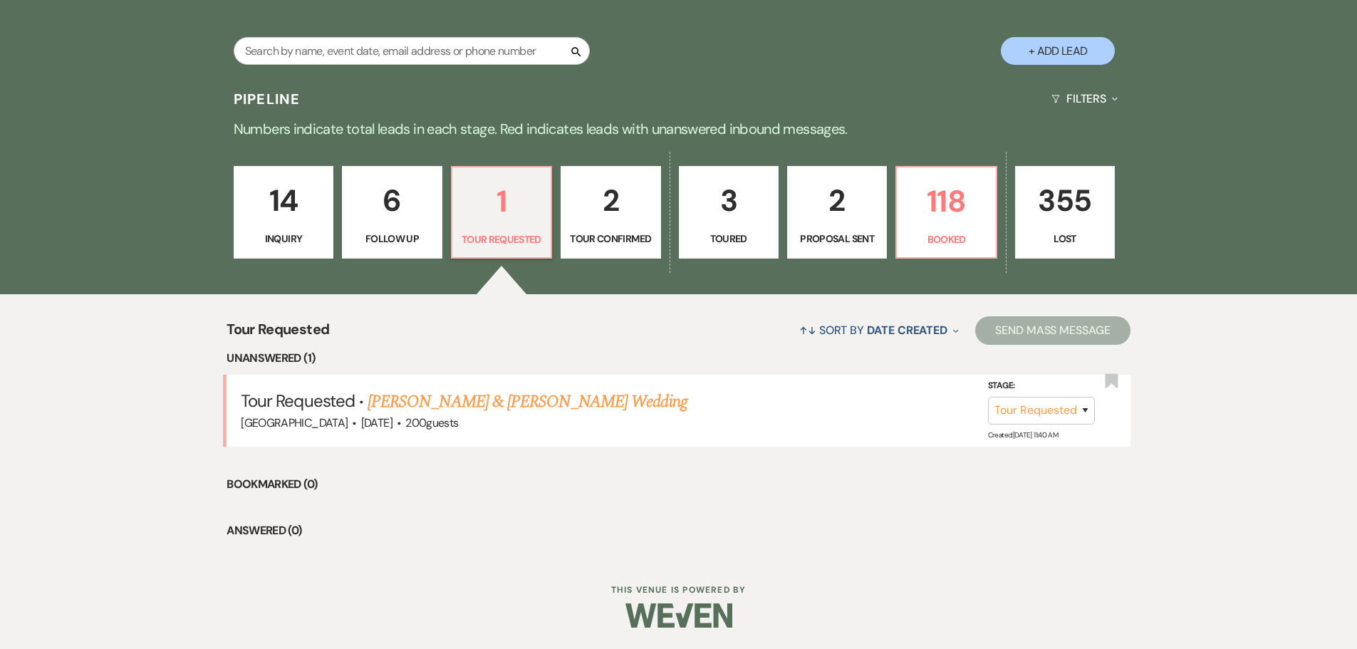
click at [830, 224] on p "2" at bounding box center [836, 201] width 81 height 48
select select "6"
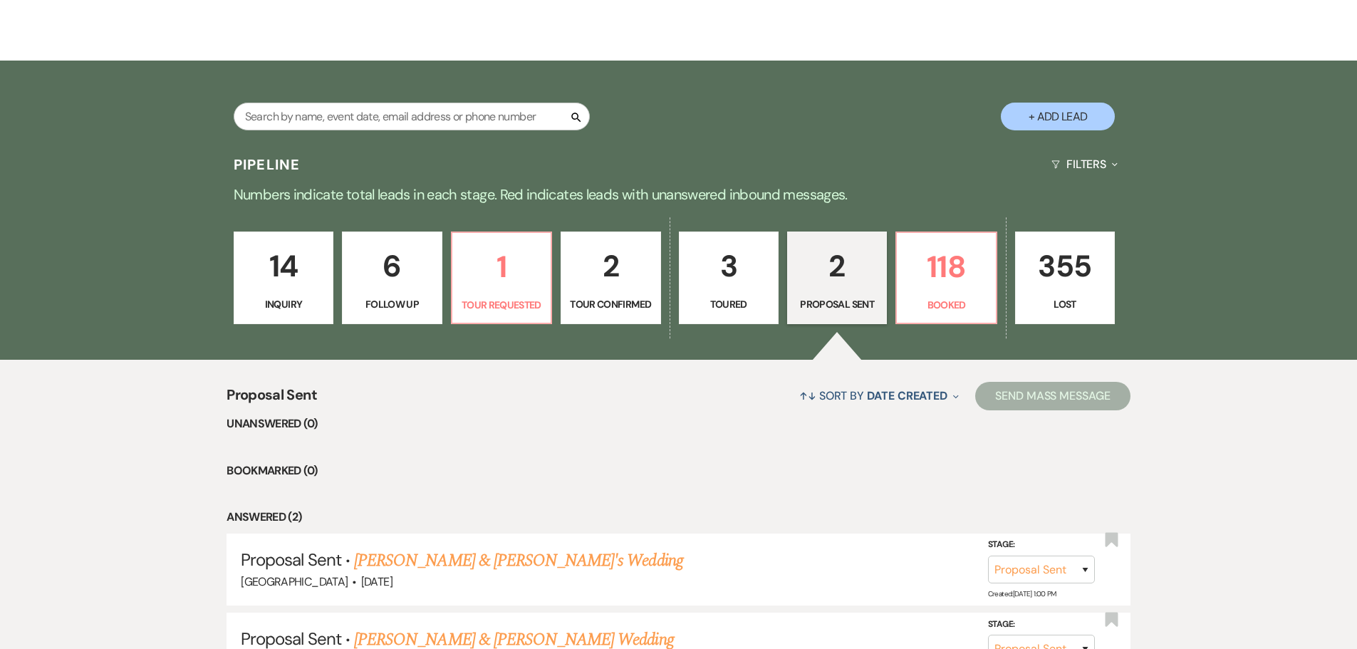
scroll to position [374, 0]
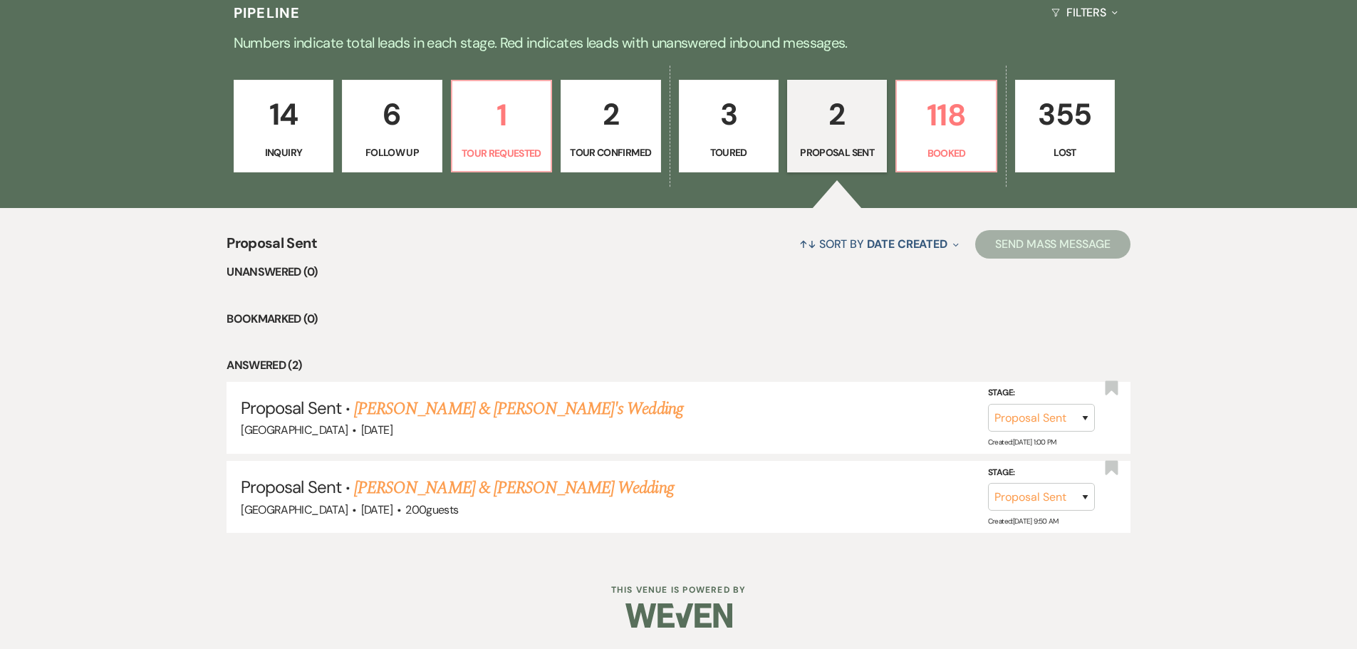
click at [714, 143] on link "3 Toured" at bounding box center [729, 126] width 100 height 93
select select "5"
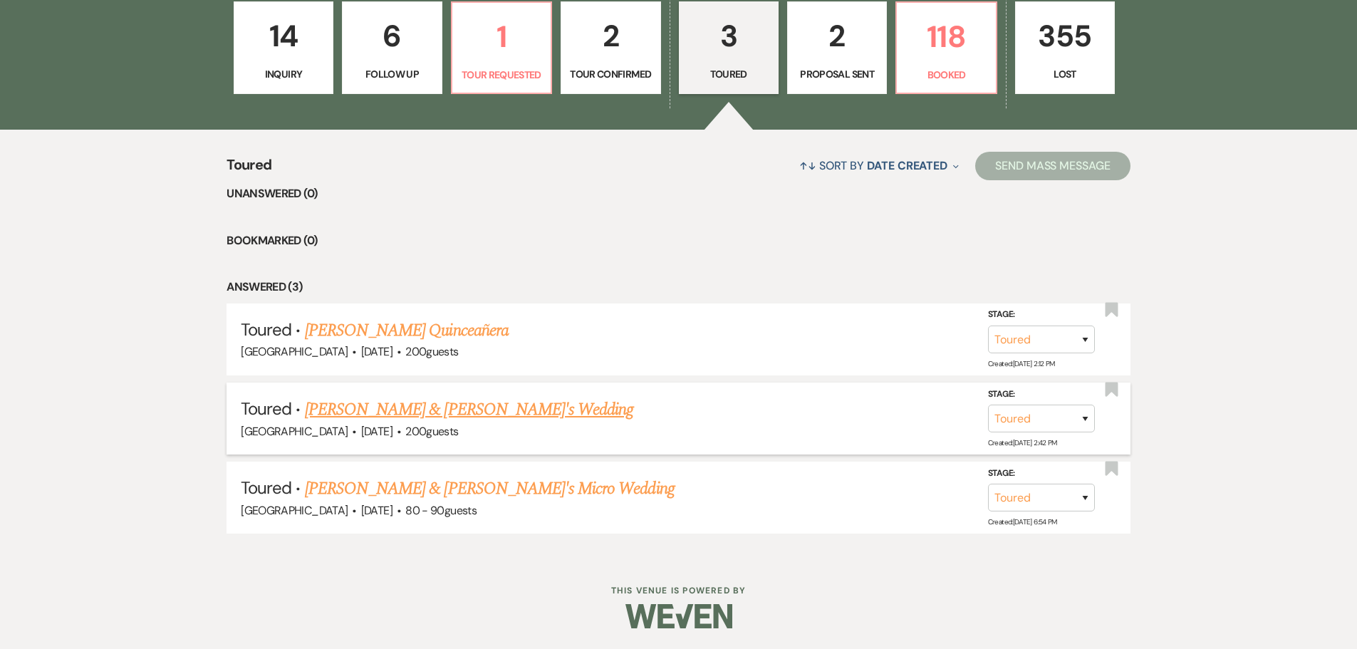
scroll to position [453, 0]
click at [402, 492] on link "[PERSON_NAME] & [PERSON_NAME]'s Micro Wedding" at bounding box center [490, 488] width 370 height 26
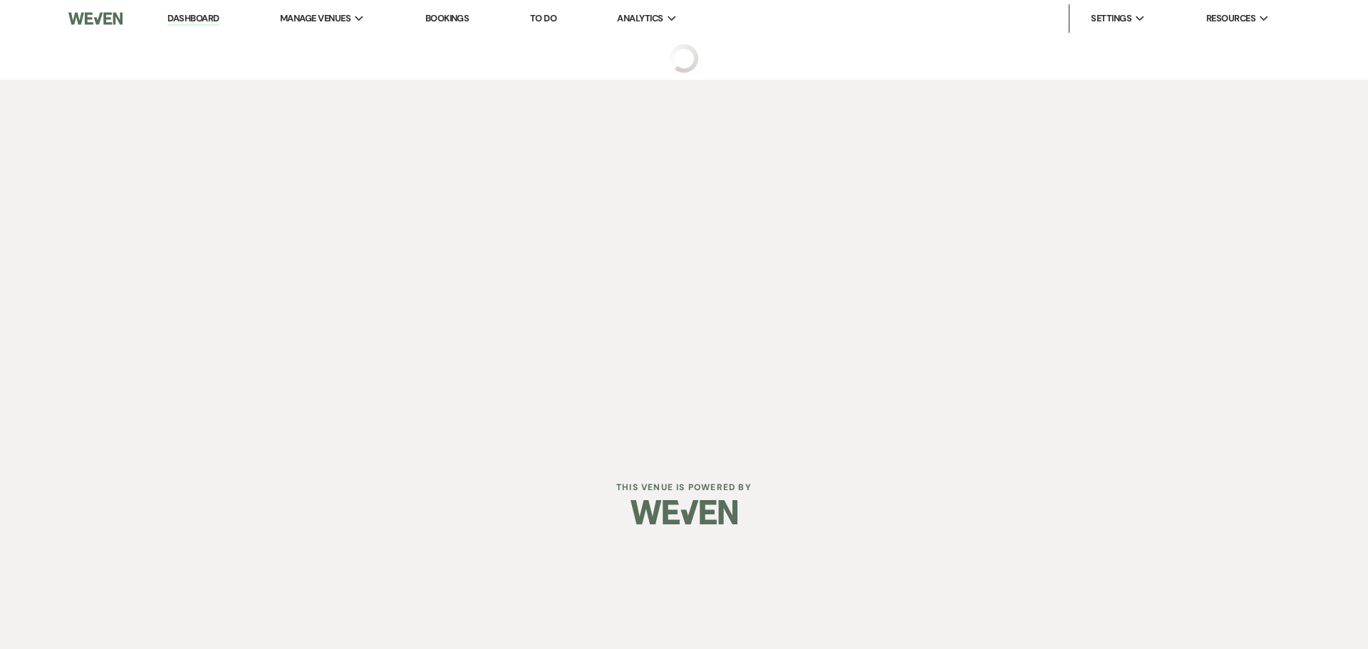
select select "5"
select select "16"
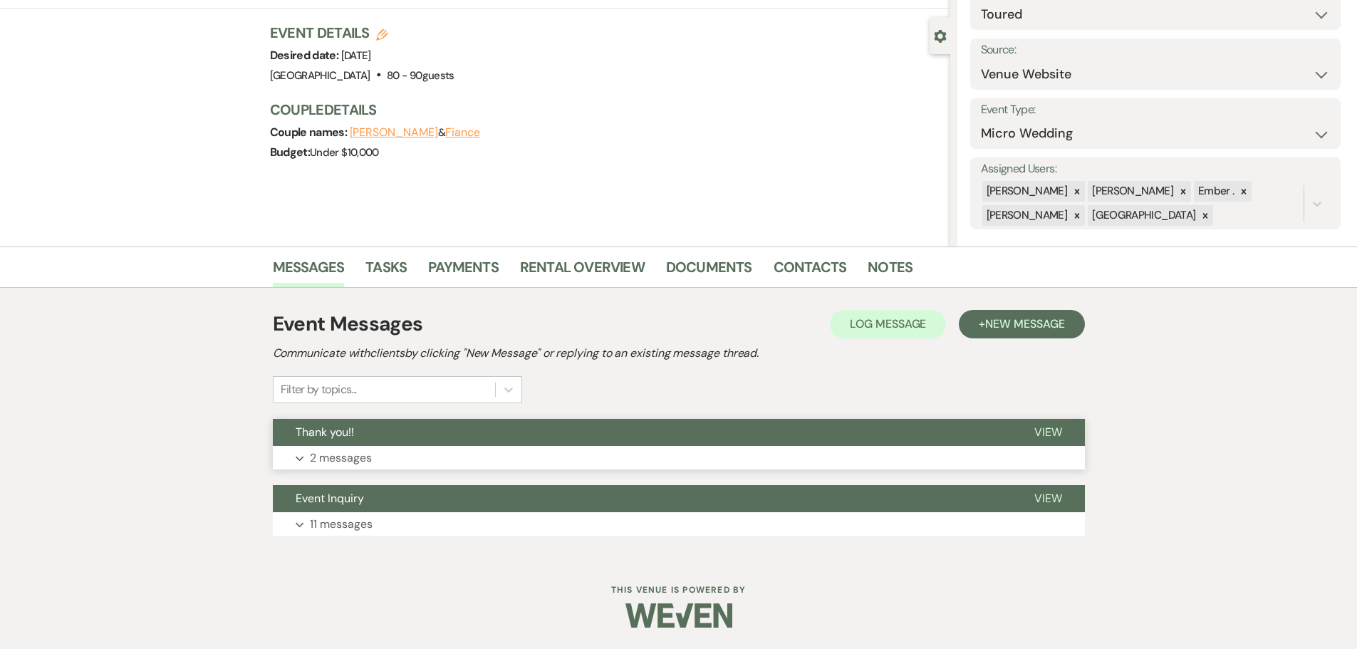
click at [354, 468] on button "Expand 2 messages" at bounding box center [679, 458] width 812 height 24
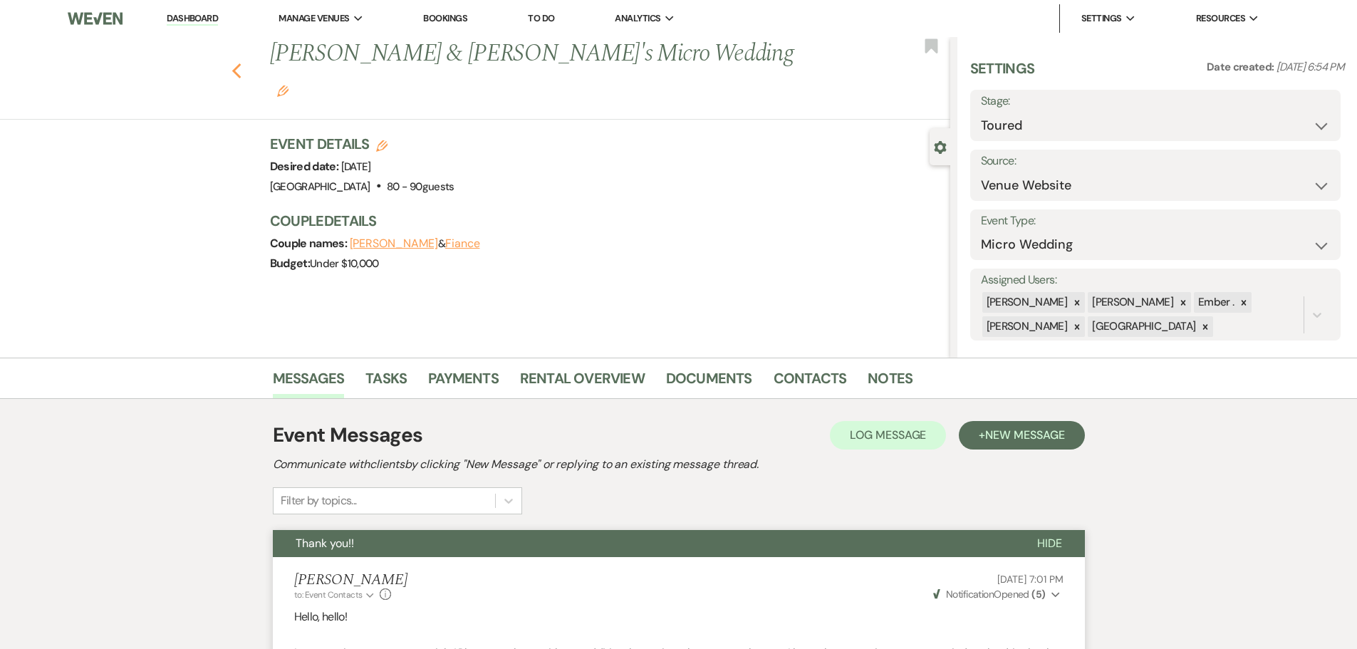
click at [241, 63] on use "button" at bounding box center [235, 71] width 9 height 16
select select "5"
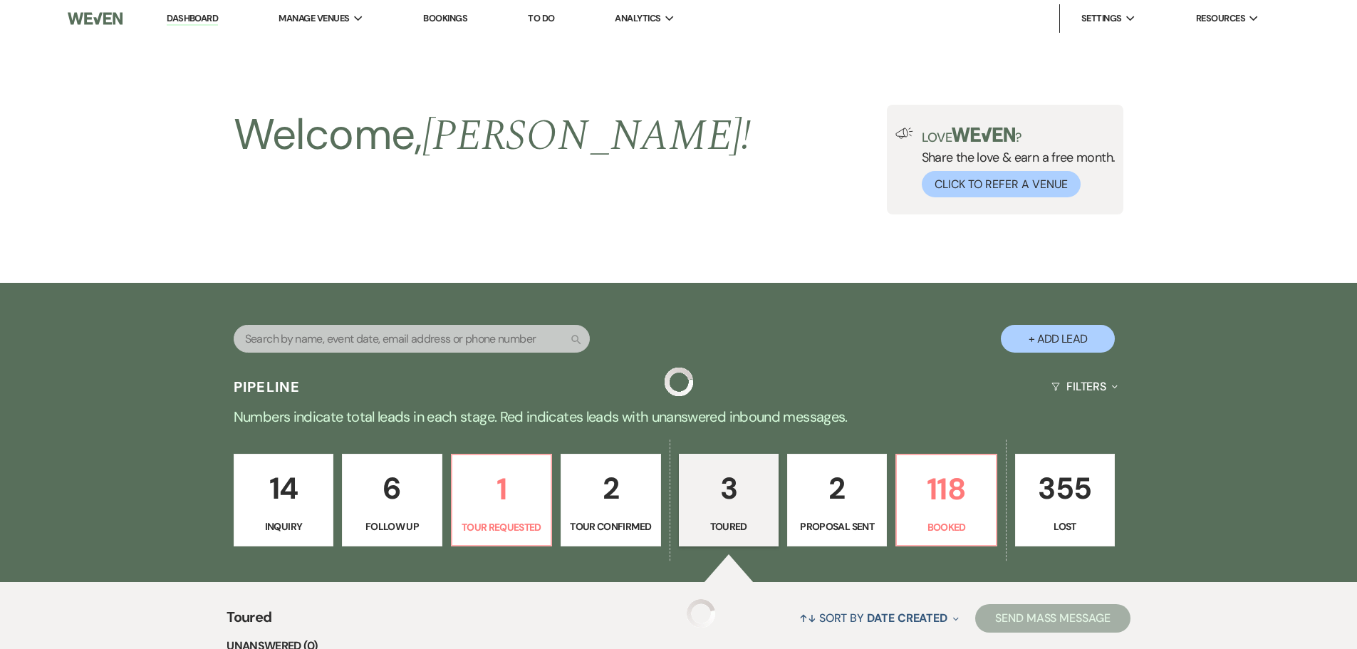
scroll to position [453, 0]
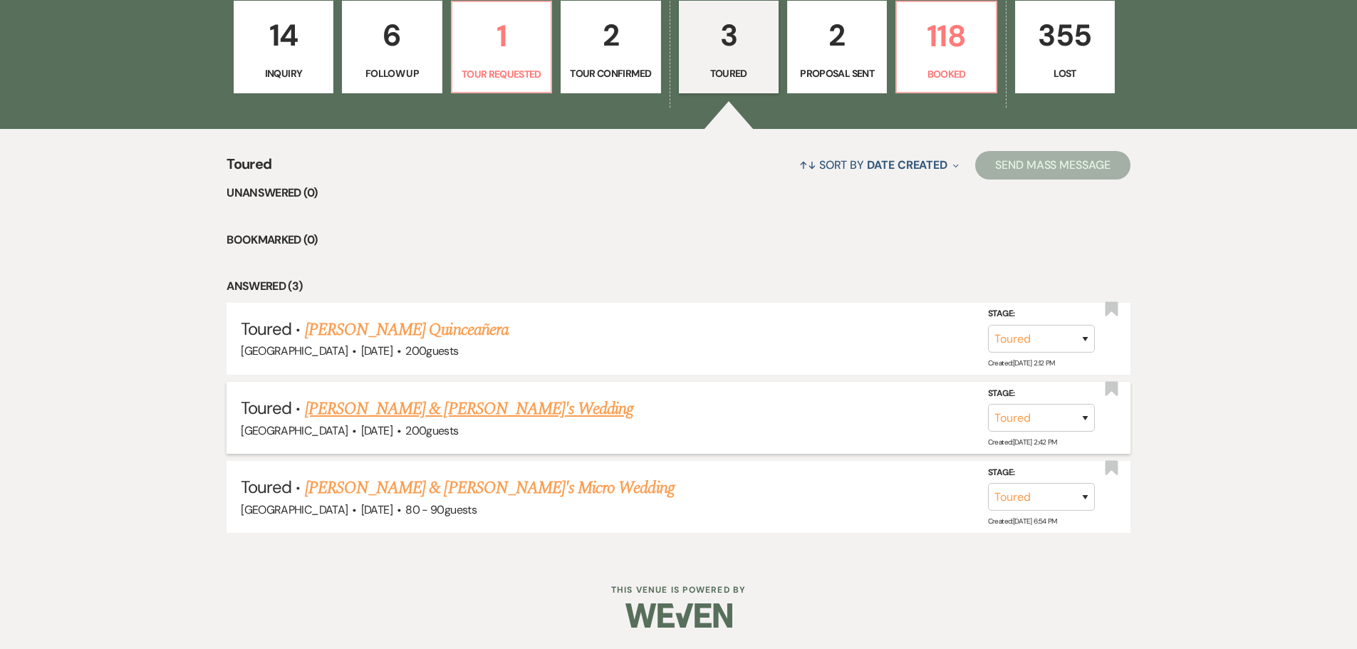
click at [425, 412] on link "[PERSON_NAME] & [PERSON_NAME]'s Wedding" at bounding box center [469, 409] width 329 height 26
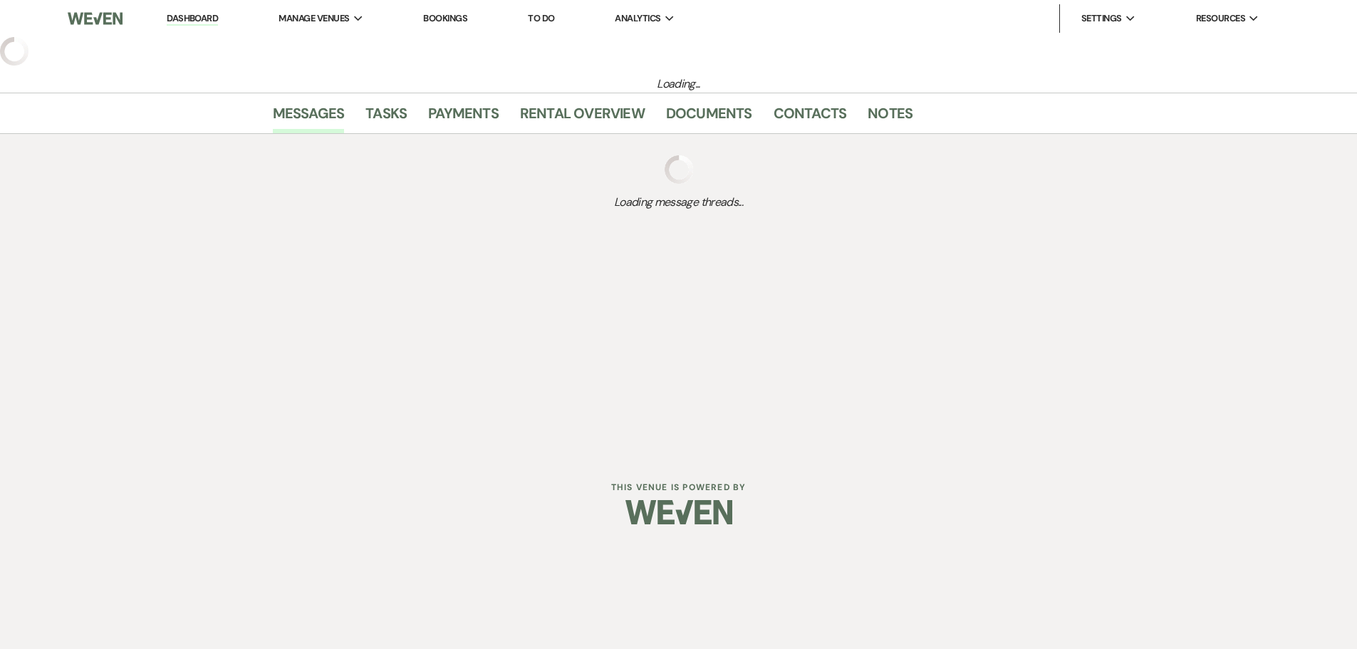
select select "5"
select select "14"
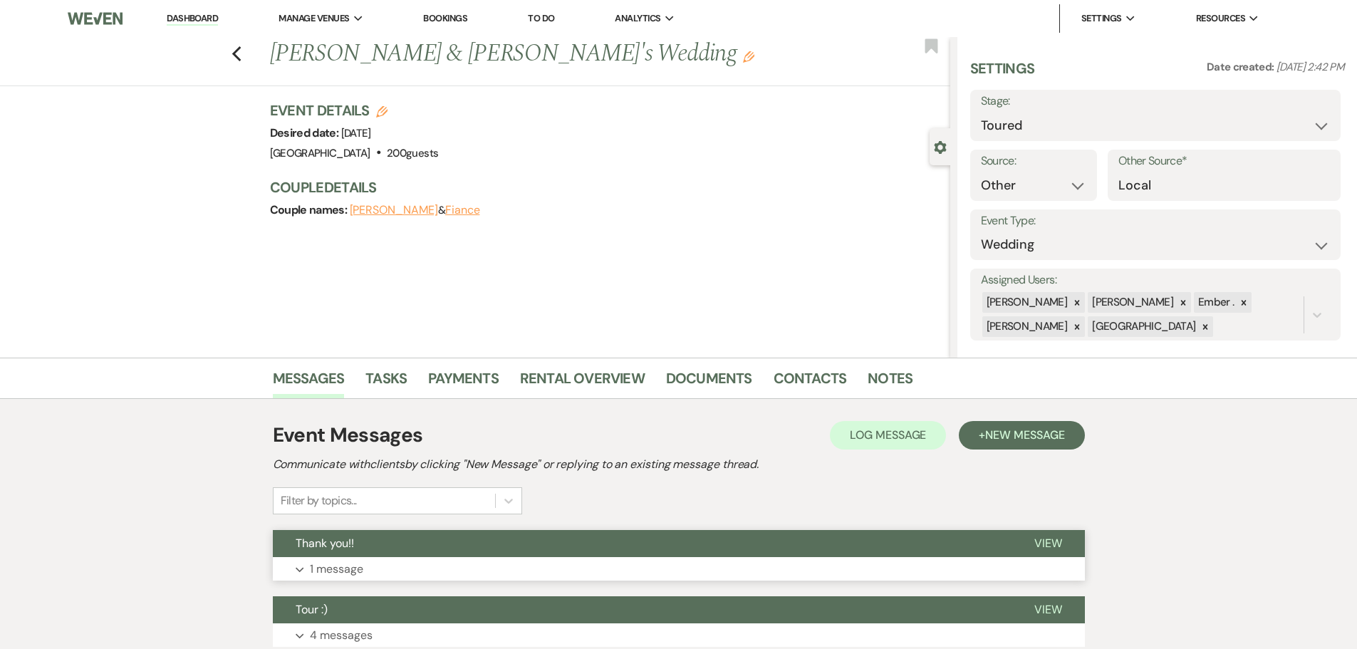
click at [318, 571] on p "1 message" at bounding box center [336, 569] width 53 height 19
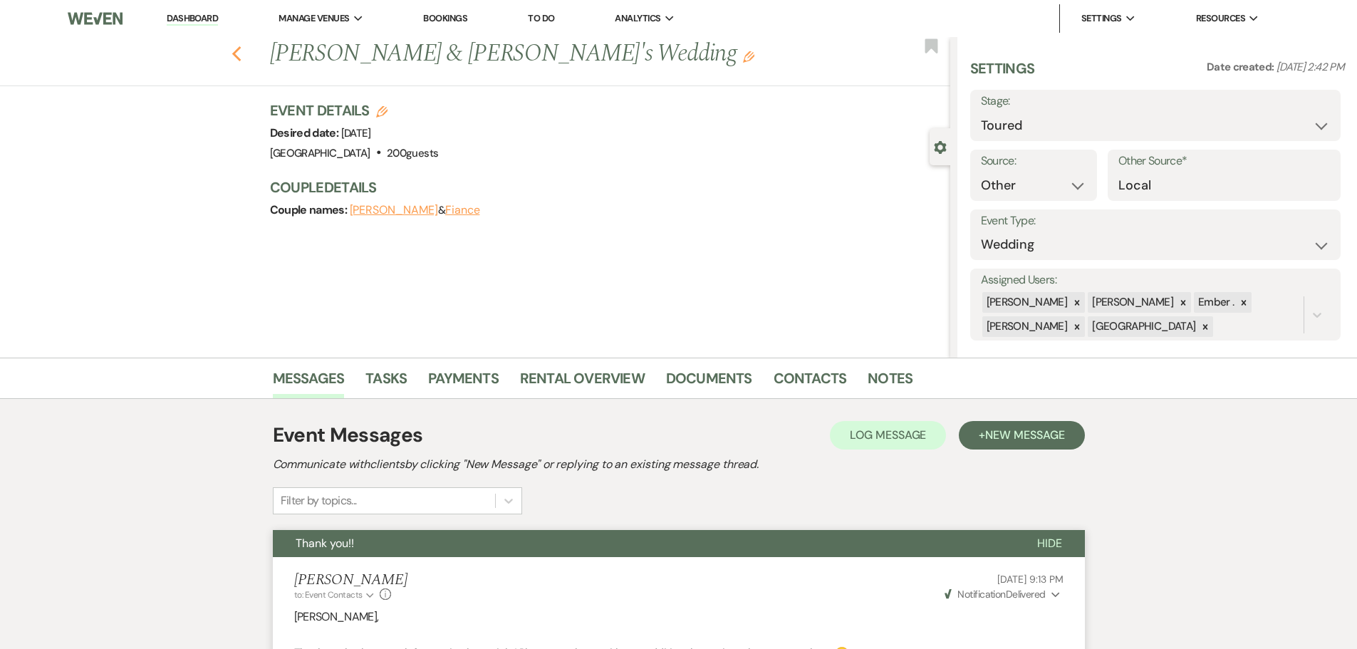
click at [239, 48] on icon "Previous" at bounding box center [236, 54] width 11 height 17
select select "5"
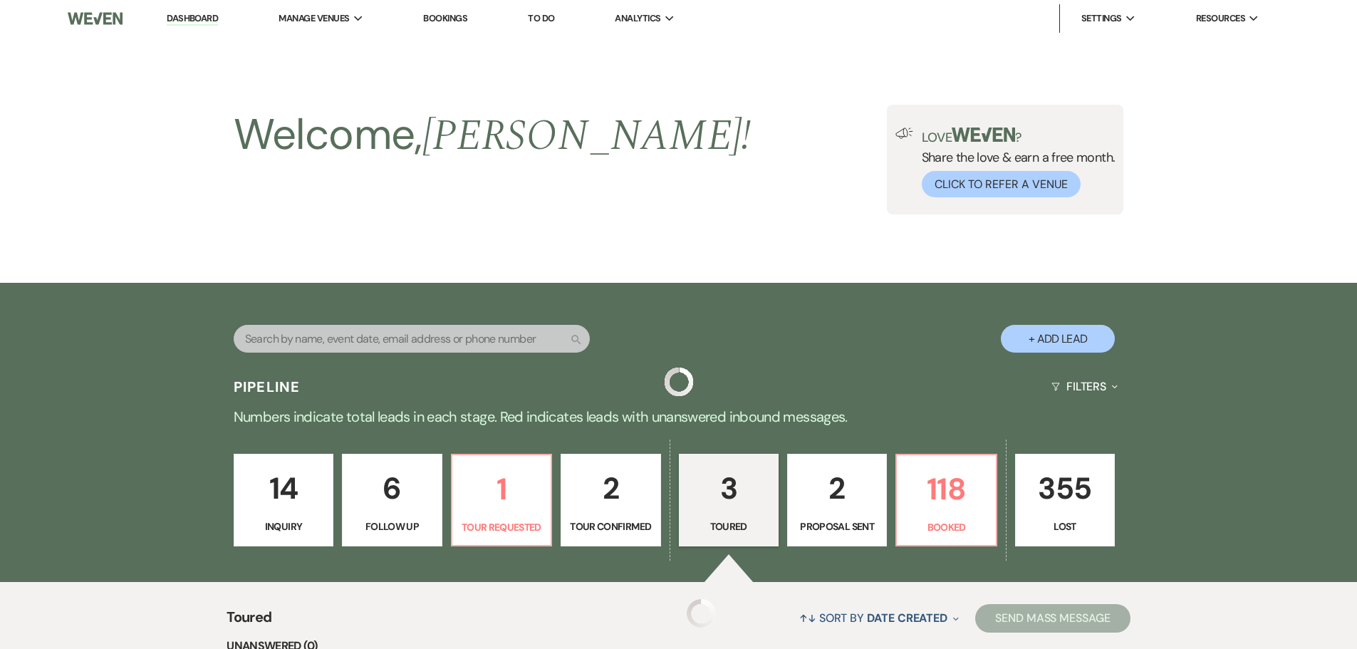
scroll to position [453, 0]
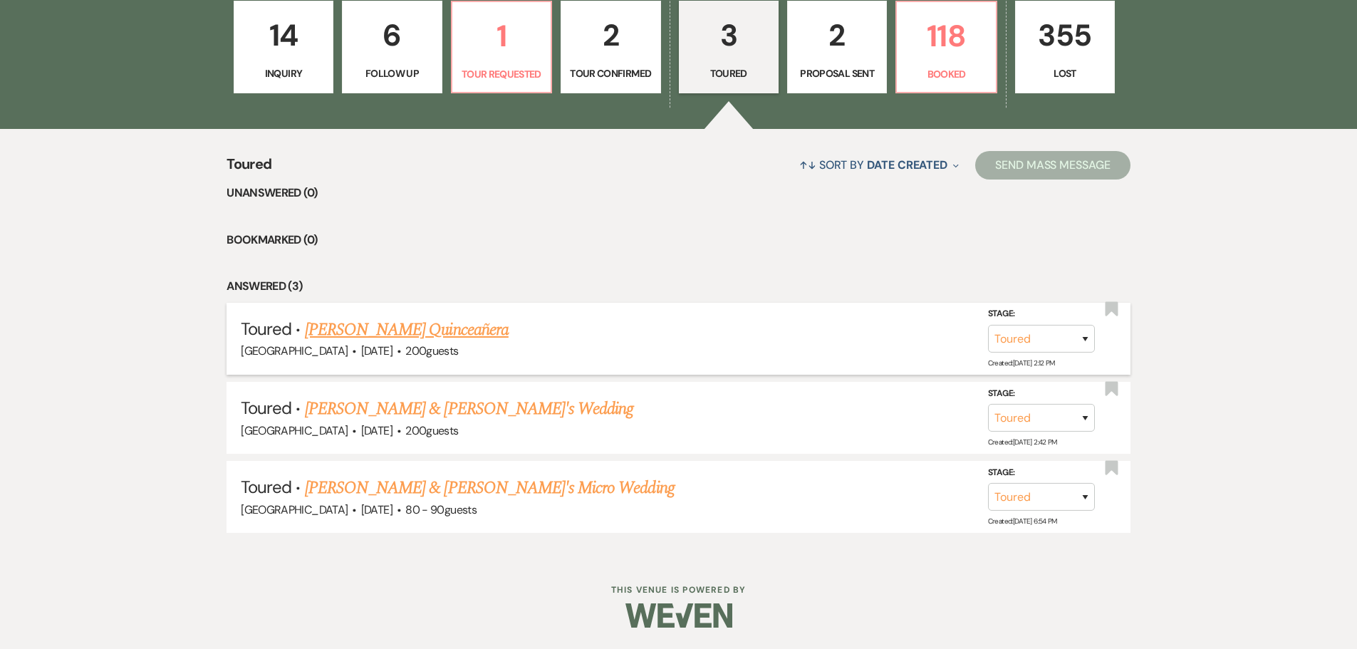
click at [397, 320] on link "[PERSON_NAME] Quinceañera" at bounding box center [407, 330] width 204 height 26
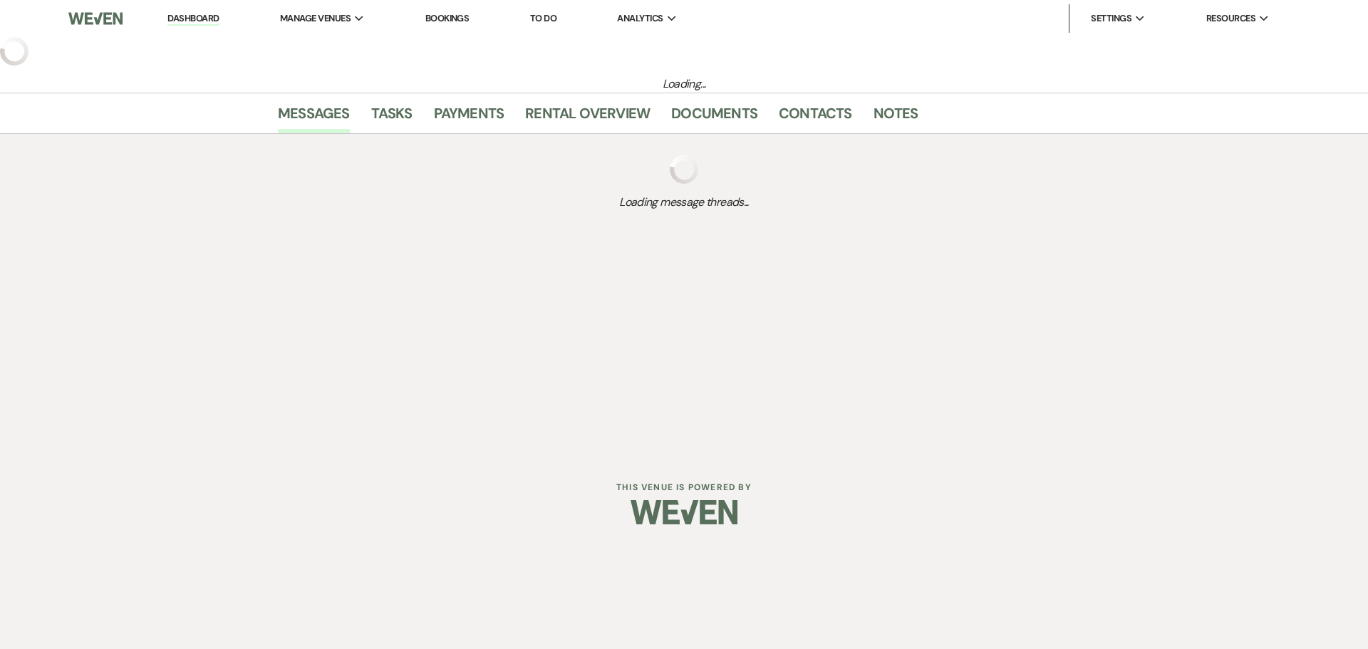
select select "5"
select select "22"
select select "15"
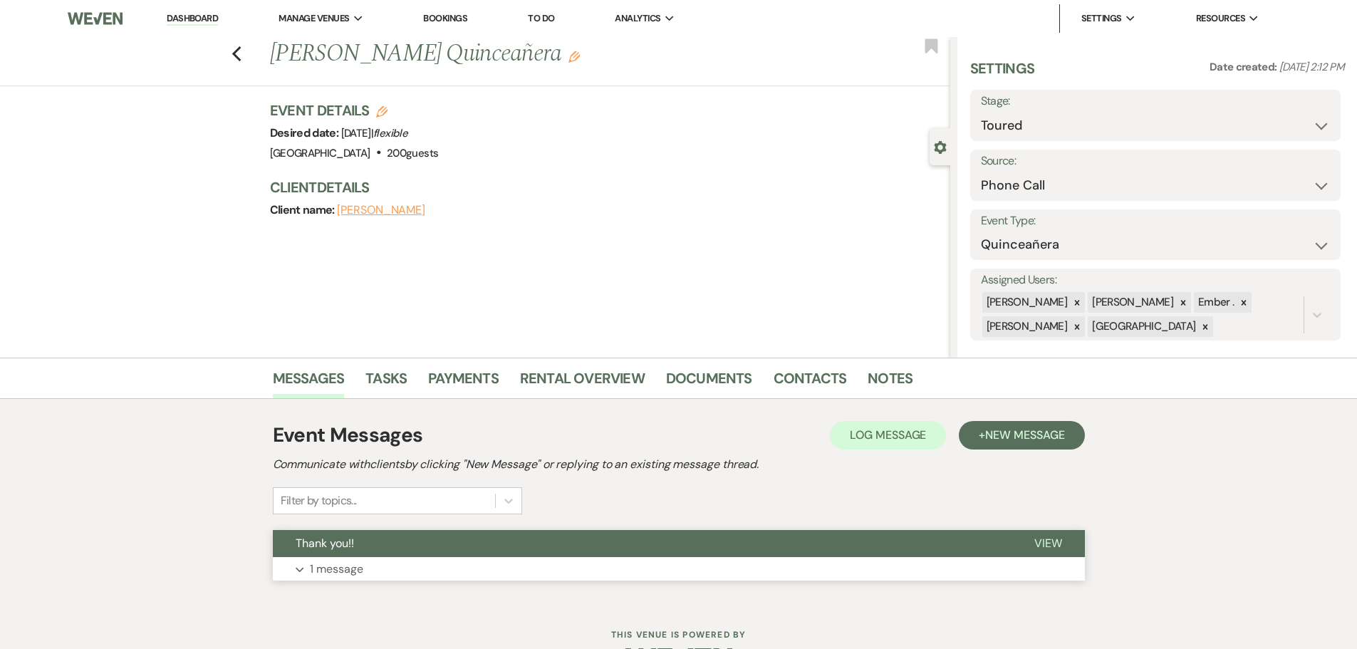
click at [330, 574] on p "1 message" at bounding box center [336, 569] width 53 height 19
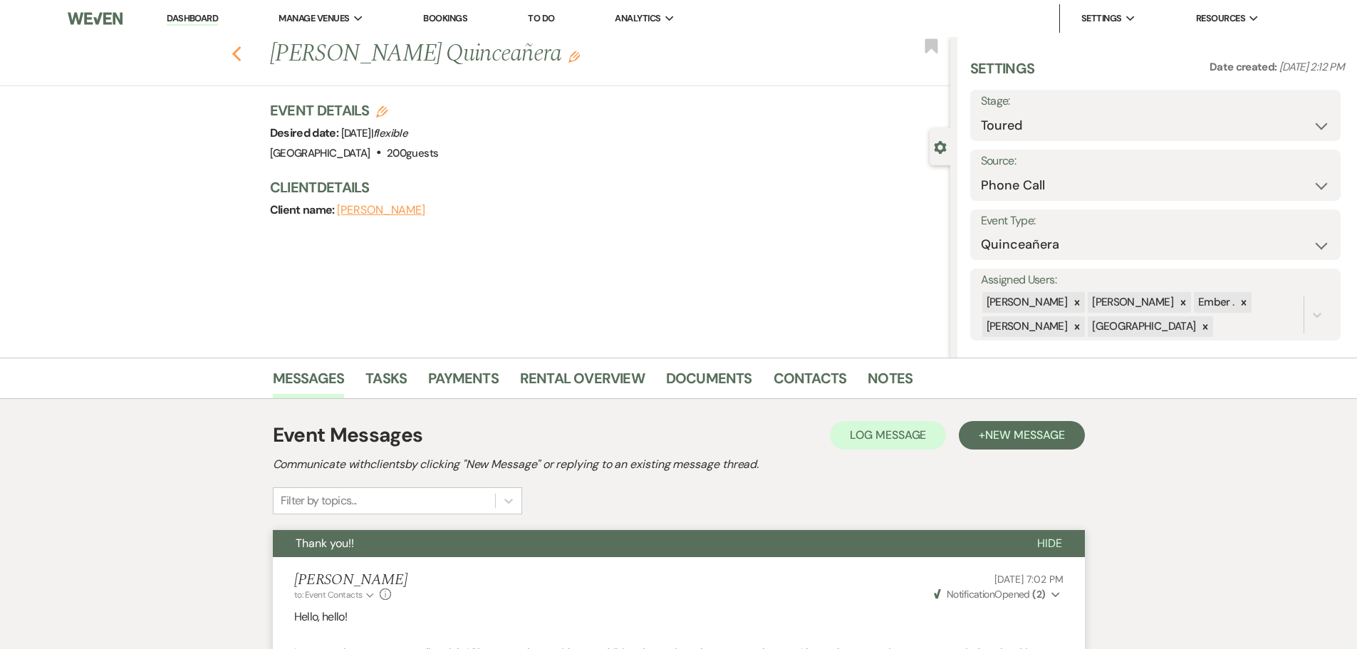
click at [238, 51] on icon "Previous" at bounding box center [236, 54] width 11 height 17
select select "5"
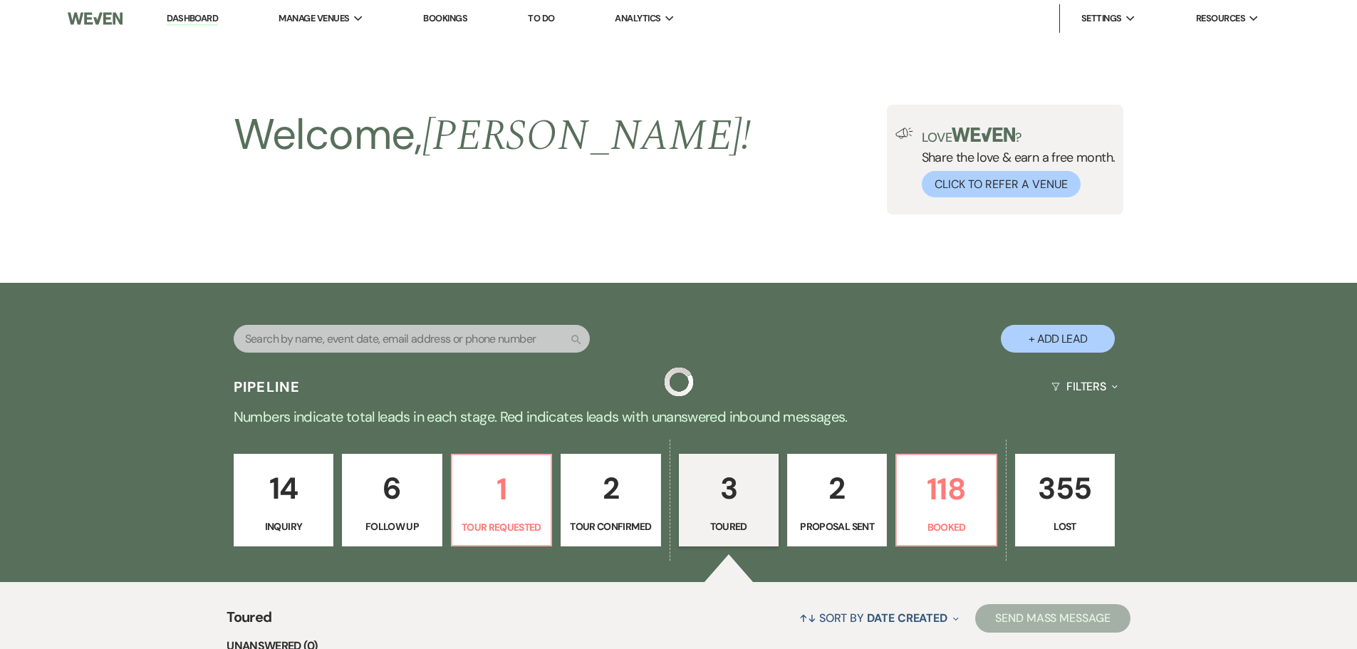
scroll to position [453, 0]
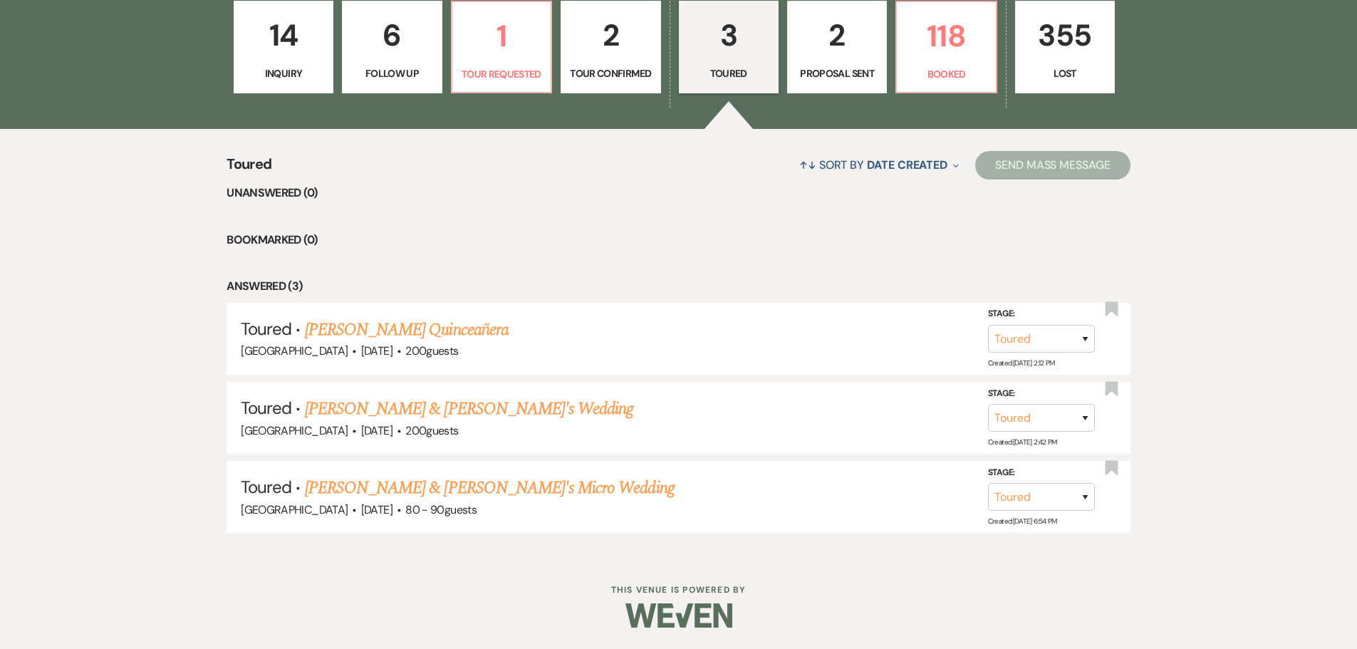
click at [618, 42] on p "2" at bounding box center [610, 35] width 81 height 48
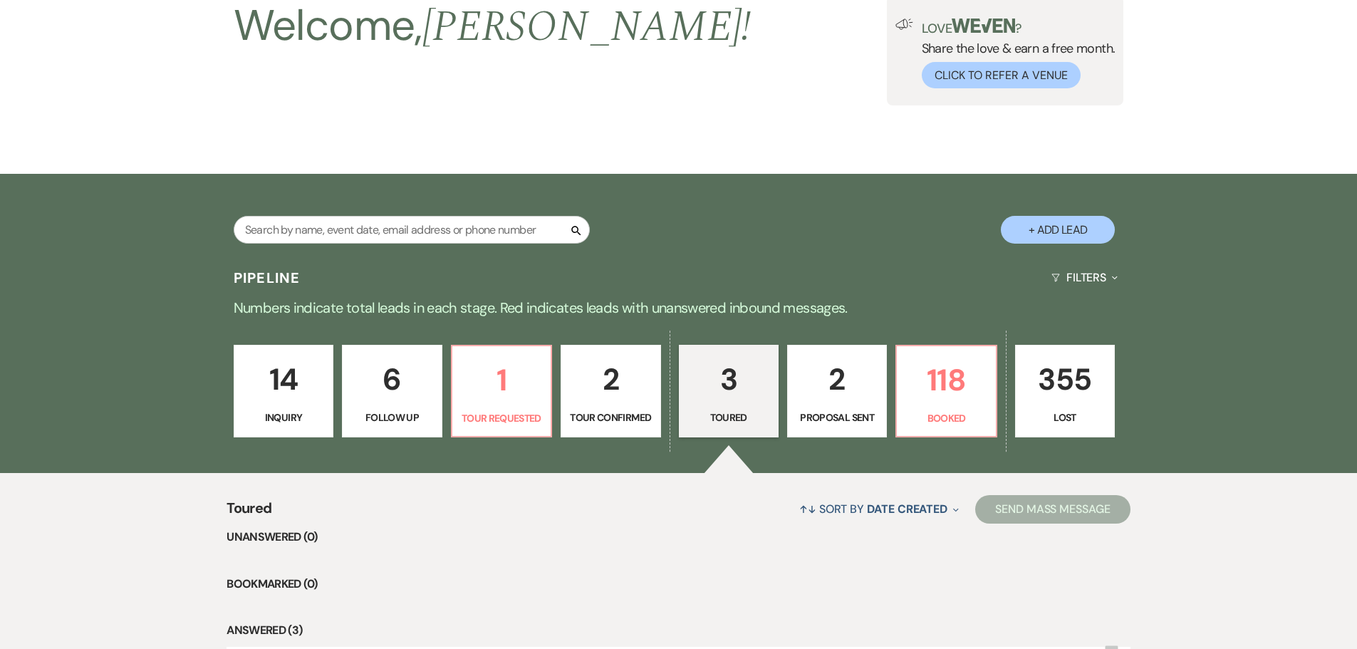
select select "4"
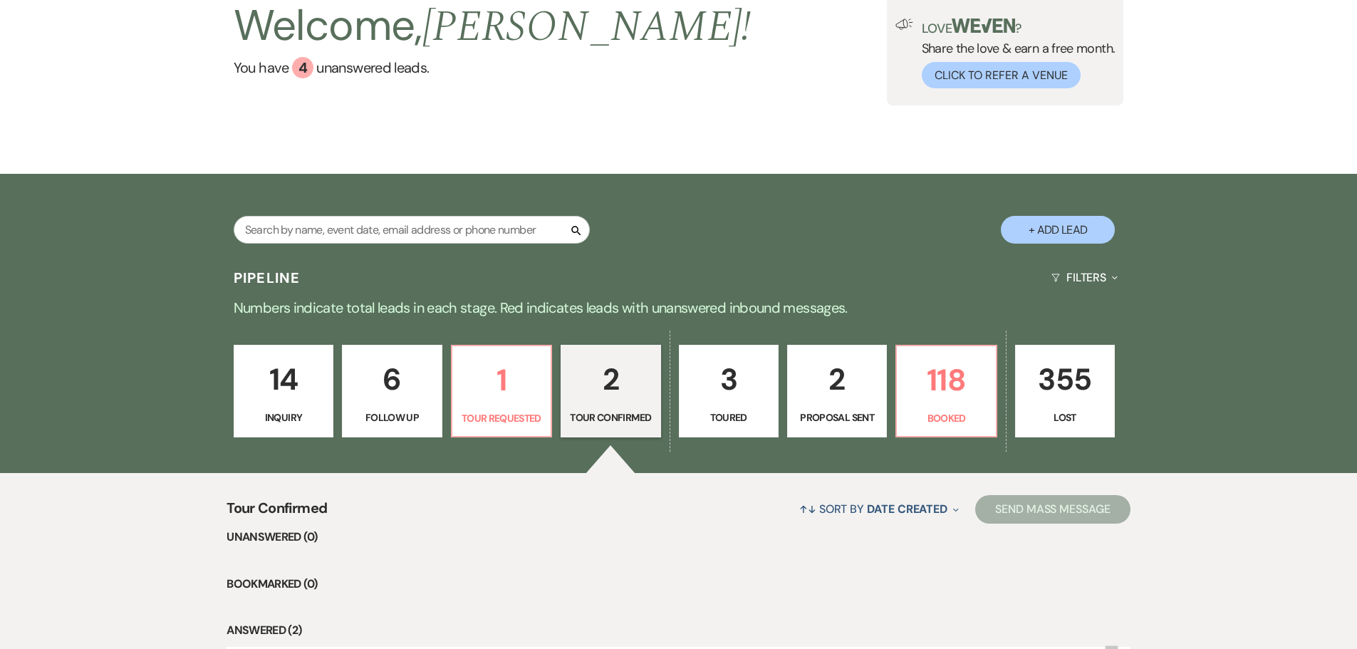
scroll to position [374, 0]
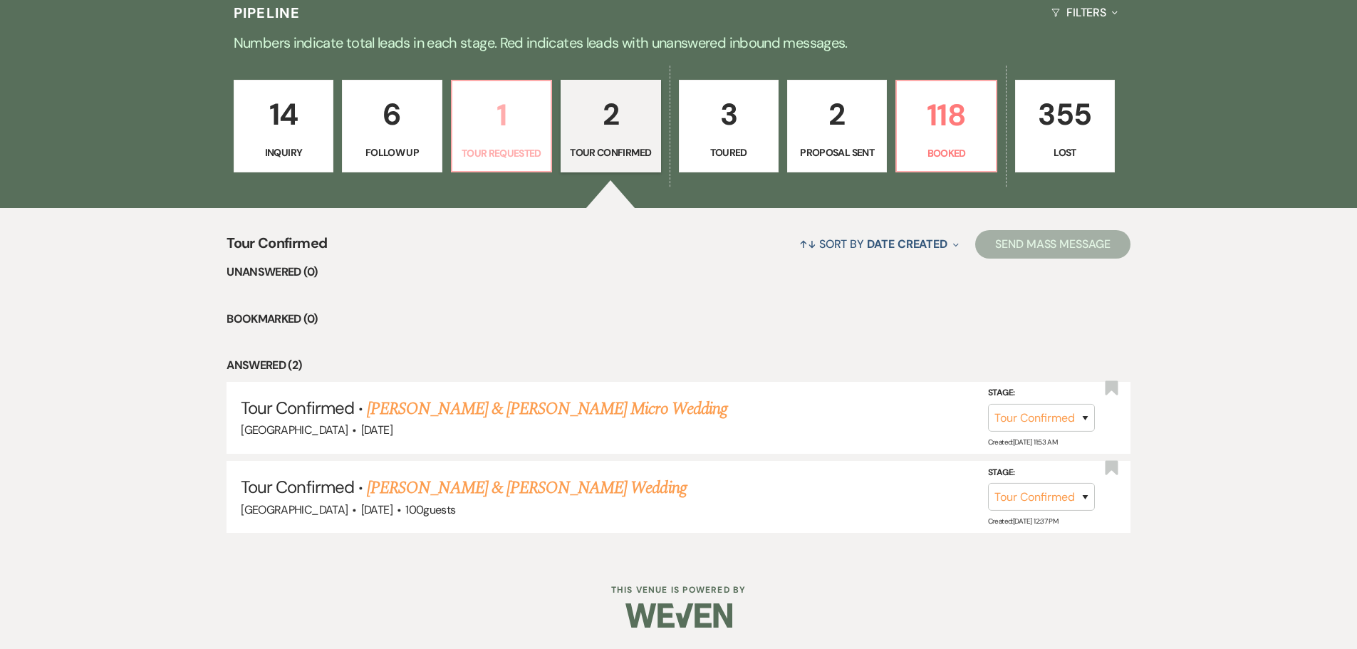
click at [547, 137] on link "1 Tour Requested" at bounding box center [501, 126] width 101 height 93
select select "2"
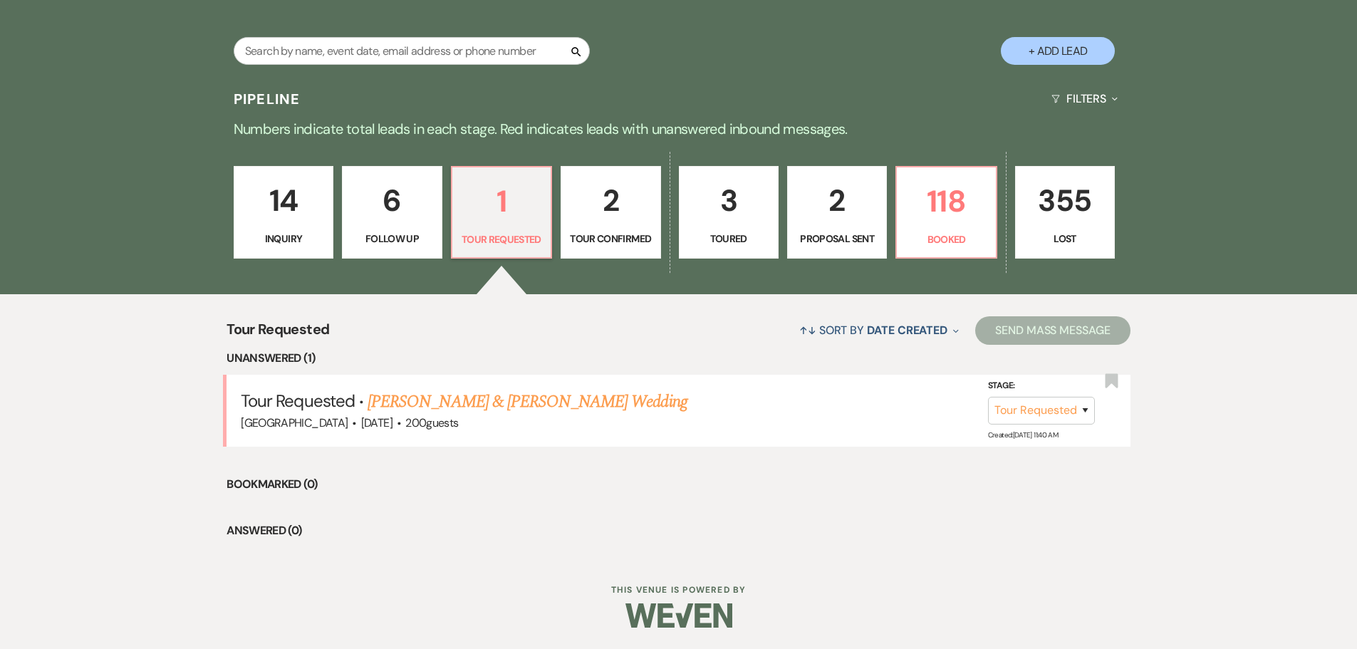
click at [404, 211] on p "6" at bounding box center [391, 201] width 81 height 48
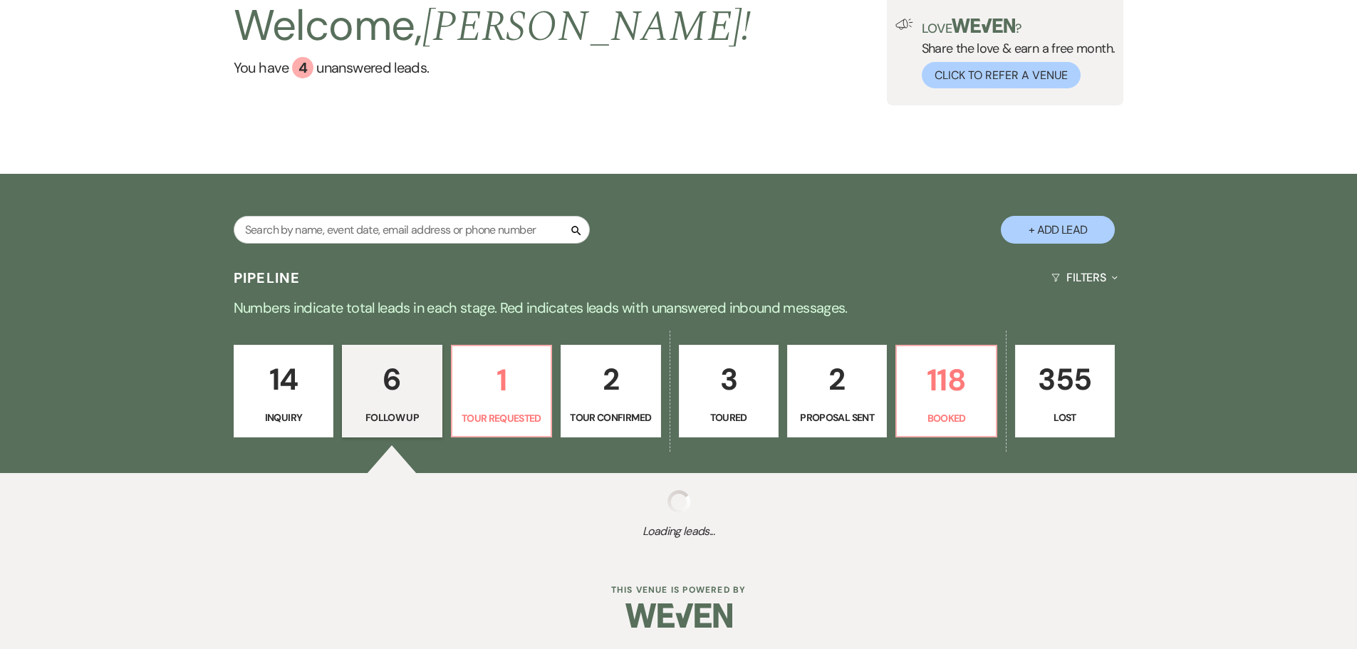
select select "9"
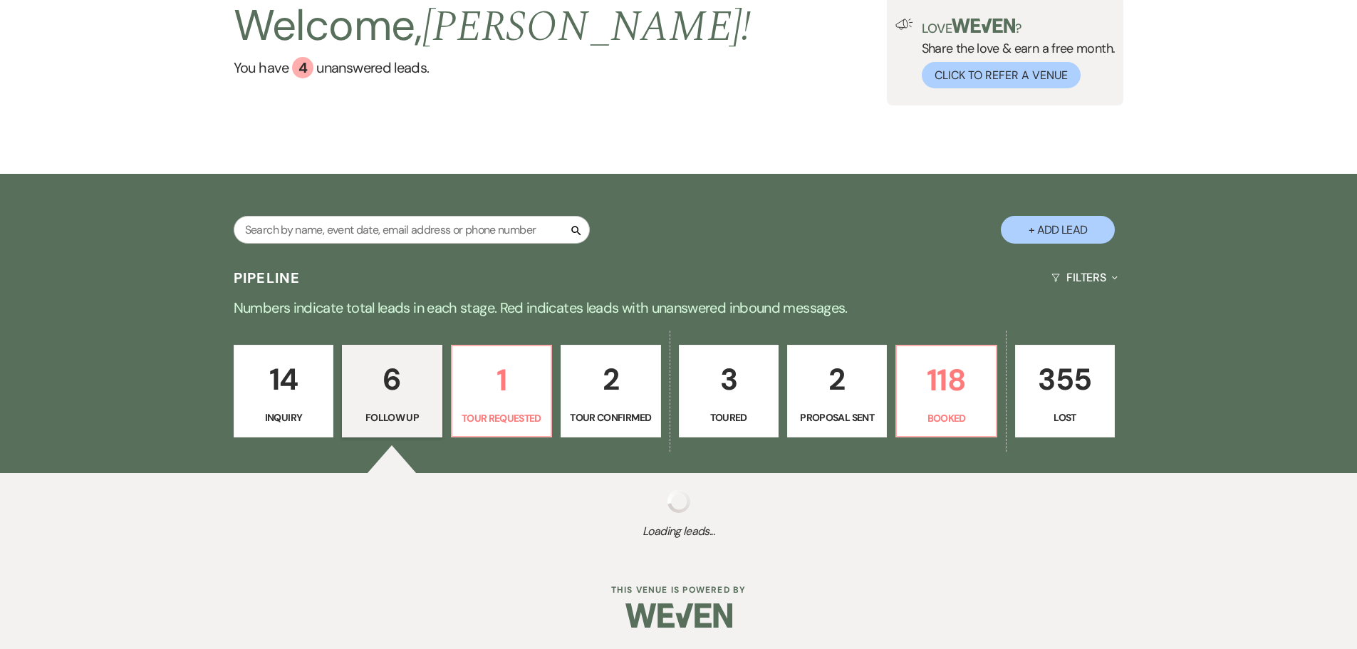
select select "9"
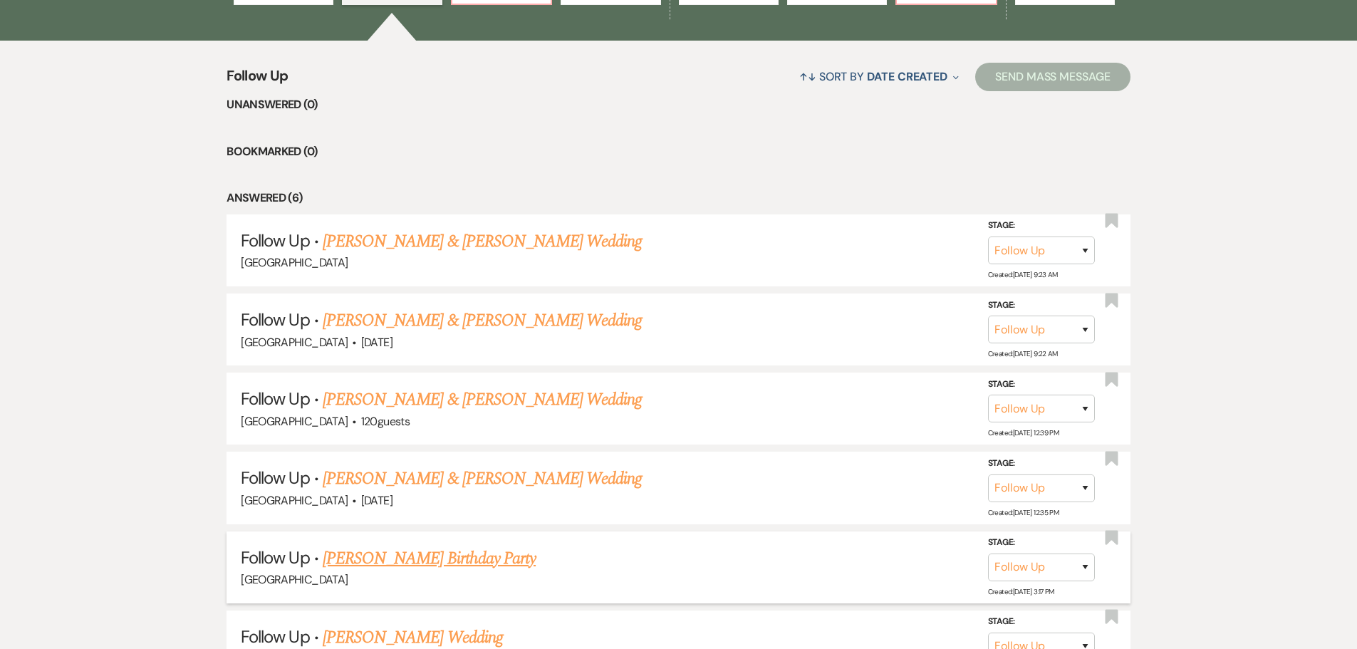
scroll to position [691, 0]
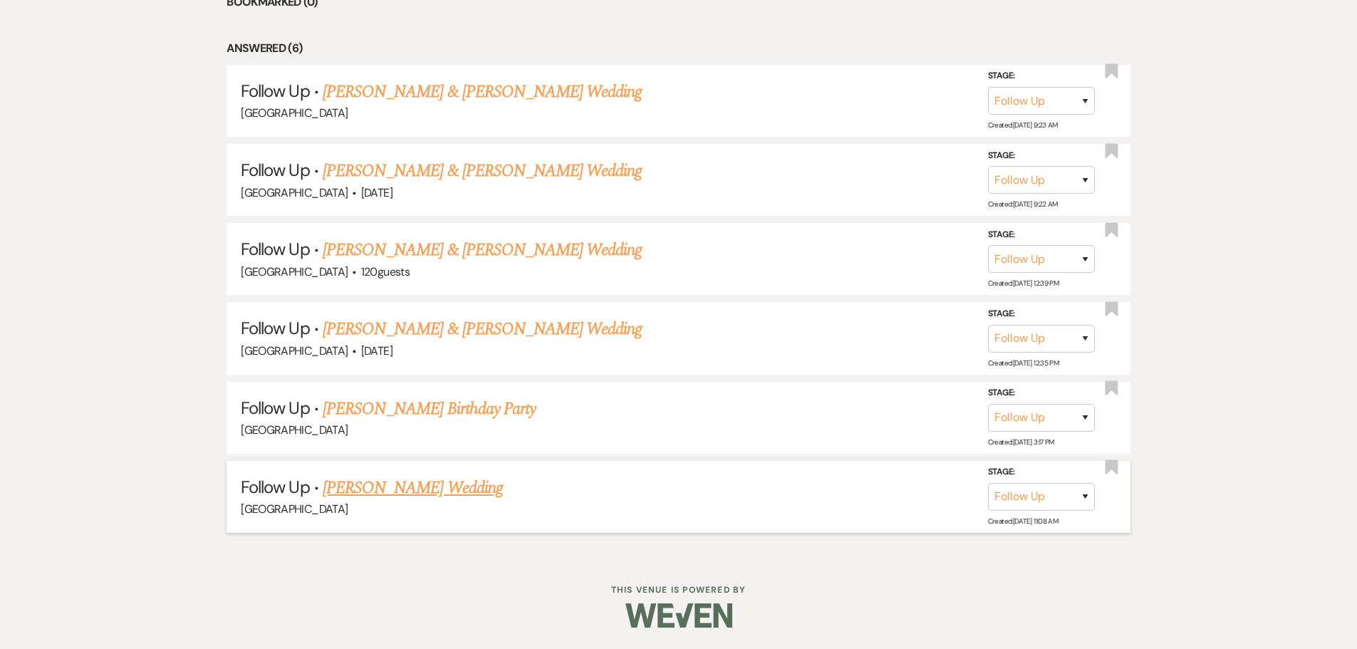
click at [432, 491] on link "[PERSON_NAME] Wedding" at bounding box center [413, 488] width 180 height 26
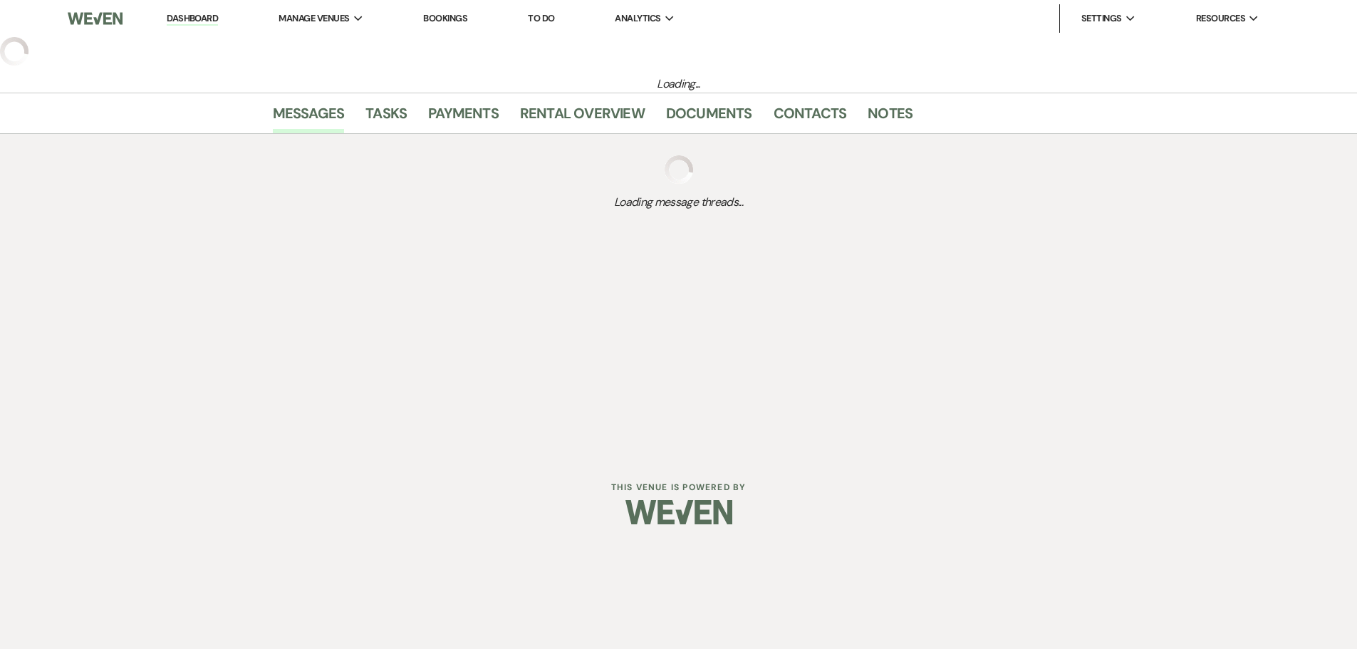
select select "9"
select select "5"
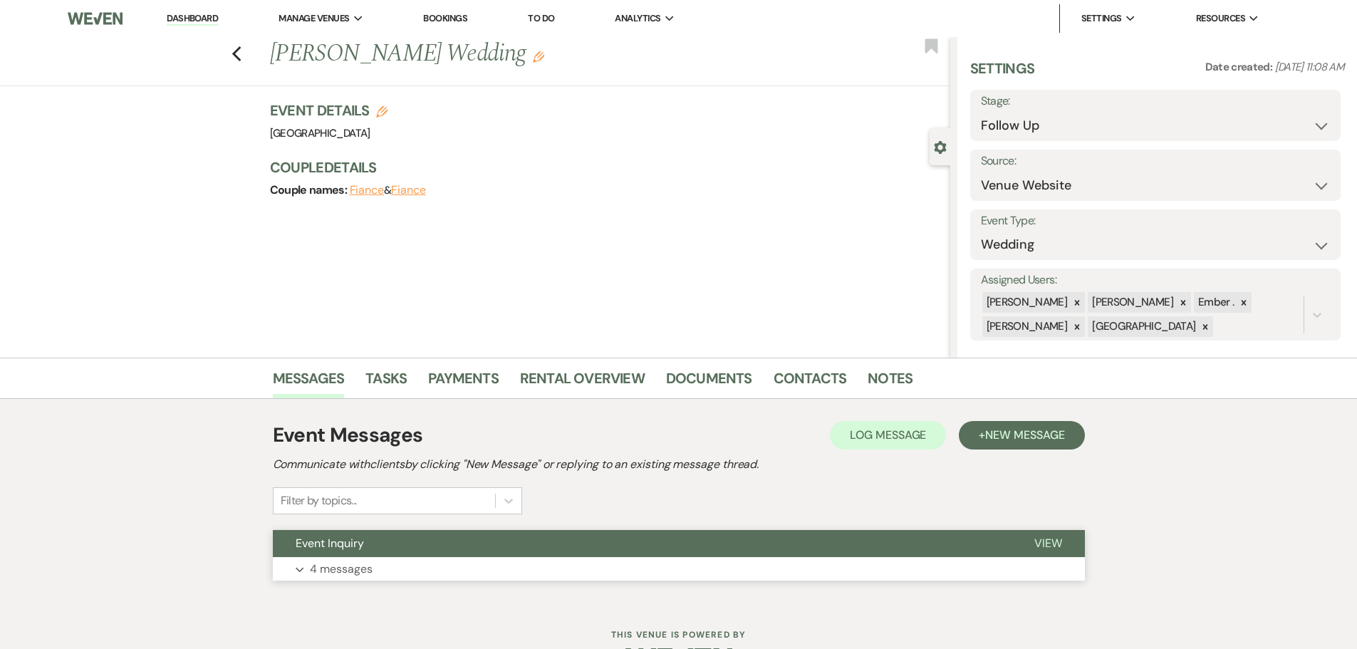
click at [414, 576] on button "Expand 4 messages" at bounding box center [679, 569] width 812 height 24
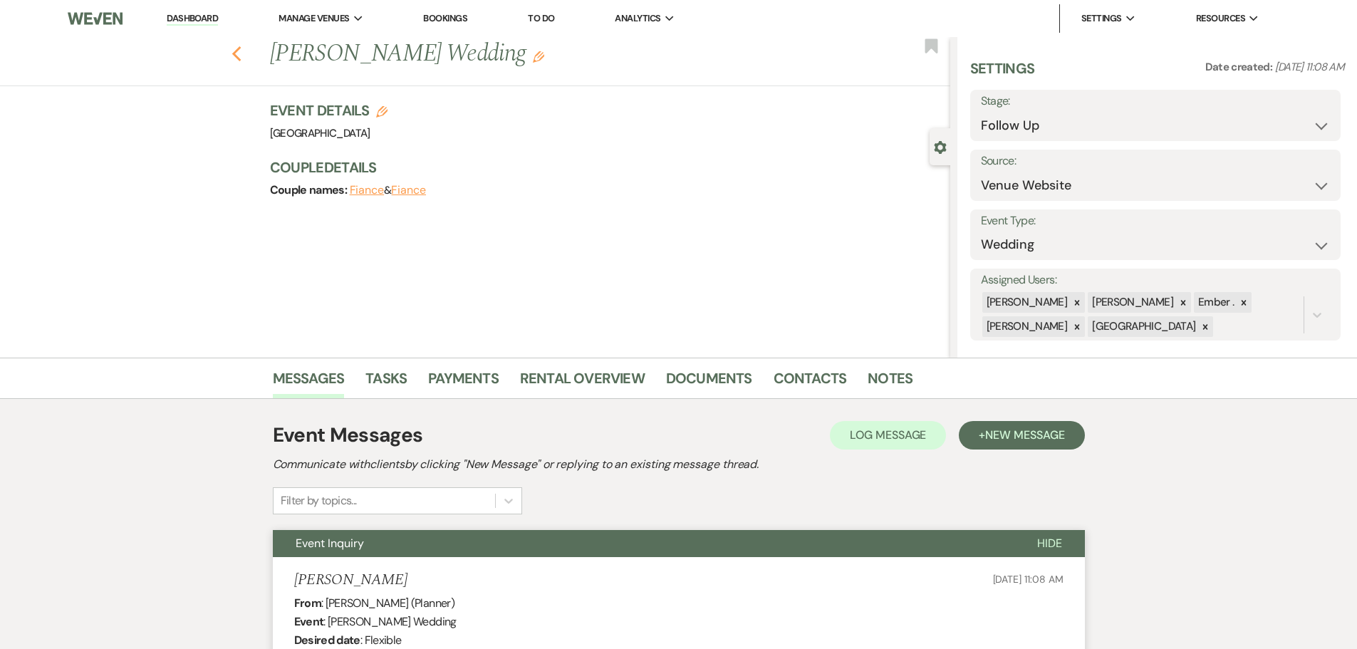
click at [241, 51] on use "button" at bounding box center [235, 54] width 9 height 16
select select "9"
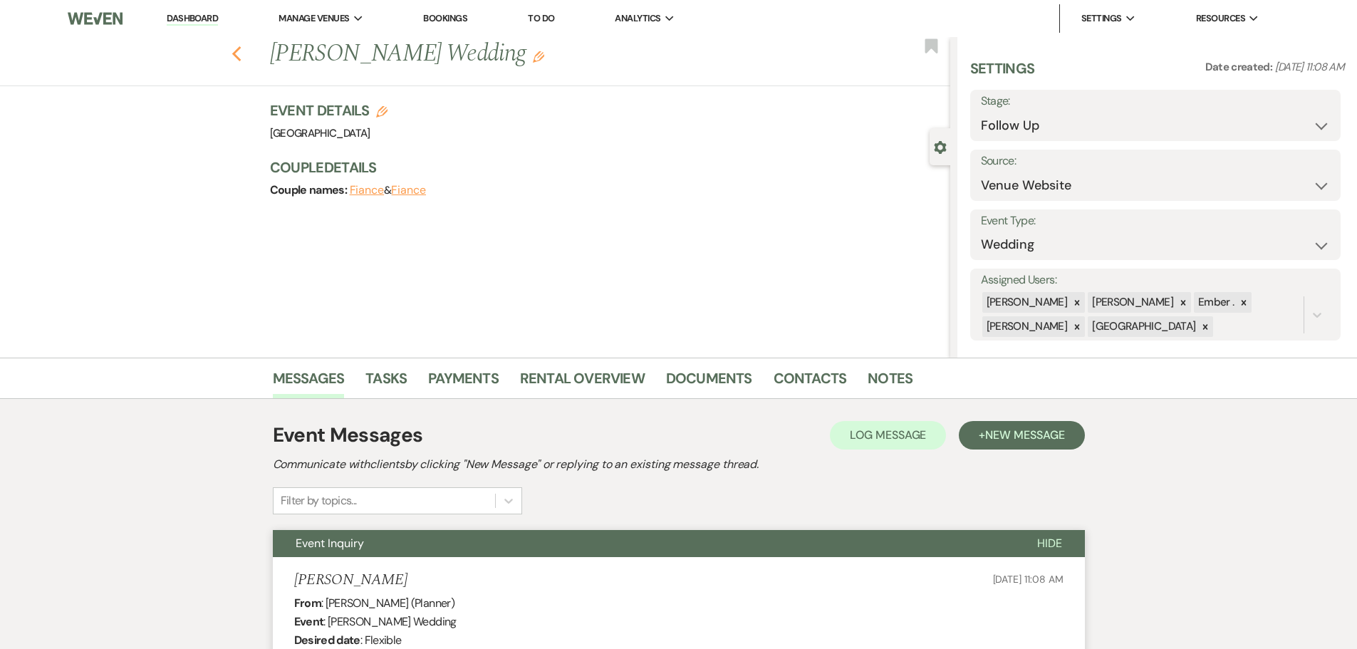
select select "9"
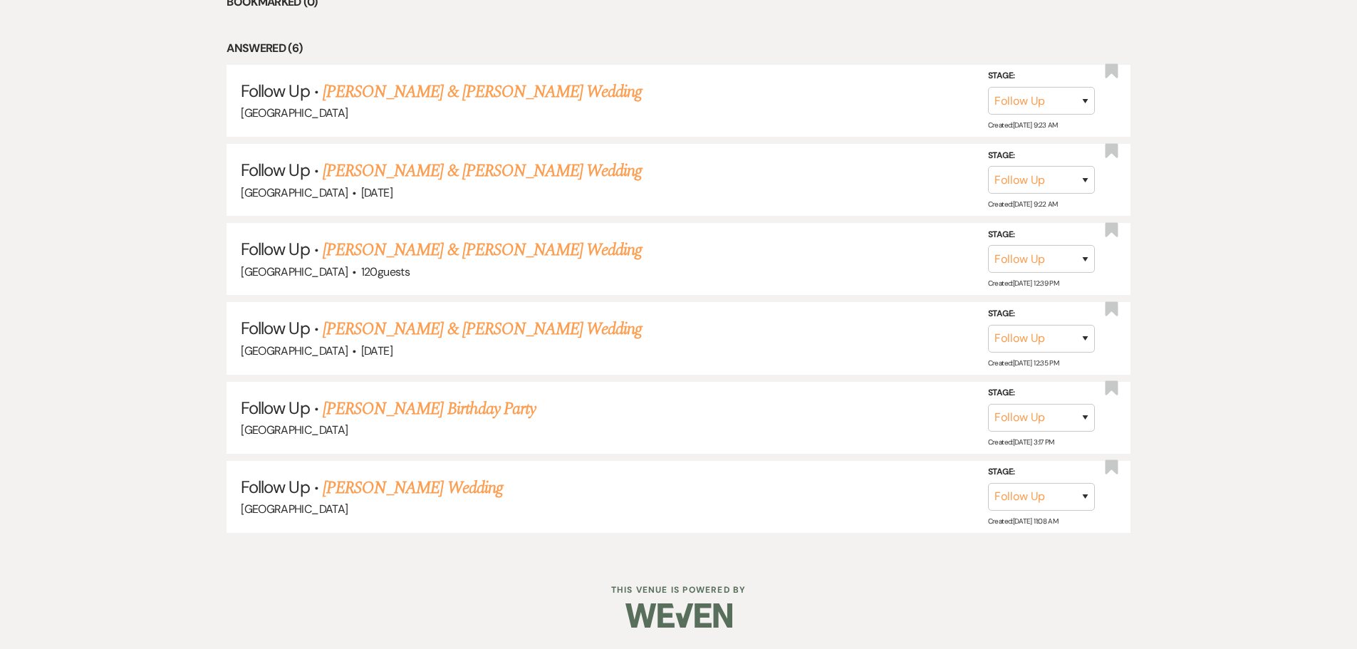
scroll to position [131, 0]
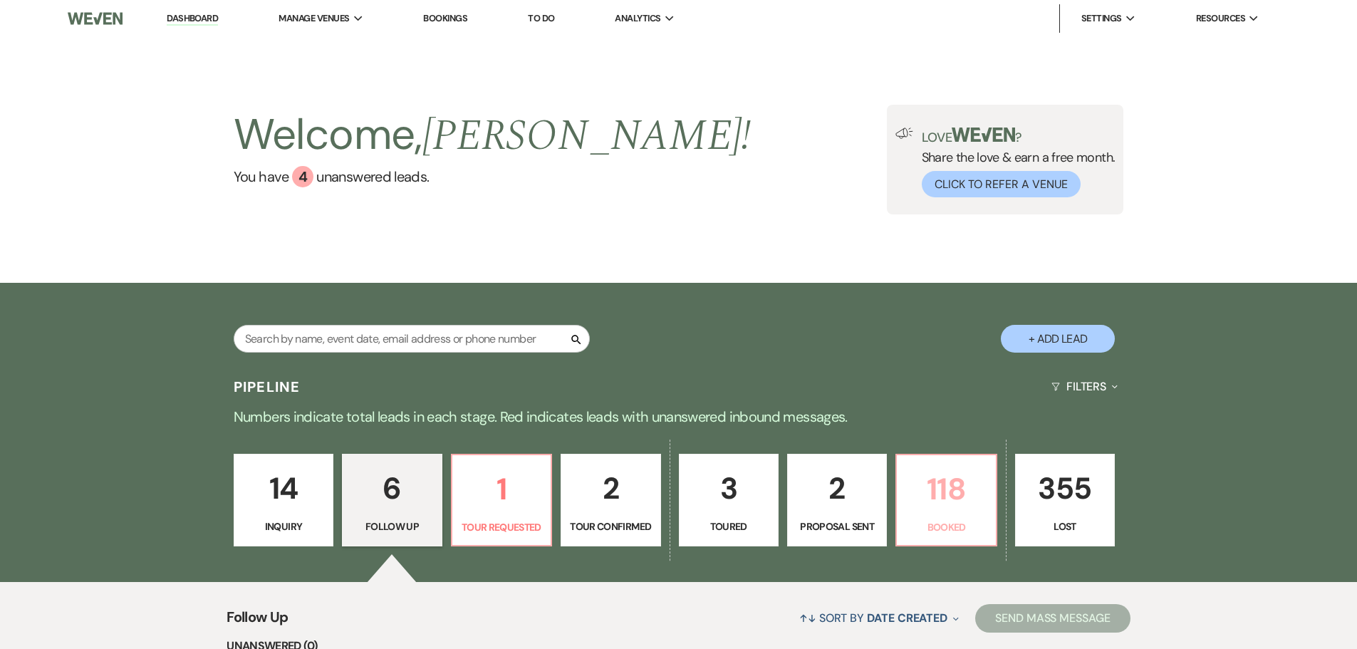
drag, startPoint x: 931, startPoint y: 484, endPoint x: 769, endPoint y: 360, distance: 204.1
click at [931, 484] on p "118" at bounding box center [945, 489] width 81 height 48
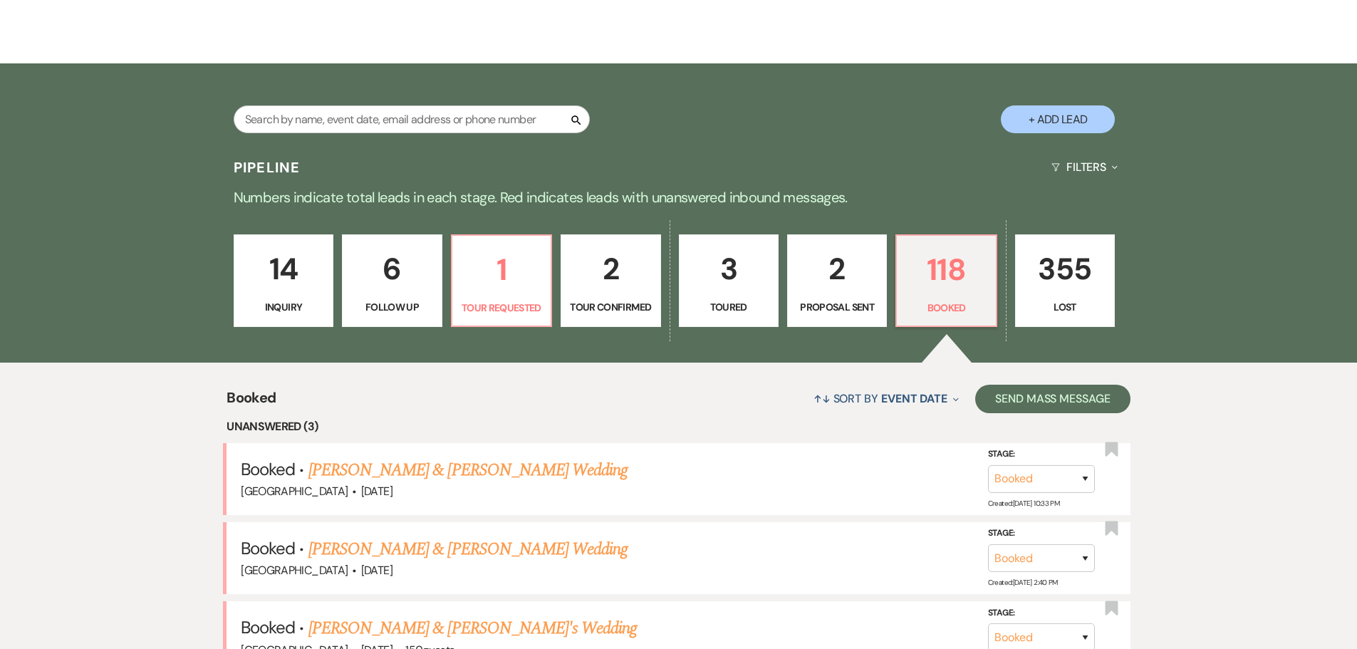
scroll to position [285, 0]
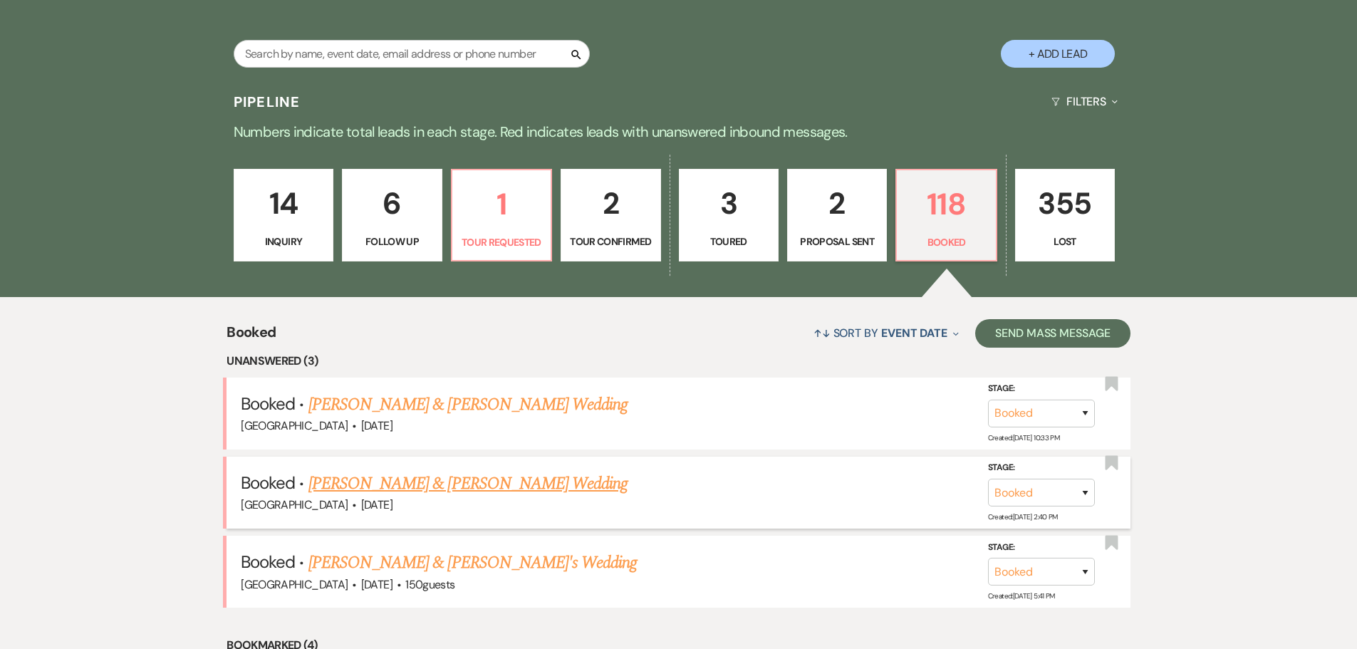
click at [460, 481] on link "[PERSON_NAME] & [PERSON_NAME] Wedding" at bounding box center [467, 484] width 319 height 26
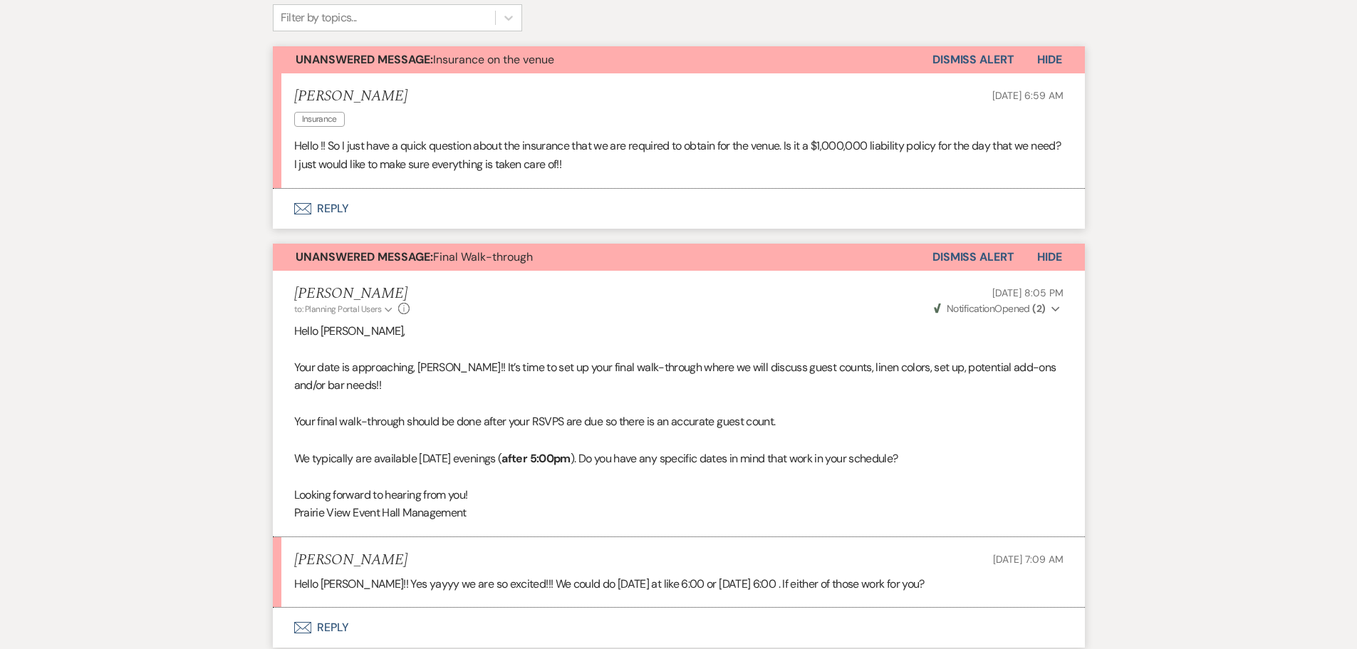
scroll to position [361, 0]
click at [335, 207] on button "Envelope Reply" at bounding box center [679, 207] width 812 height 40
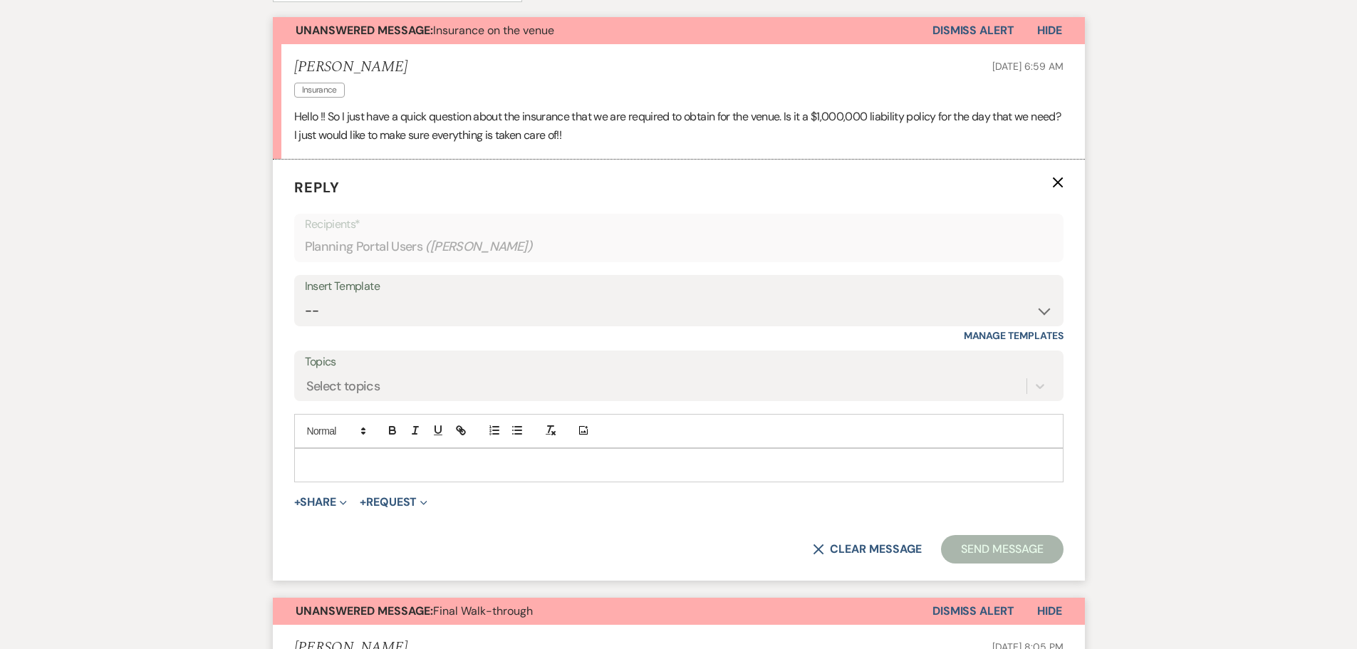
scroll to position [363, 0]
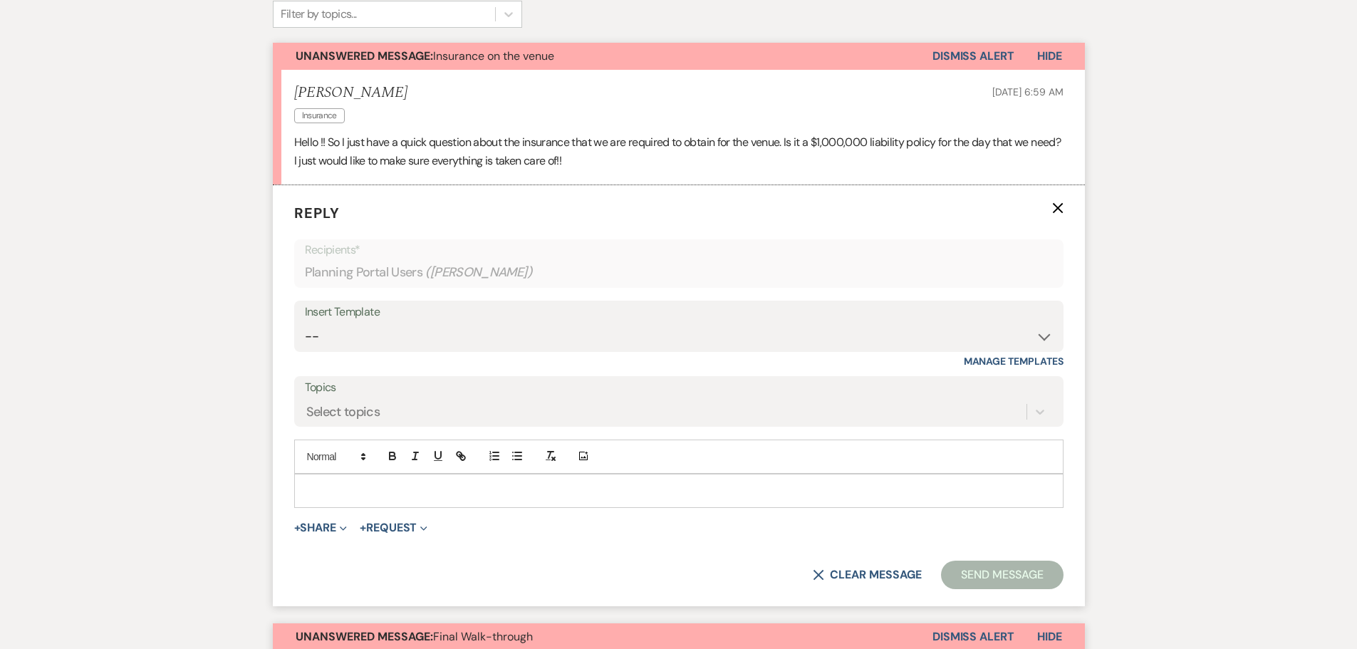
click at [397, 497] on p at bounding box center [679, 491] width 746 height 16
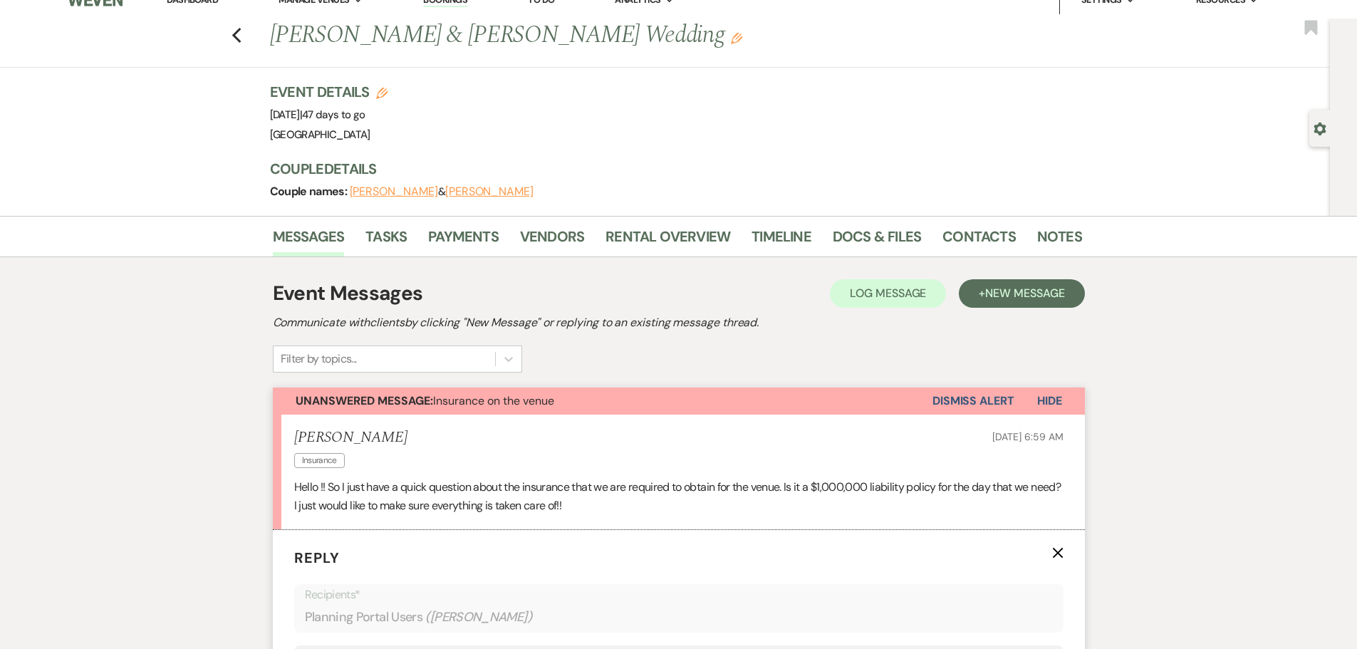
scroll to position [0, 0]
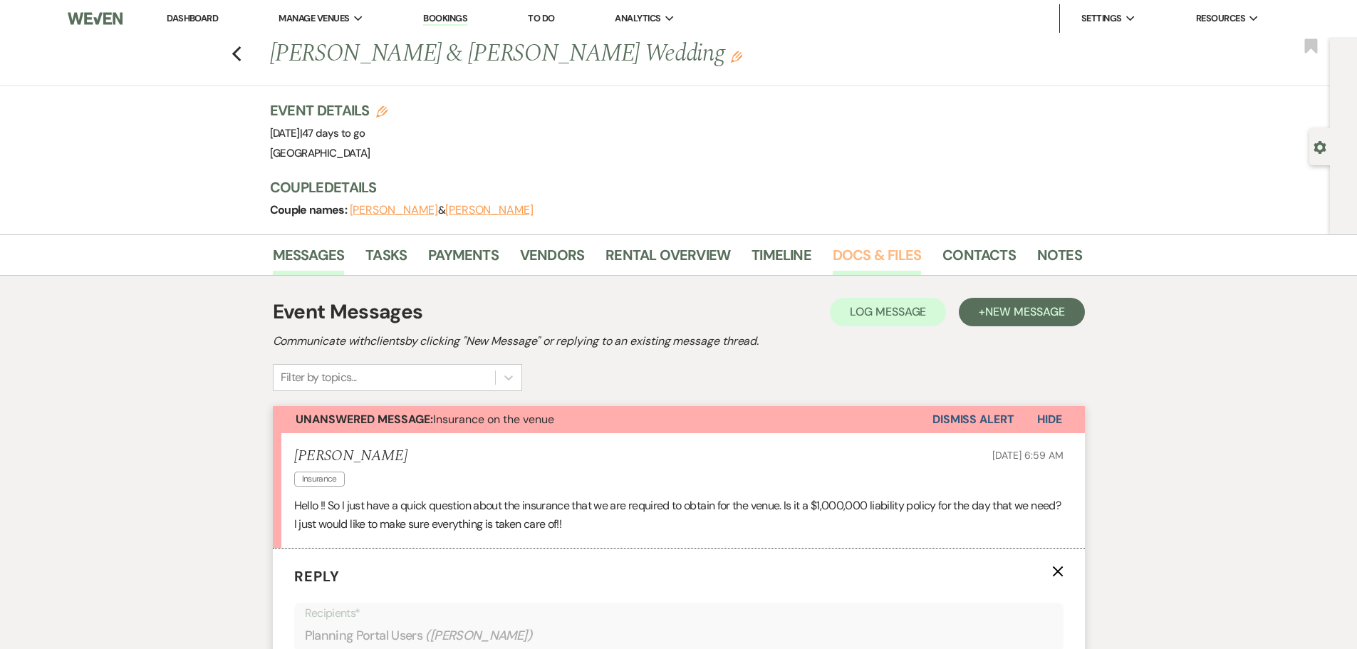
click at [860, 254] on link "Docs & Files" at bounding box center [877, 259] width 88 height 31
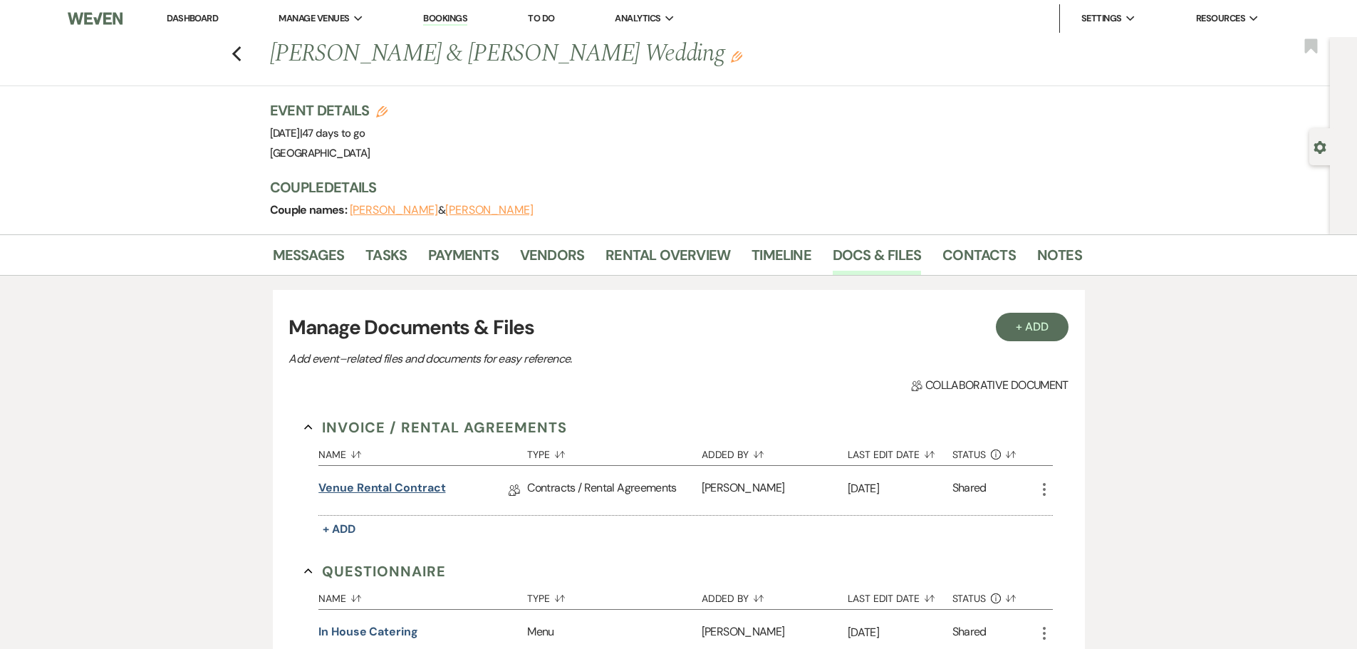
click at [400, 486] on link "Venue Rental Contract" at bounding box center [381, 490] width 127 height 22
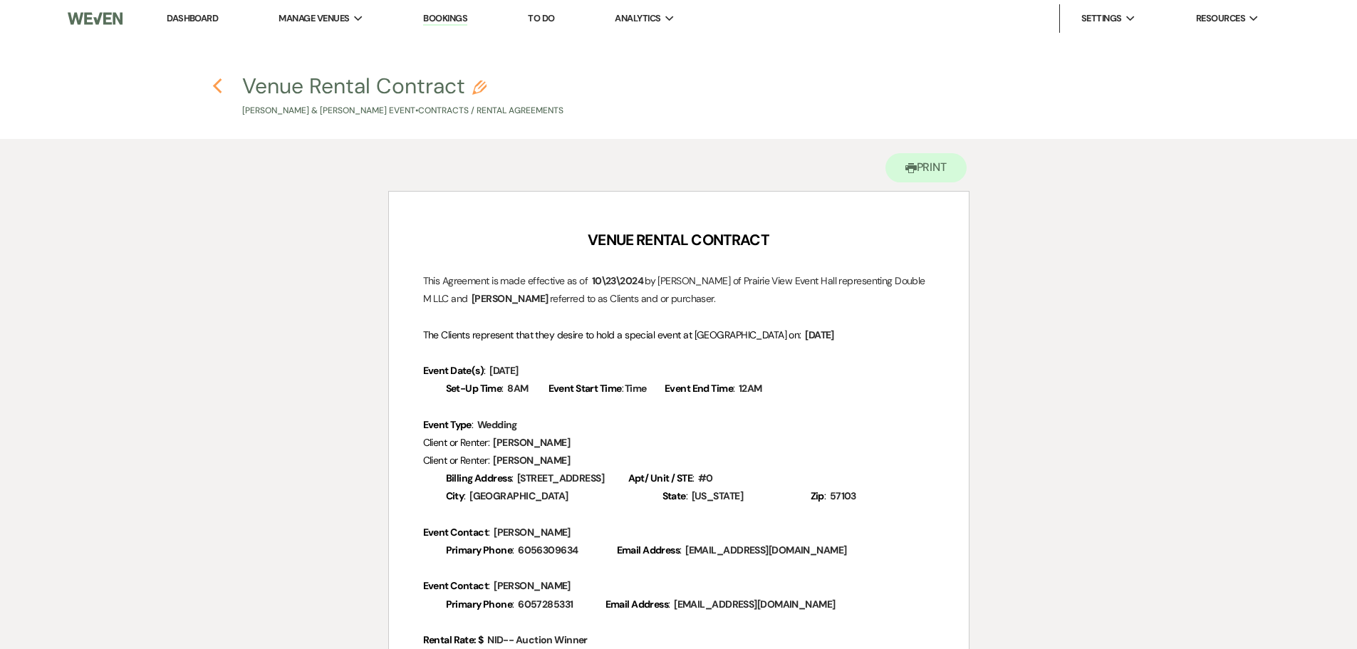
click at [212, 83] on icon "Previous" at bounding box center [217, 86] width 11 height 17
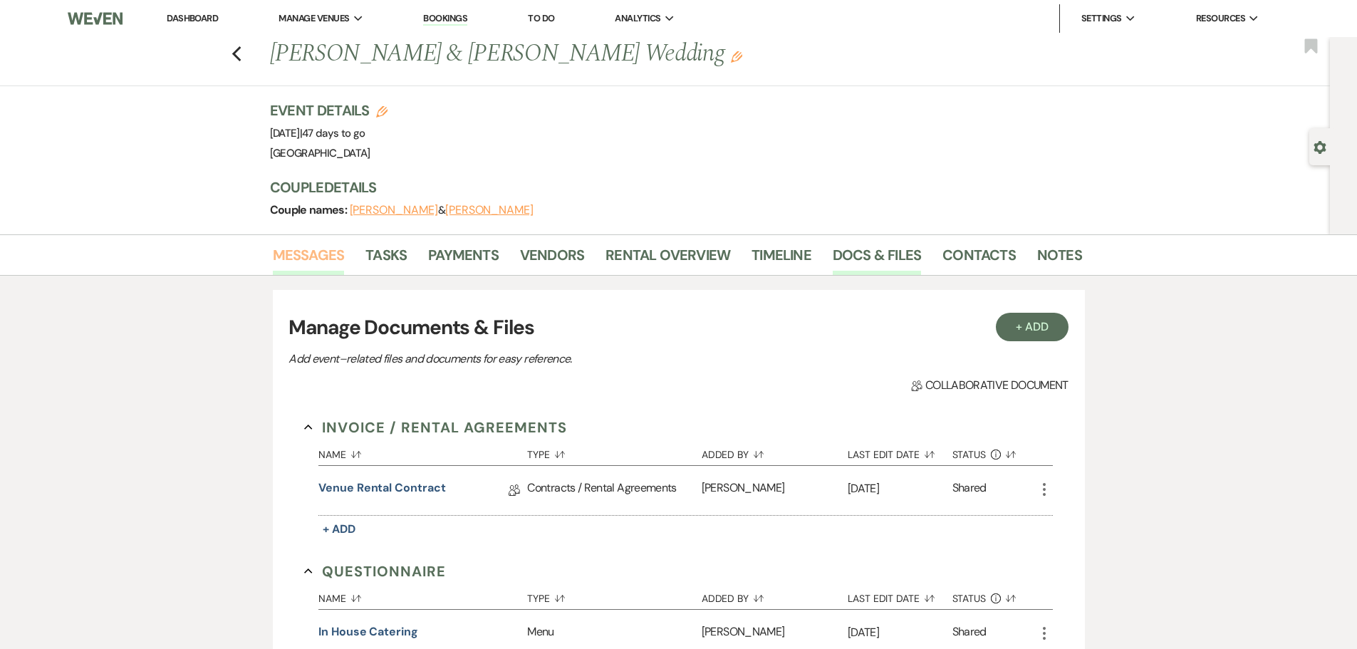
click at [322, 259] on link "Messages" at bounding box center [309, 259] width 72 height 31
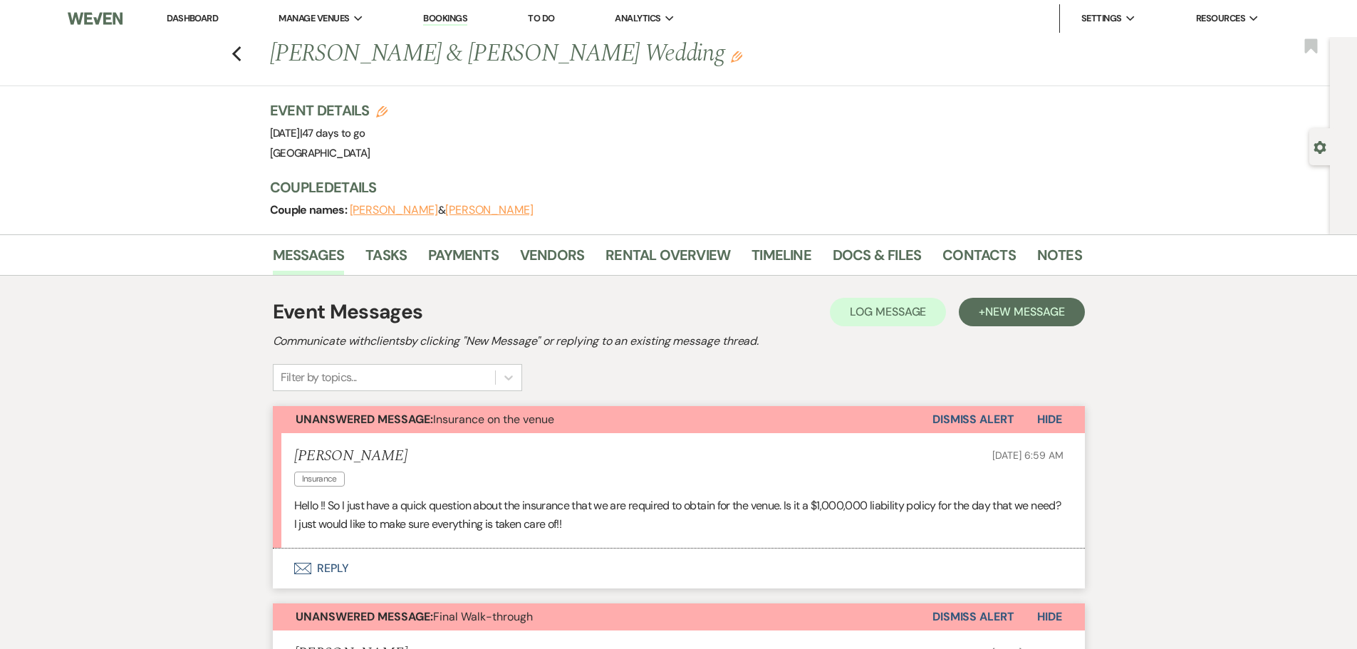
click at [339, 571] on button "Envelope Reply" at bounding box center [679, 568] width 812 height 40
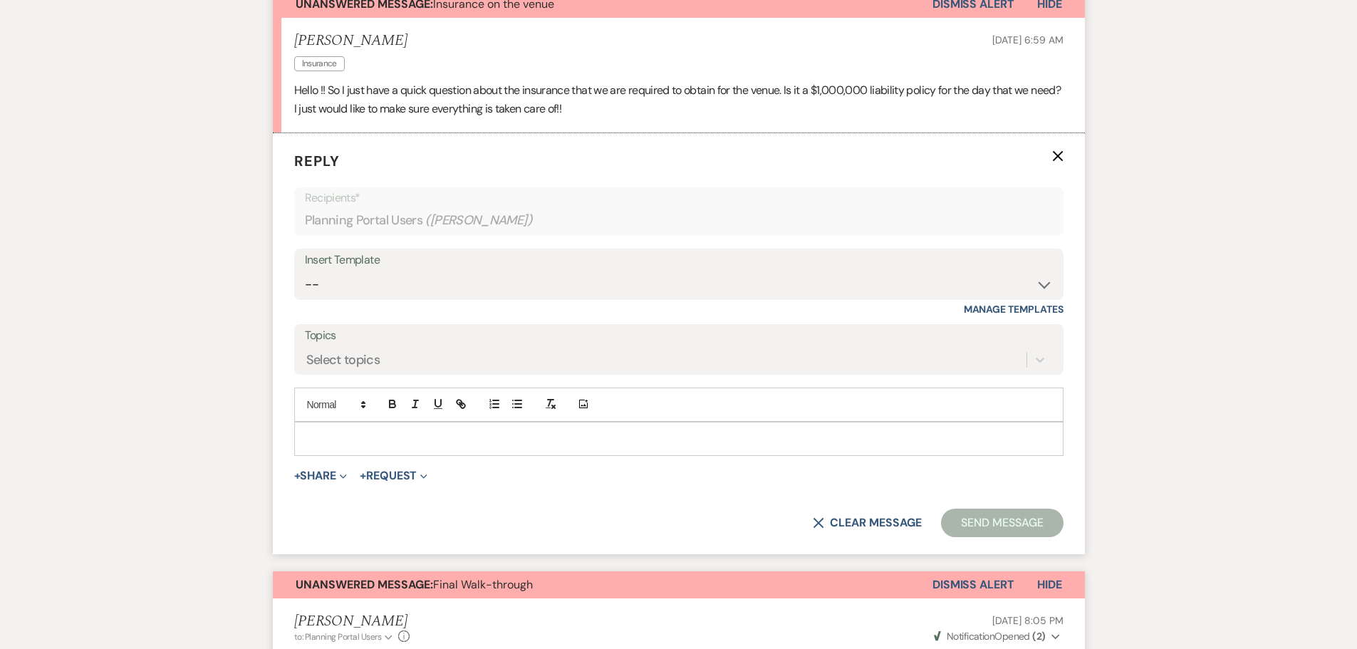
scroll to position [434, 0]
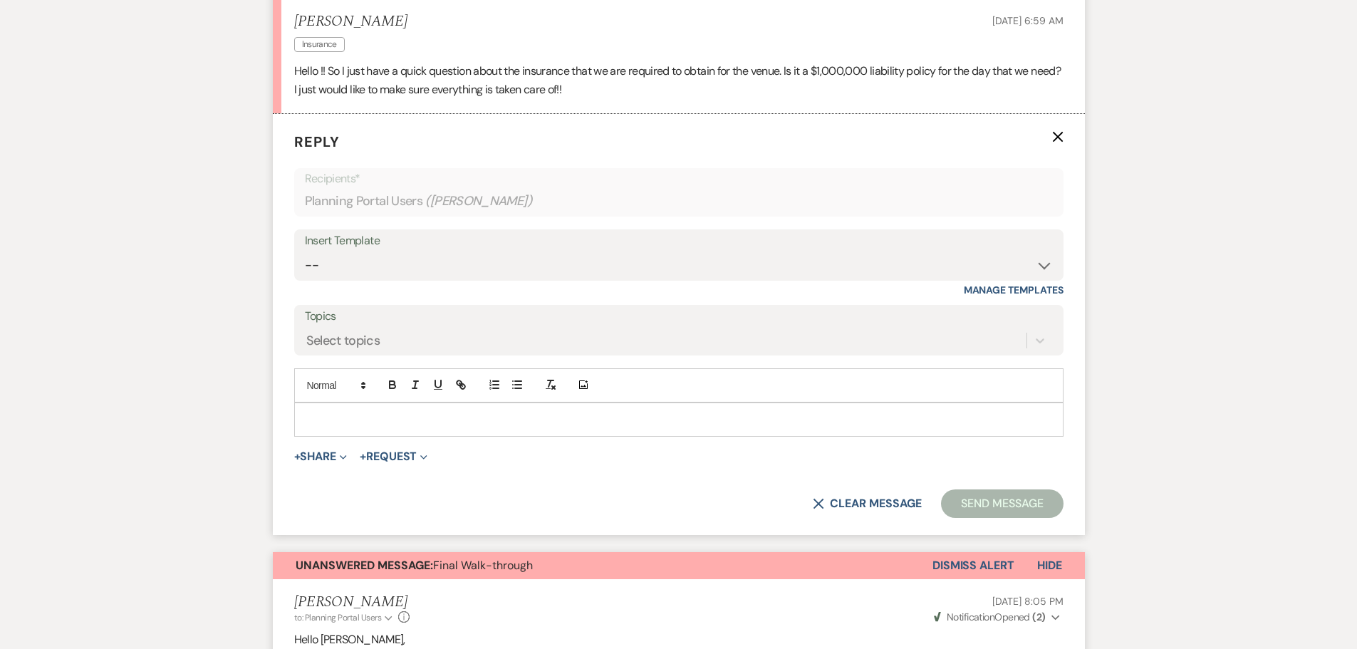
click at [386, 425] on p at bounding box center [679, 420] width 746 height 16
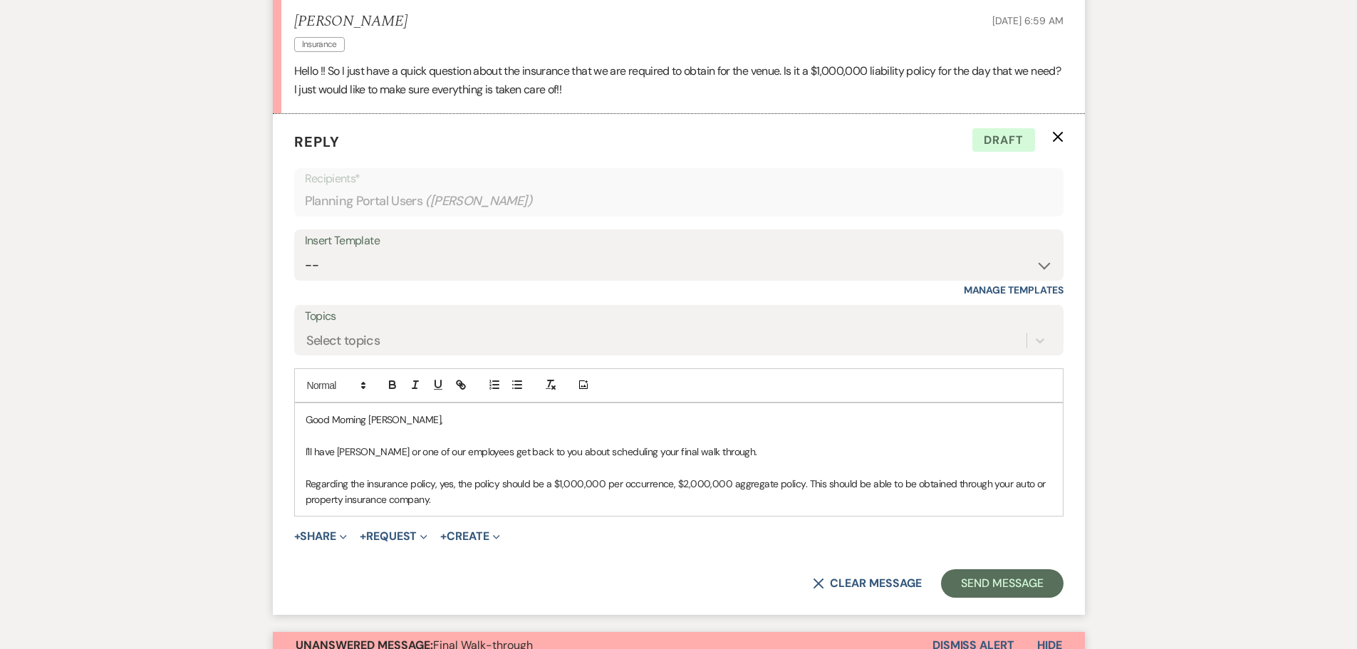
click at [1046, 481] on p "Regarding the insurance policy, yes, the policy should be a $1,000,000 per occu…" at bounding box center [679, 492] width 746 height 32
click at [598, 496] on p "Regarding the insurance policy, yes, the policy should be a $1,000,000 per occu…" at bounding box center [679, 492] width 746 height 32
click at [548, 484] on p "Regarding the insurance policy, yes, the policy should be a $1,000,000 per occu…" at bounding box center [679, 492] width 746 height 32
click at [667, 486] on p "Regarding the insurance policy, yes, the policy should be a $1,000,000 per occu…" at bounding box center [679, 492] width 746 height 32
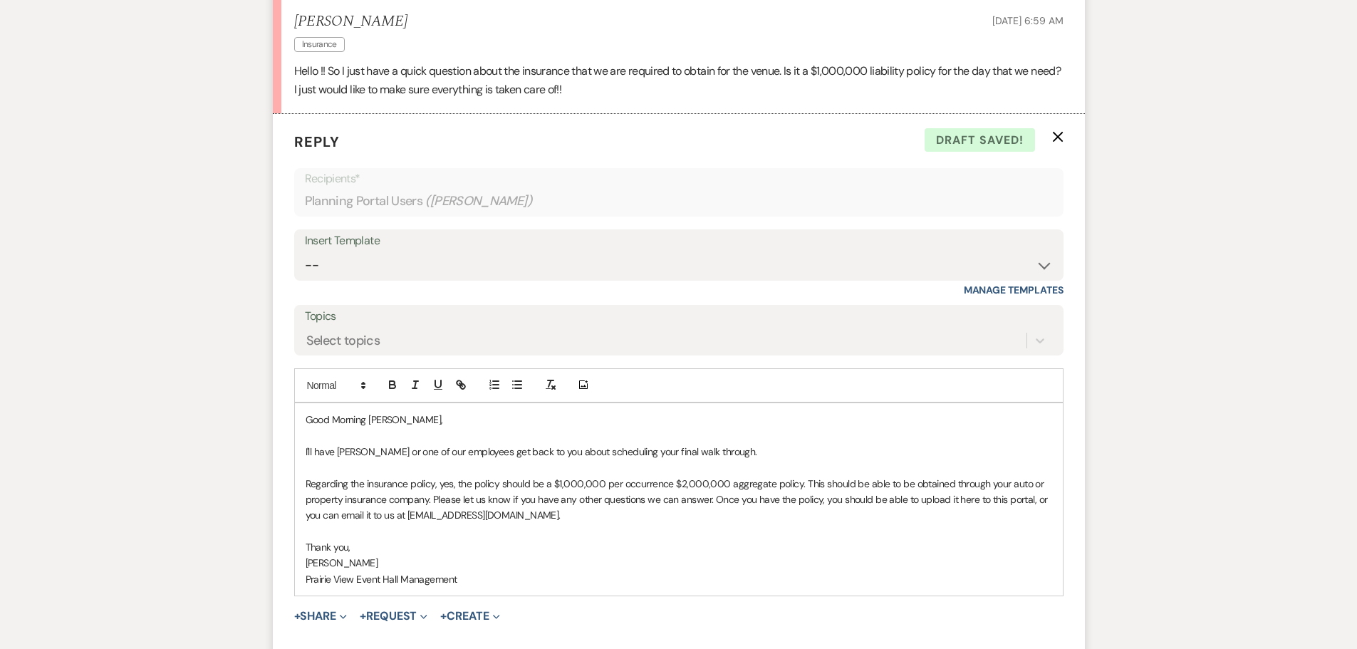
type input "mailto:[EMAIL_ADDRESS][DOMAIN_NAME]"
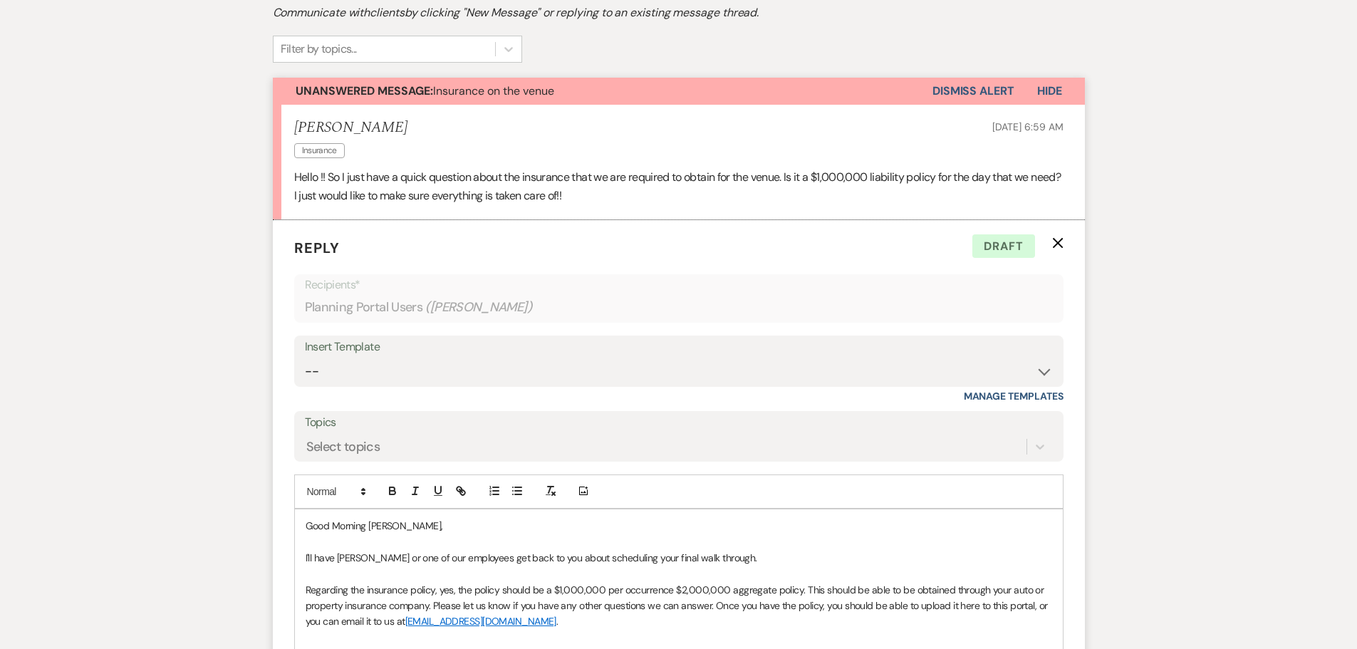
scroll to position [363, 0]
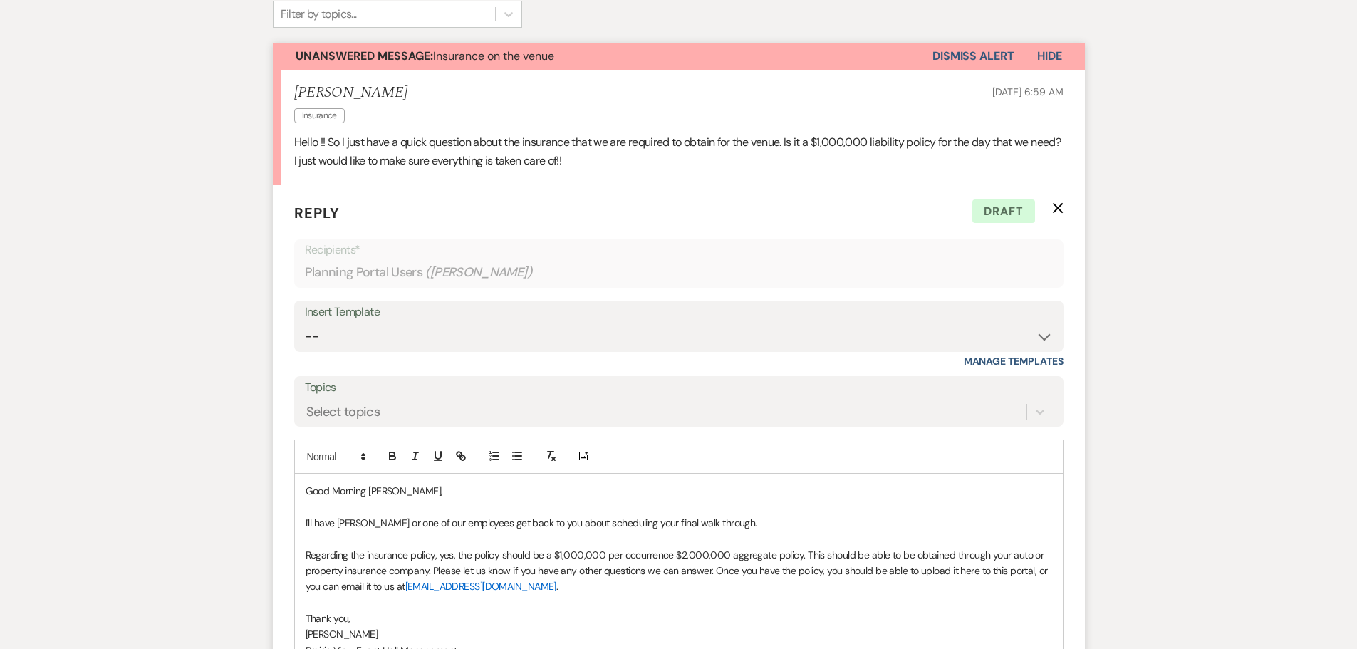
click at [793, 553] on p "Regarding the insurance policy, yes, the policy should be a $1,000,000 per occu…" at bounding box center [679, 571] width 746 height 48
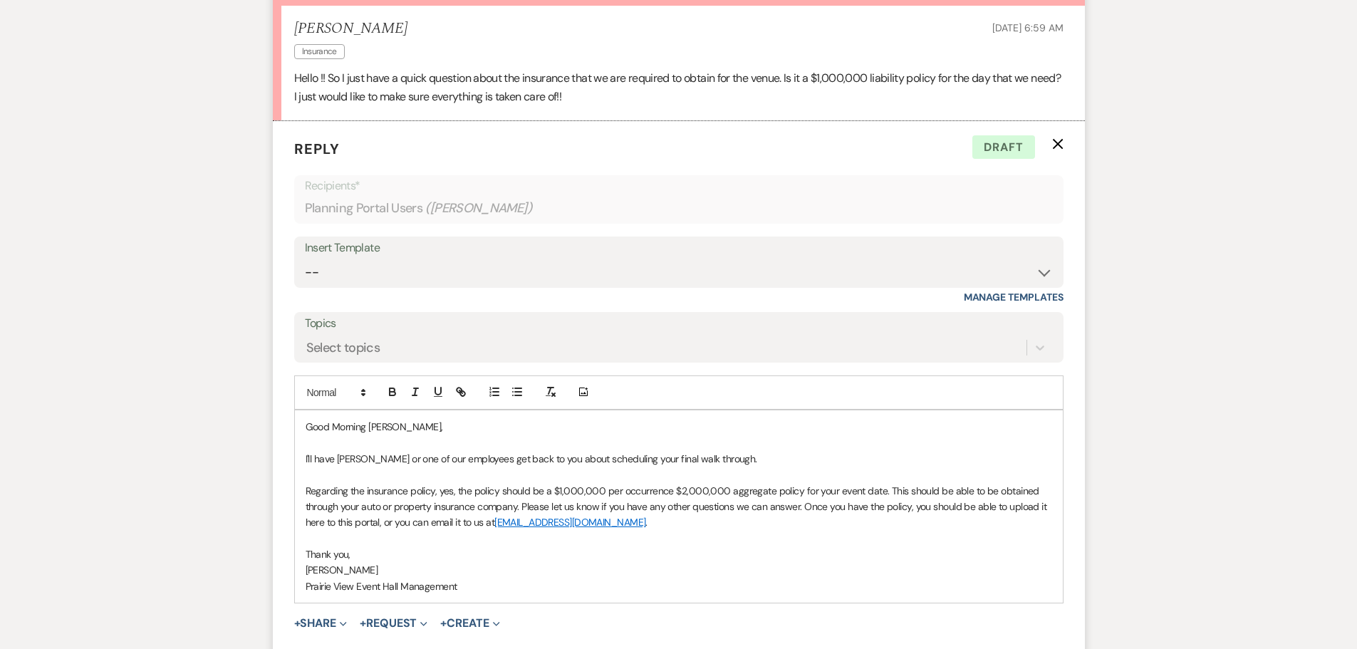
scroll to position [499, 0]
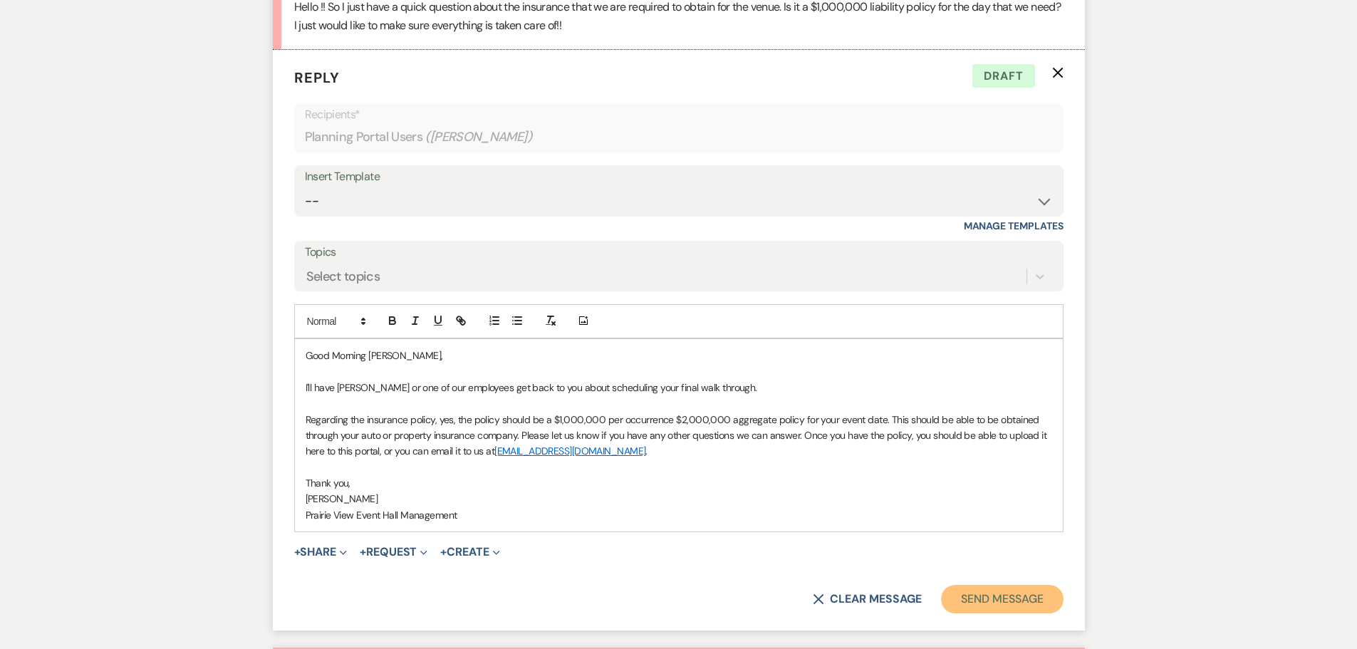
click at [1021, 599] on button "Send Message" at bounding box center [1002, 599] width 122 height 28
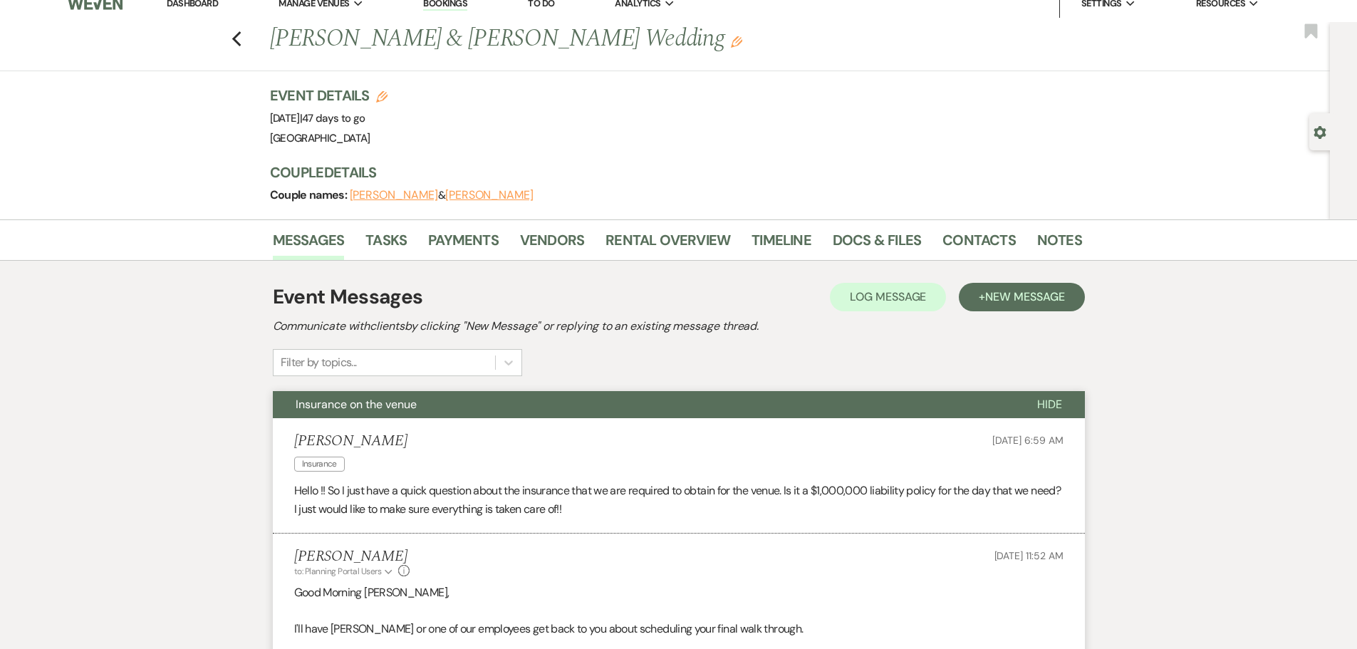
scroll to position [0, 0]
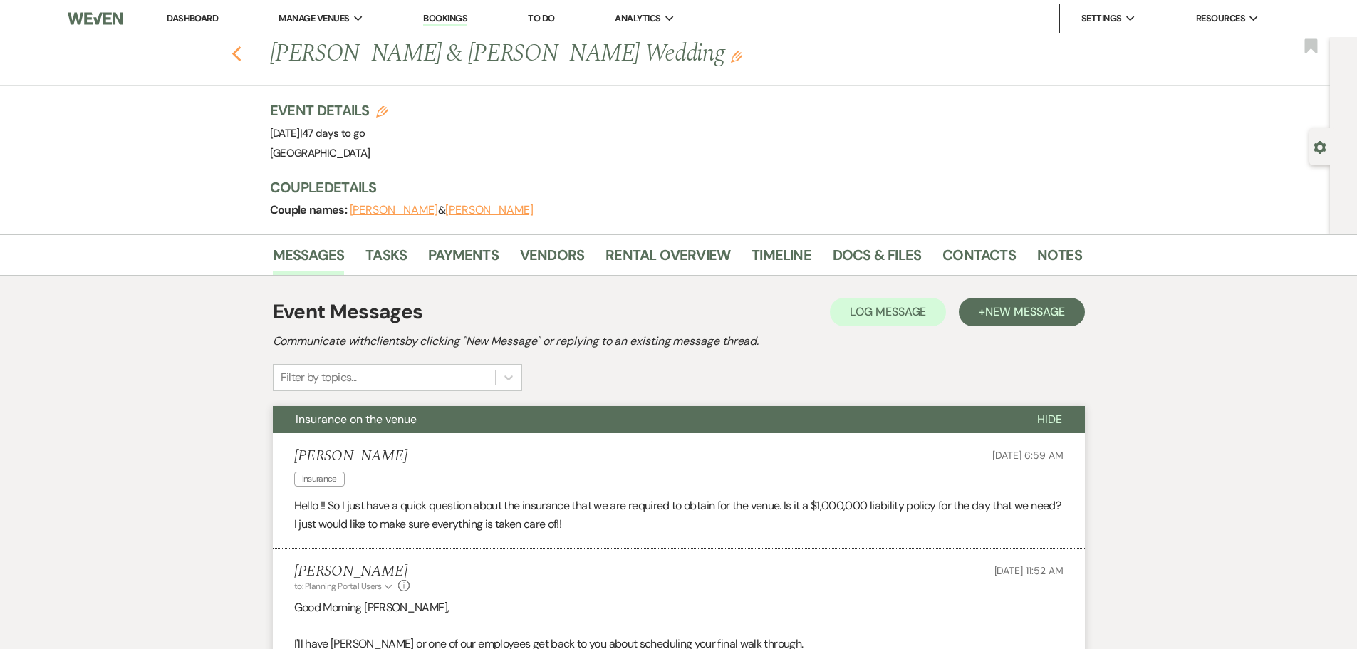
click at [240, 55] on use "button" at bounding box center [235, 54] width 9 height 16
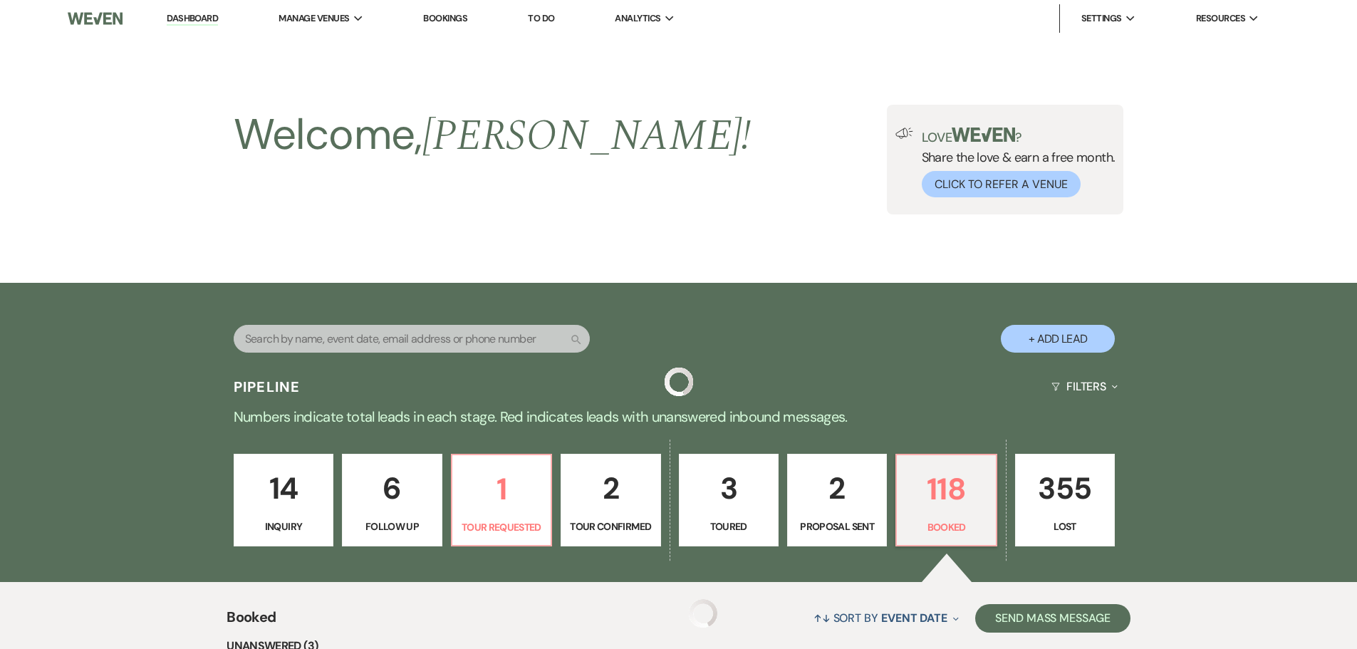
scroll to position [285, 0]
